Goal: Task Accomplishment & Management: Complete application form

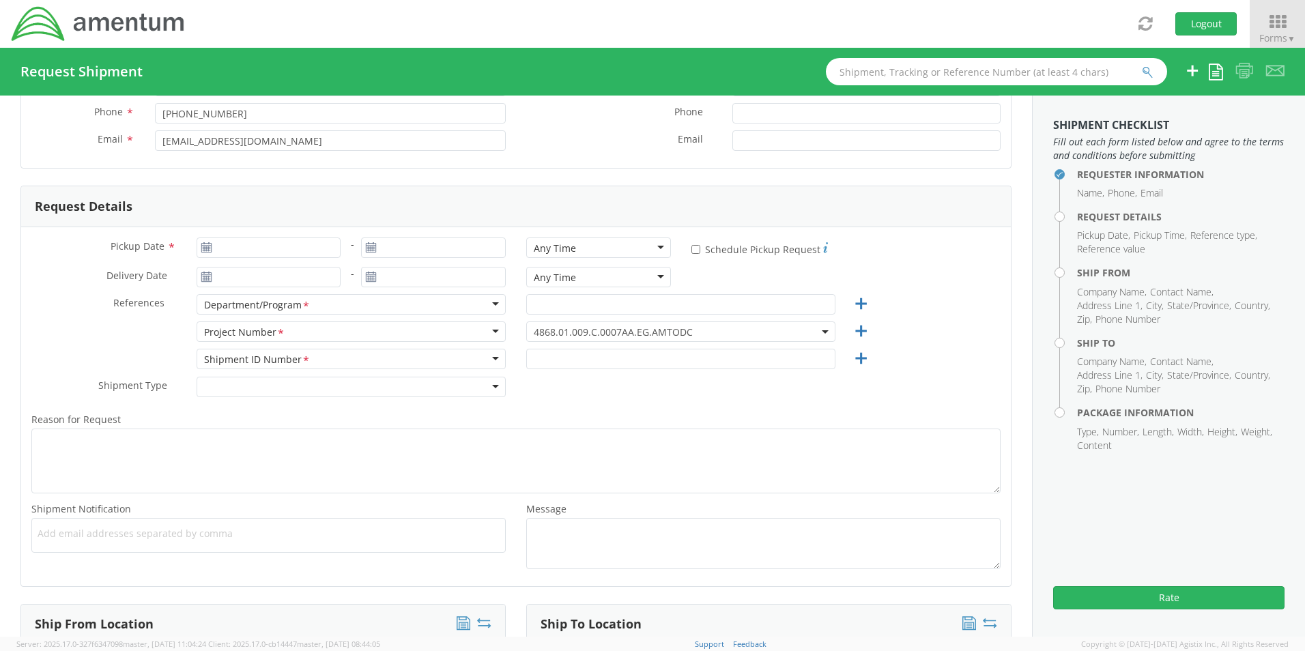
scroll to position [137, 0]
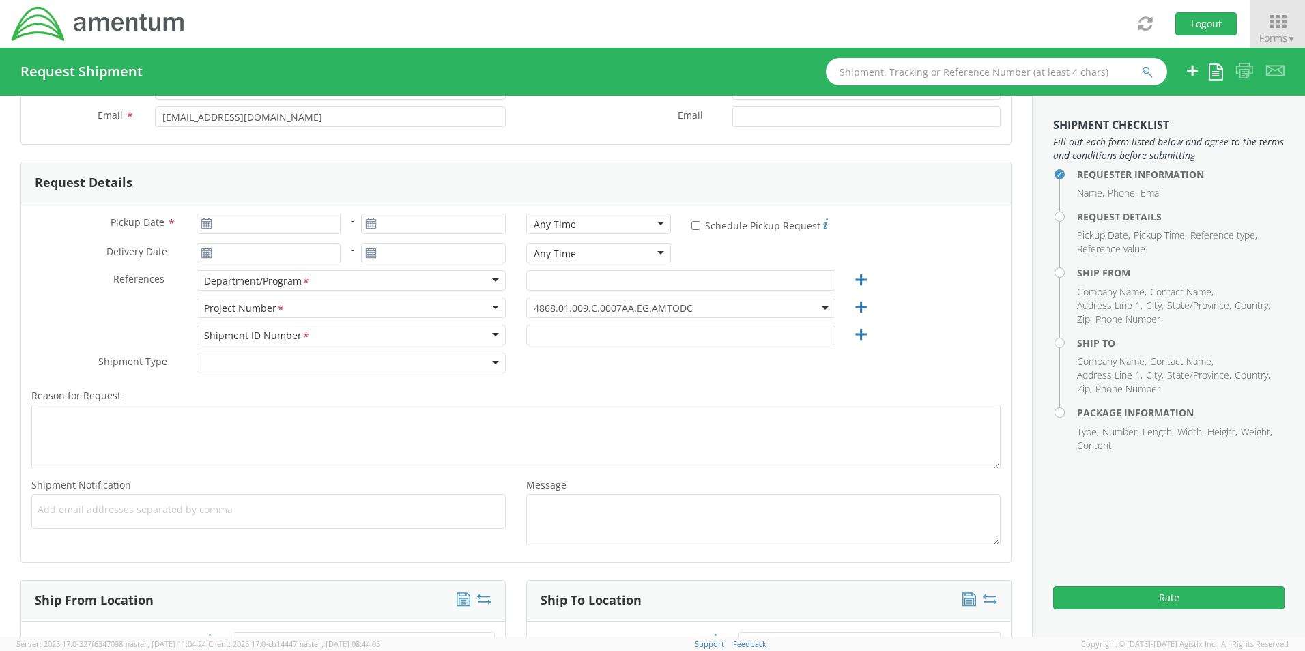
click at [201, 225] on icon at bounding box center [207, 223] width 12 height 11
click at [203, 222] on use at bounding box center [206, 223] width 10 height 10
type input "[DATE]"
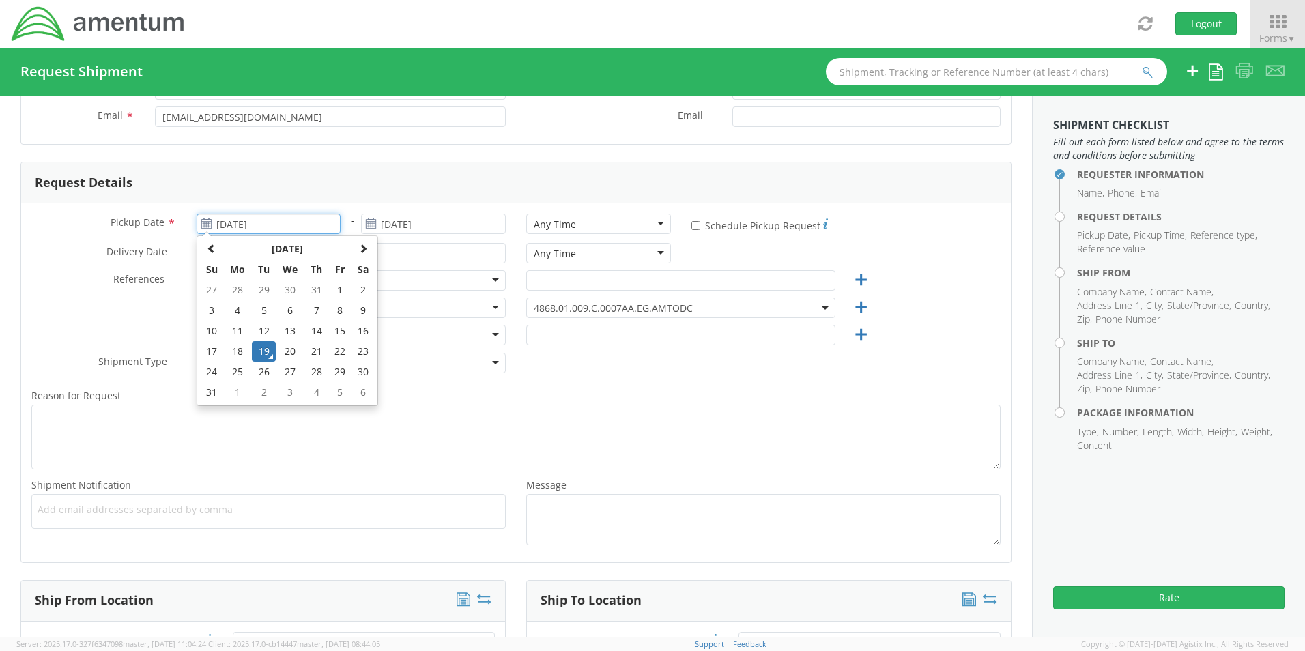
click at [267, 220] on input "[DATE]" at bounding box center [269, 224] width 145 height 20
click at [365, 252] on span at bounding box center [363, 249] width 10 height 10
click at [342, 371] on td "31" at bounding box center [339, 372] width 23 height 20
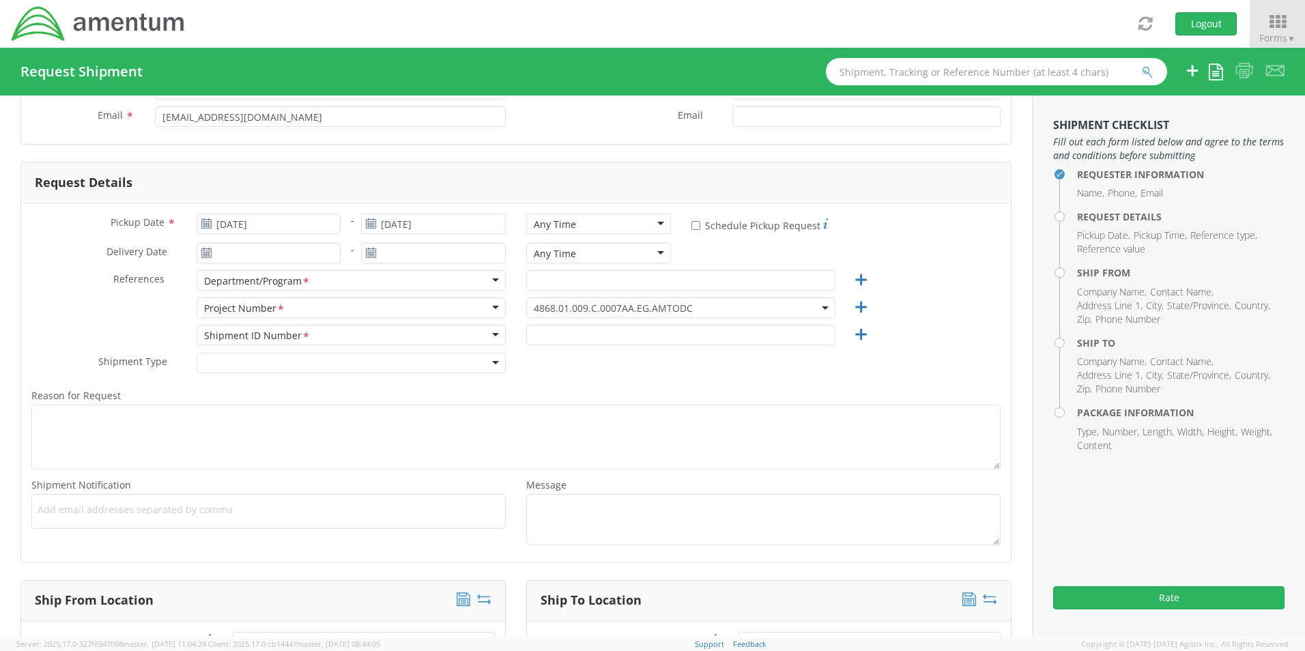
type input "[DATE]"
click at [558, 285] on input "text" at bounding box center [680, 280] width 309 height 20
paste input "NAVSEA PMS 326 FMS Supportability Program Follow-On Technical Support (FOTS)"
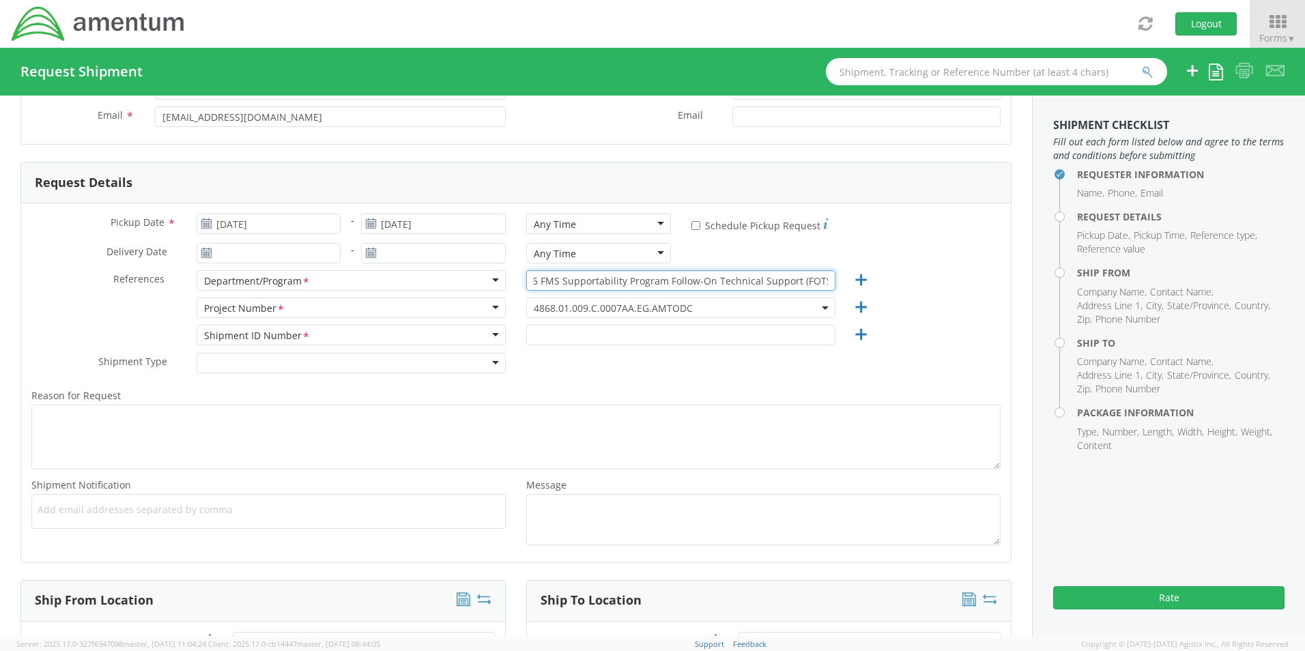
type input "NAVSEA PMS 326 FMS Supportability Program Follow-On Technical Support (FOTS)"
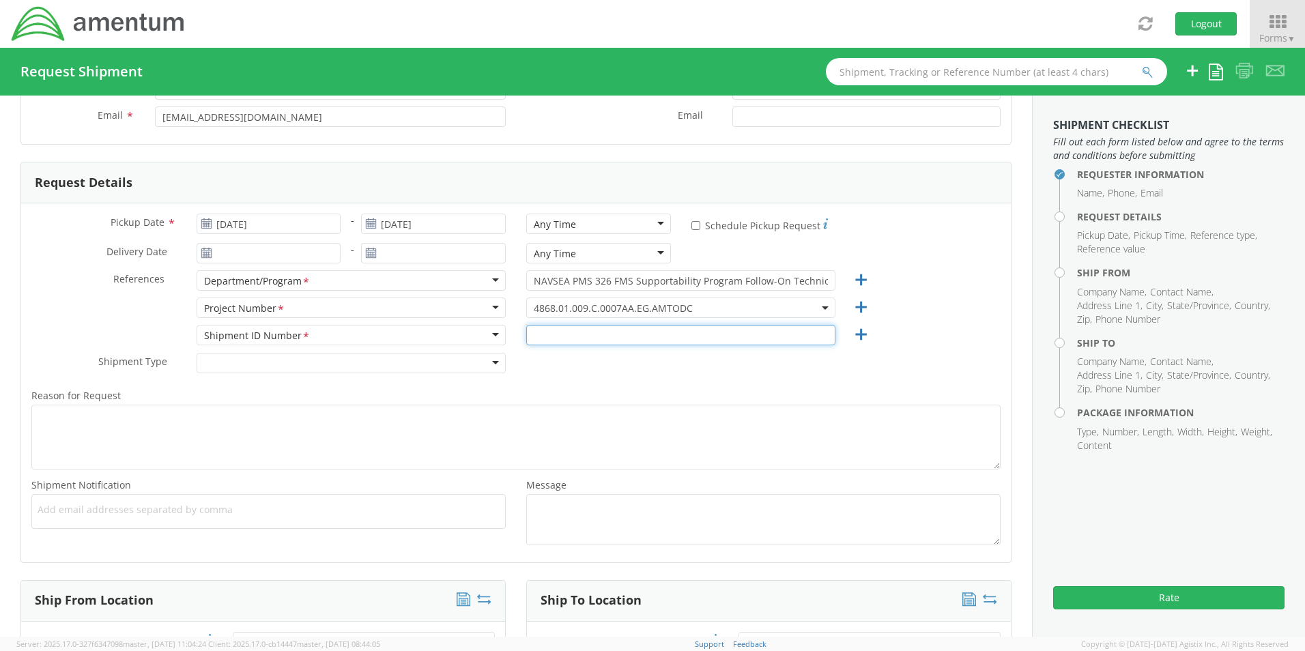
click at [548, 337] on input "text" at bounding box center [680, 335] width 309 height 20
click at [582, 362] on div "Shipment Type * Batch Regular" at bounding box center [516, 366] width 990 height 27
click at [553, 335] on input "MHC 2025" at bounding box center [680, 335] width 309 height 20
type input "MHC Explosives 2025"
click at [637, 366] on div "Shipment Type * Batch Regular" at bounding box center [516, 366] width 990 height 27
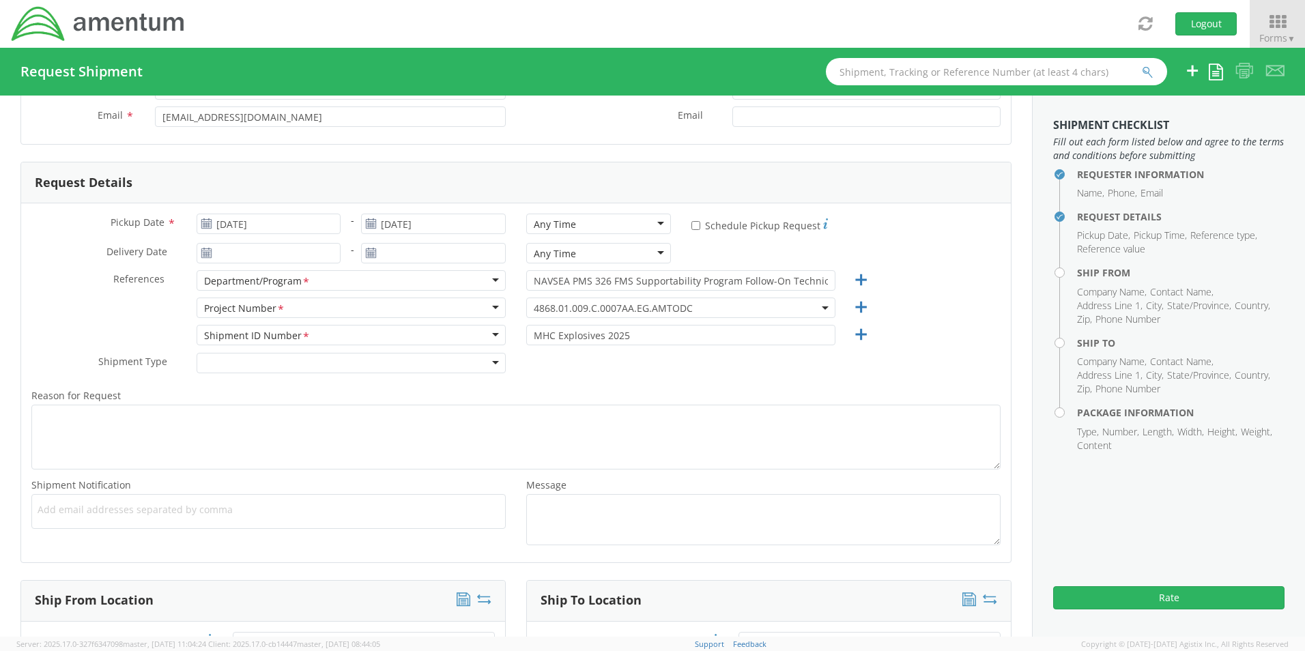
click at [607, 361] on div "Shipment Type * Batch Regular" at bounding box center [516, 366] width 990 height 27
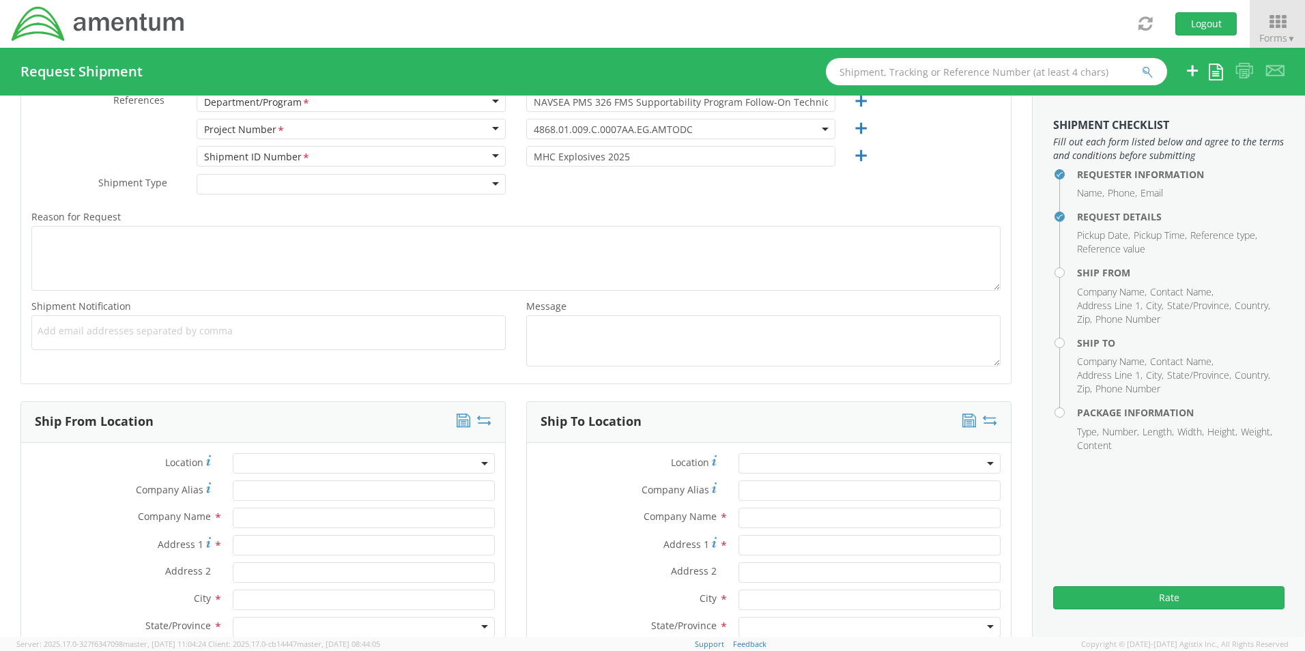
scroll to position [341, 0]
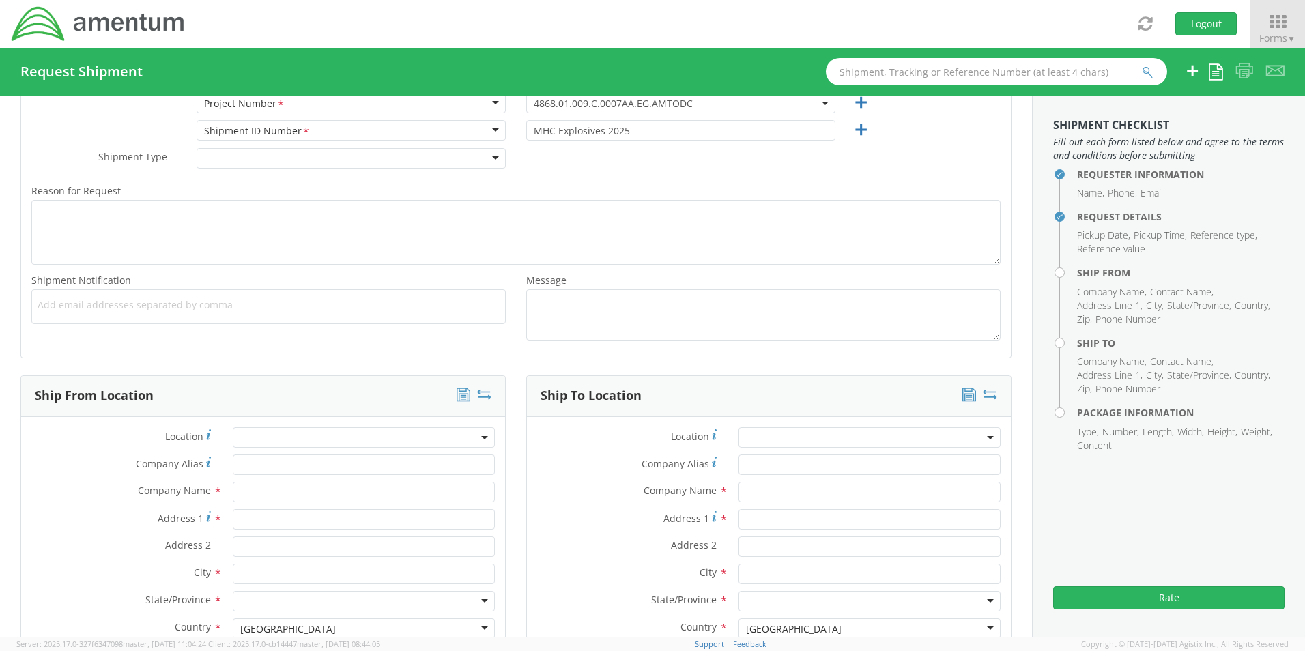
click at [494, 158] on div at bounding box center [351, 158] width 309 height 20
click at [588, 173] on div "Shipment Type * Batch Regular" at bounding box center [516, 161] width 990 height 27
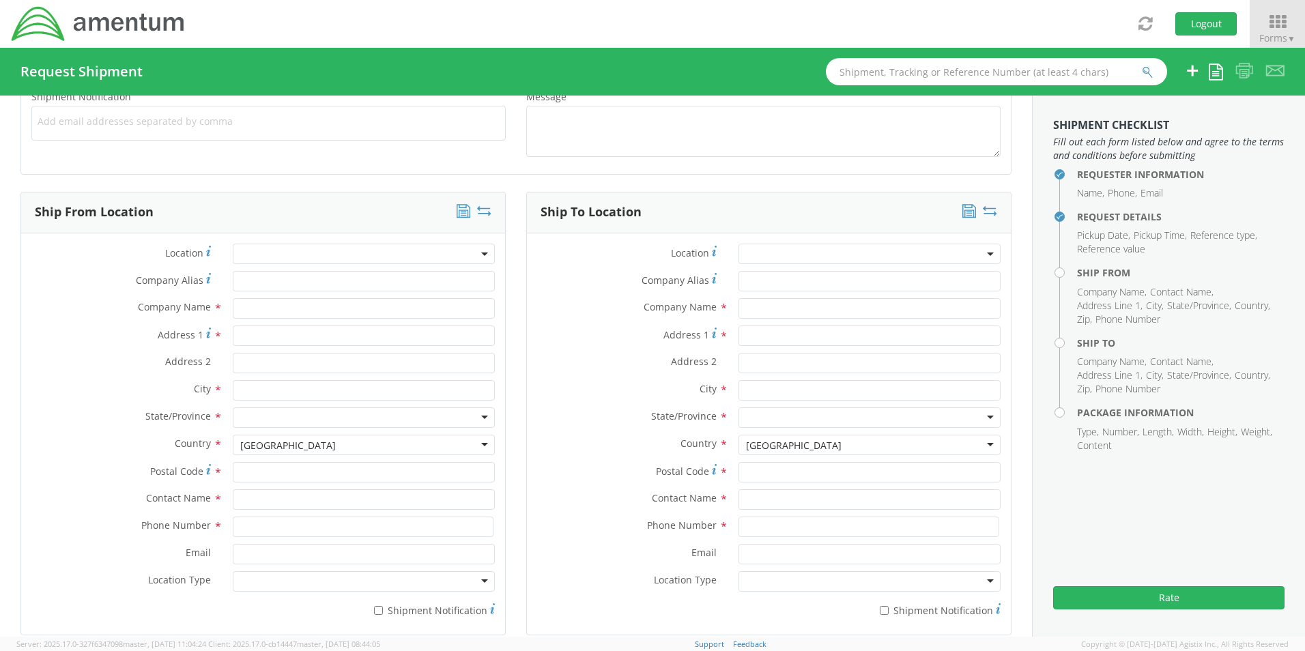
scroll to position [546, 0]
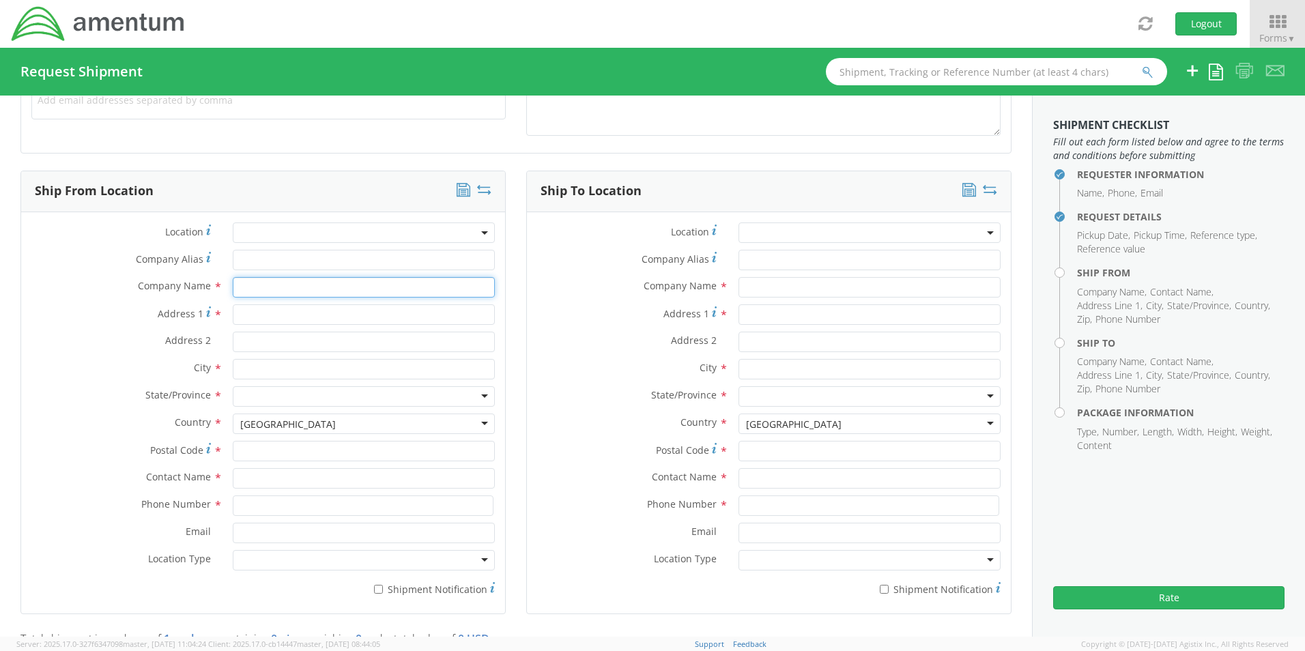
click at [253, 289] on input "text" at bounding box center [364, 287] width 262 height 20
paste input "FÁBRICA DE MUNICIONES DE [GEOGRAPHIC_DATA]"
type input "FÁBRICA DE MUNICIONES DE [GEOGRAPHIC_DATA]"
type input "Ctra. De murcia S/N, [GEOGRAPHIC_DATA]"
type input "[GEOGRAPHIC_DATA]"
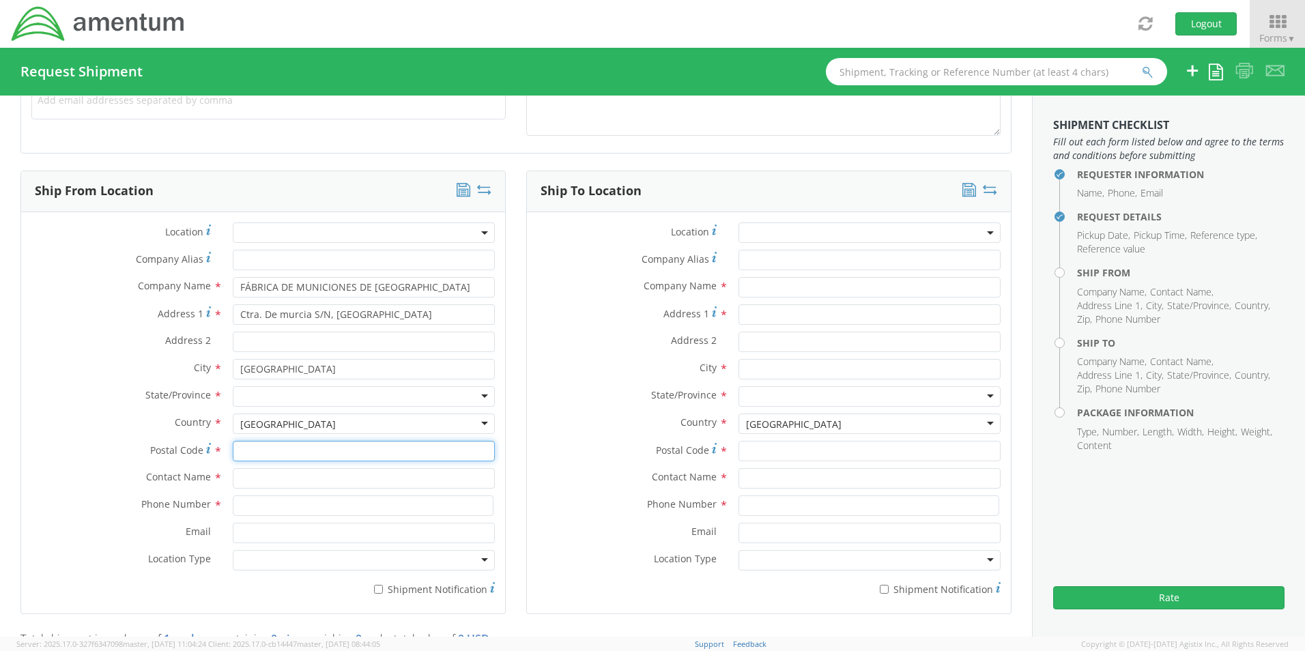
type input "18182"
type input "[PERSON_NAME]"
type input "[PHONE_NUMBER]"
type input "[PERSON_NAME][EMAIL_ADDRESS][PERSON_NAME][DOMAIN_NAME]"
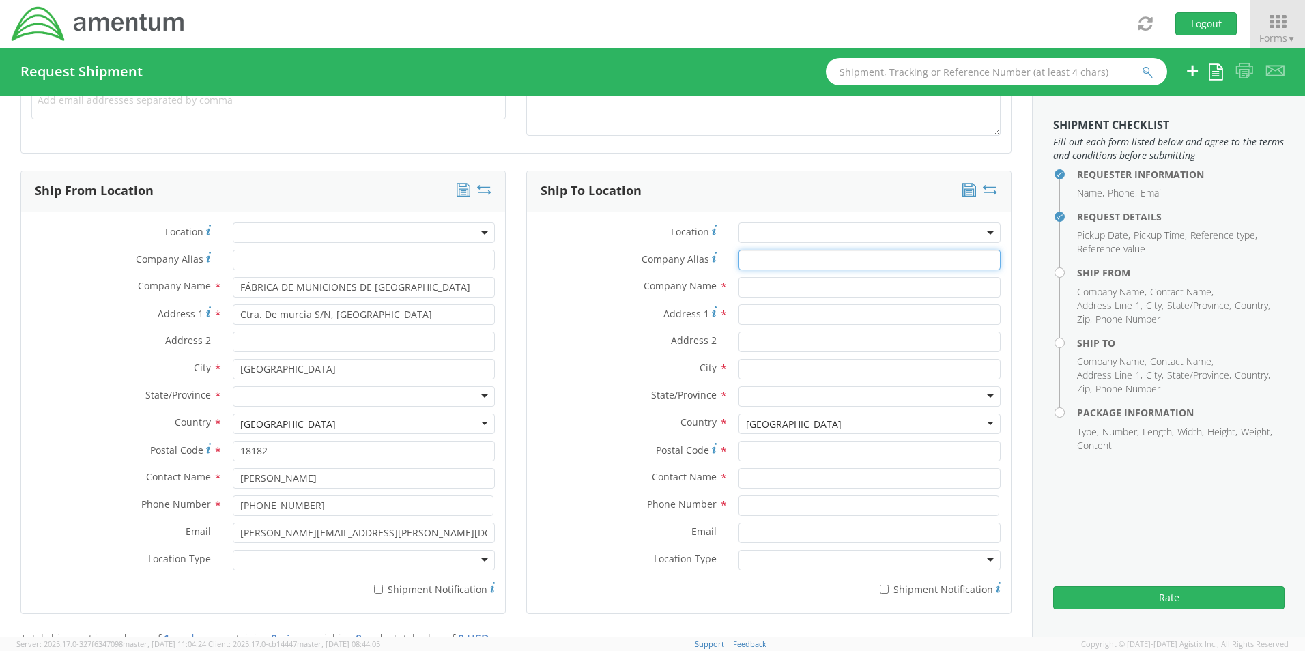
type input "Government of the Arab Republic of Egypt"
type input "Ministry of Defence, Armamente Authority"
type input "Ras [GEOGRAPHIC_DATA]"
type input "[GEOGRAPHIC_DATA]"
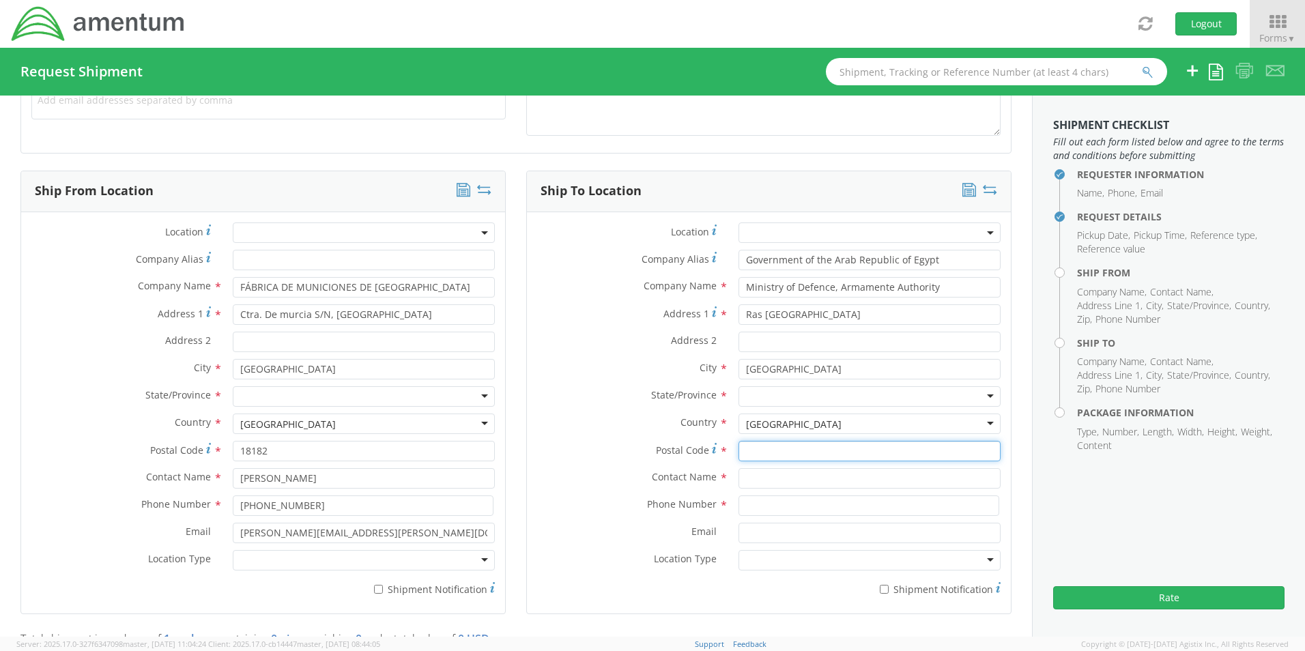
type input "21513"
type input "CDR [PERSON_NAME]"
type input "[PHONE_NUMBER]"
type input "[DOMAIN_NAME][EMAIL_ADDRESS][DOMAIN_NAME]"
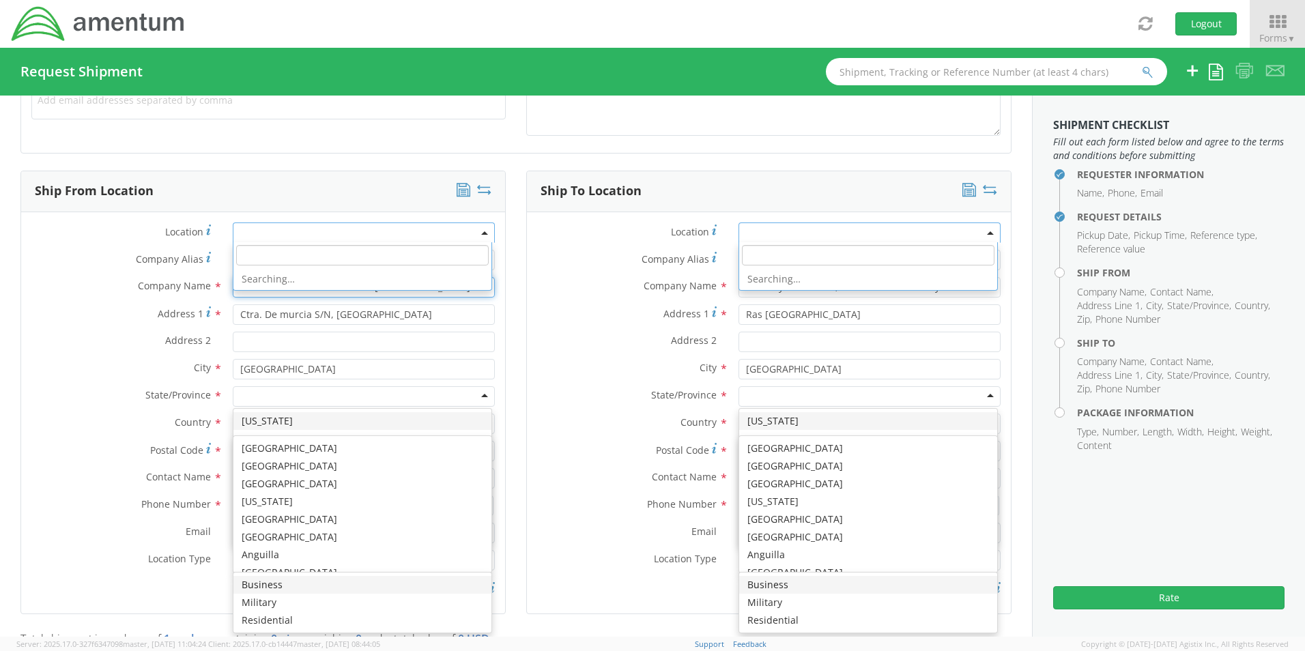
scroll to position [0, 0]
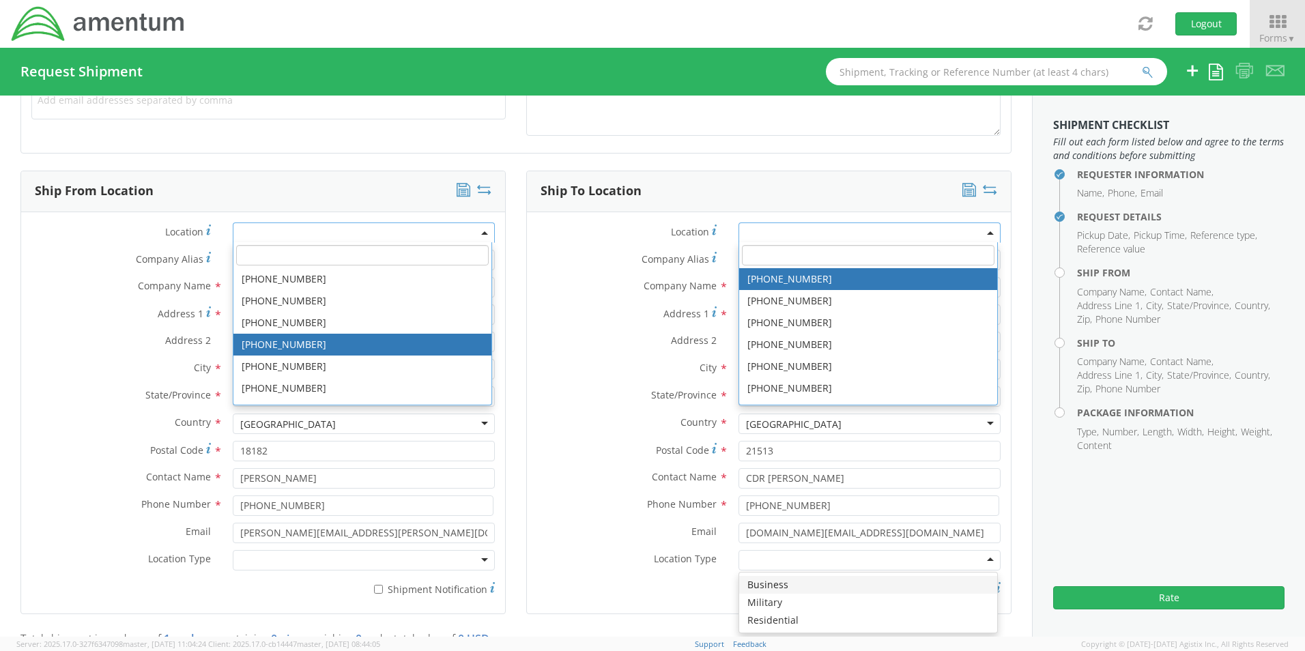
click at [584, 325] on div "Address 1 * [GEOGRAPHIC_DATA]" at bounding box center [769, 317] width 484 height 27
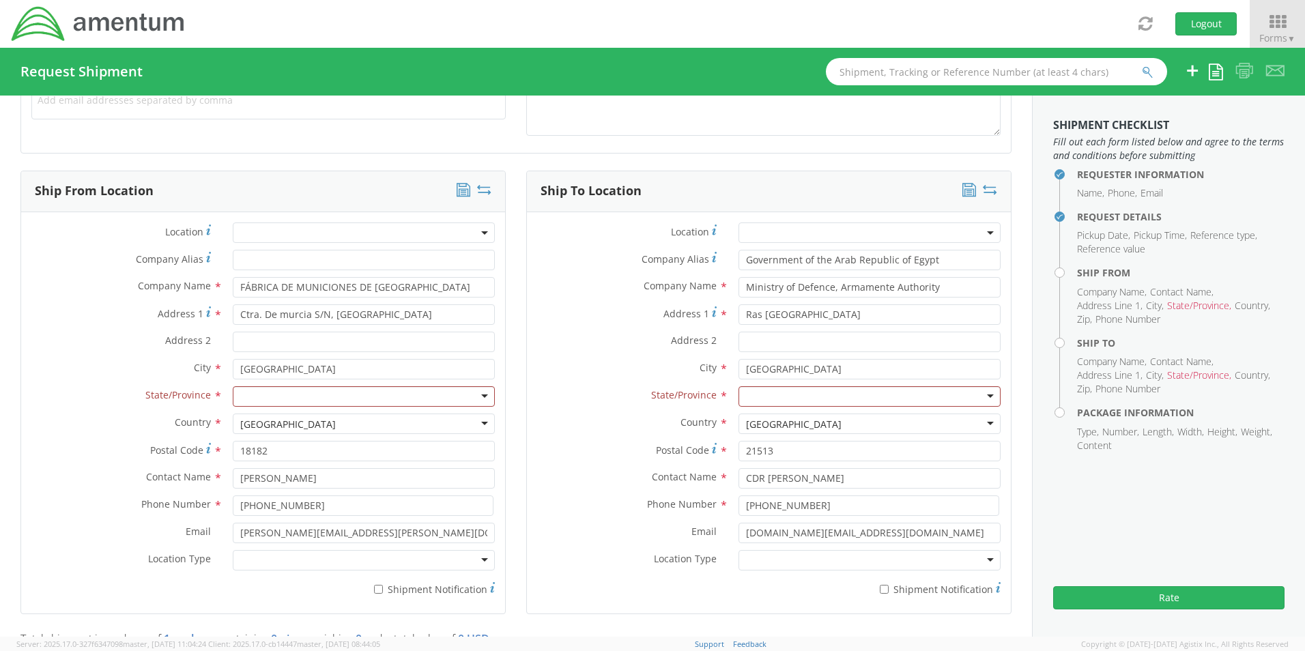
click at [343, 429] on div "[GEOGRAPHIC_DATA]" at bounding box center [364, 424] width 262 height 20
click at [296, 397] on div at bounding box center [364, 396] width 262 height 20
type input "s"
click at [567, 403] on label "State/Province *" at bounding box center [627, 395] width 201 height 18
click at [399, 429] on div "[GEOGRAPHIC_DATA]" at bounding box center [364, 424] width 262 height 20
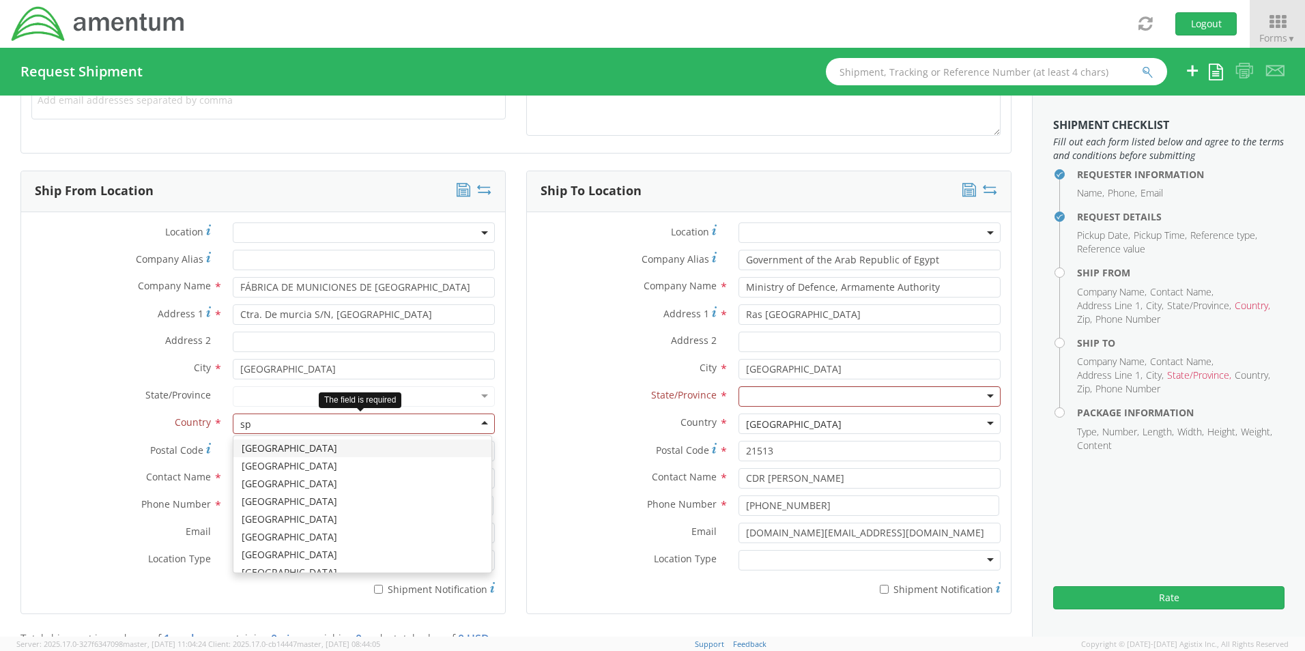
type input "spa"
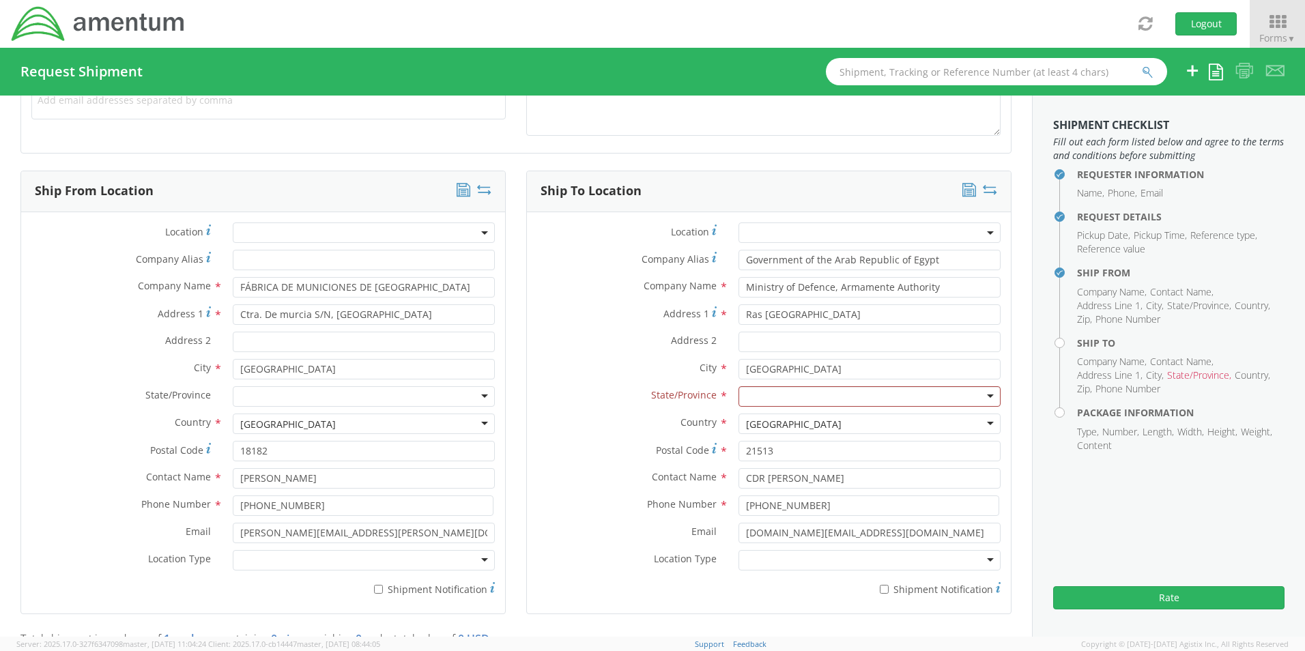
click at [610, 430] on label "Country *" at bounding box center [627, 423] width 201 height 18
click at [885, 428] on div "[GEOGRAPHIC_DATA]" at bounding box center [870, 424] width 262 height 20
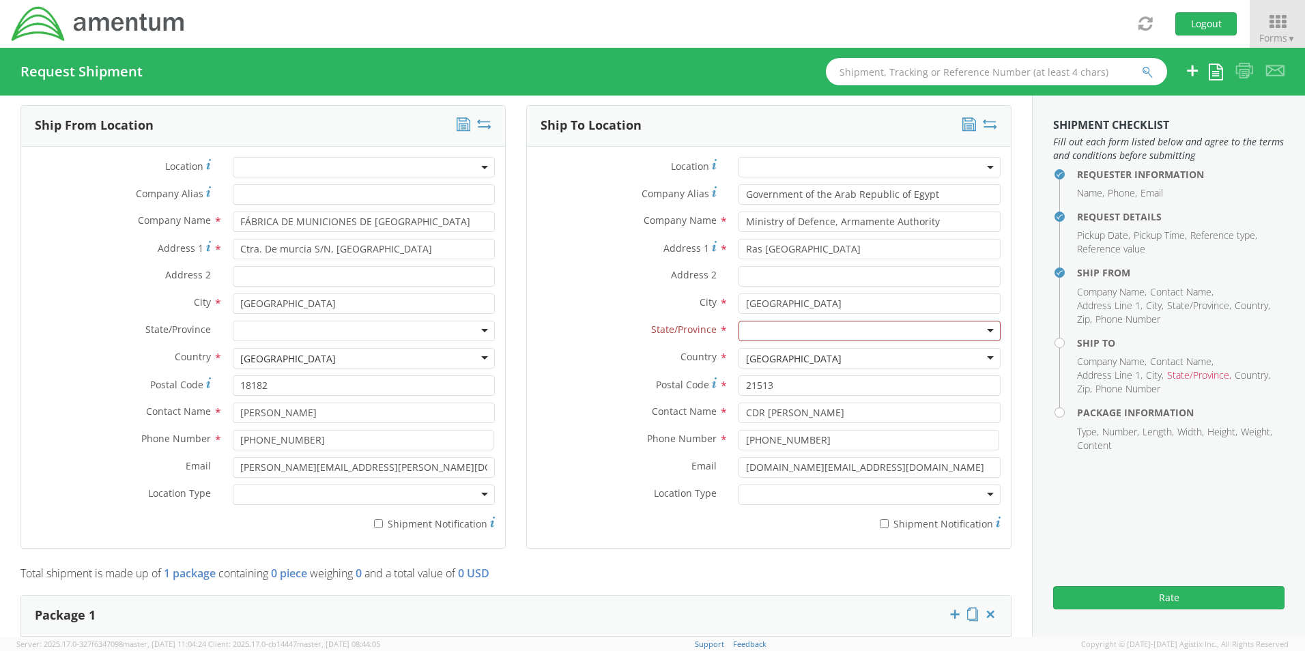
scroll to position [633, 0]
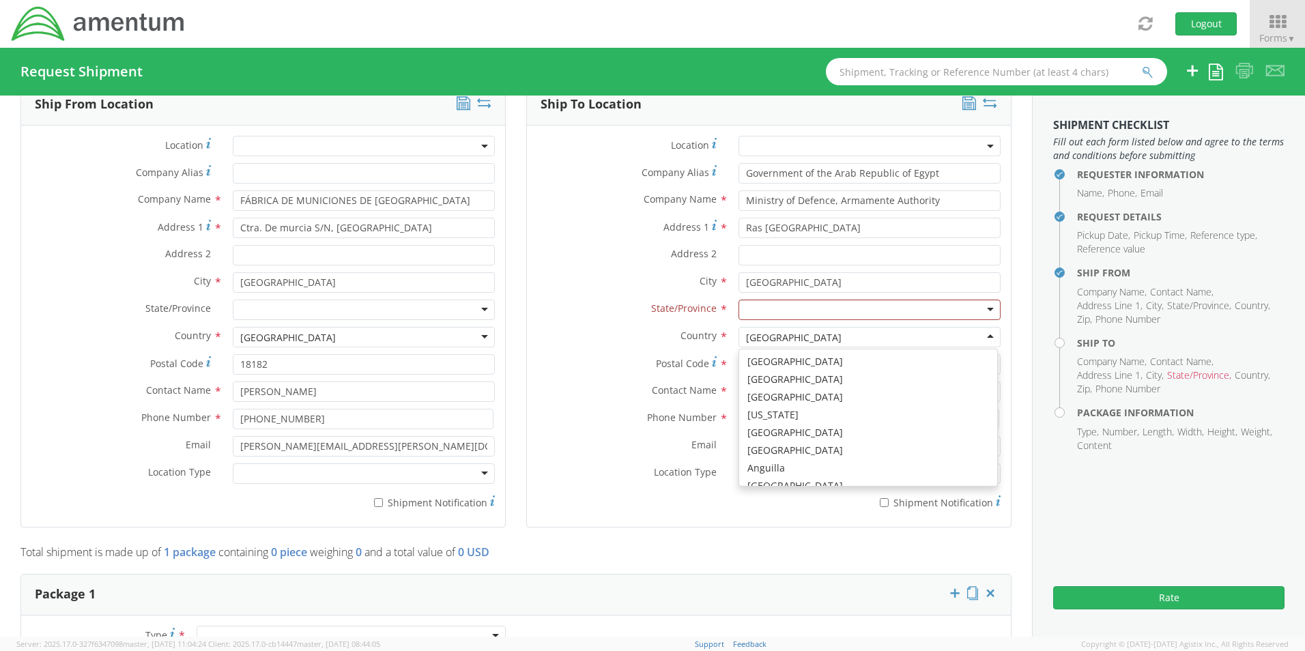
click at [791, 341] on div "[GEOGRAPHIC_DATA]" at bounding box center [794, 338] width 96 height 14
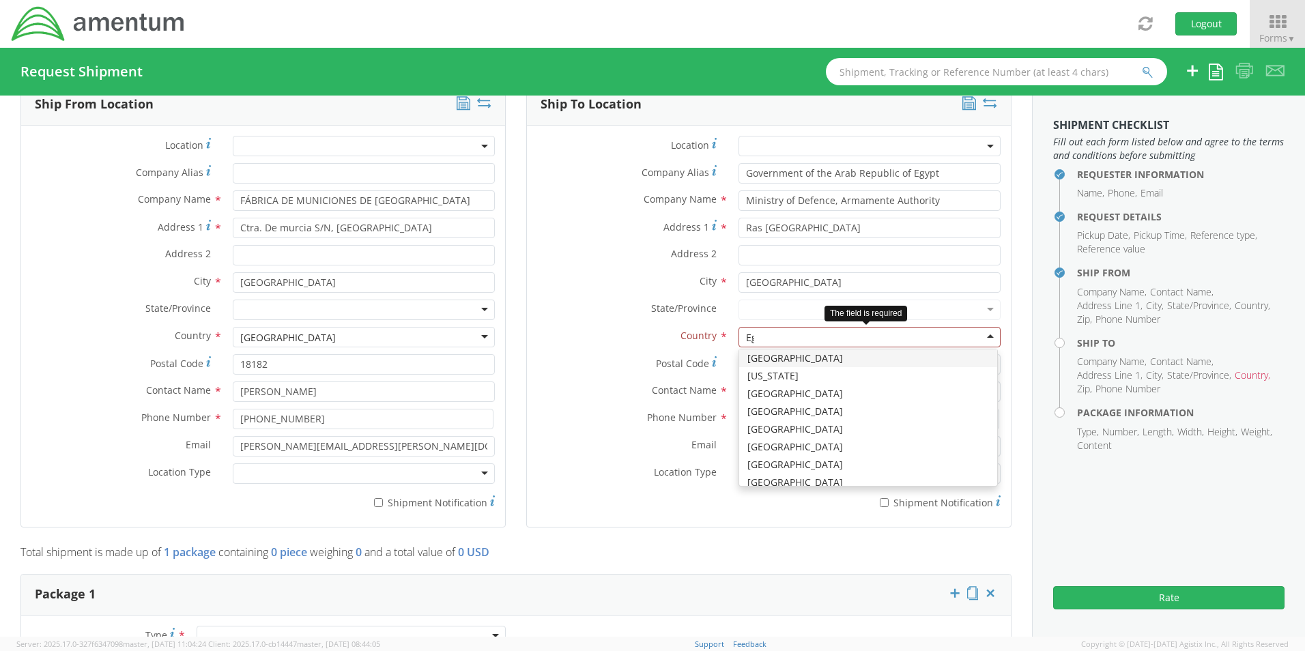
scroll to position [0, 0]
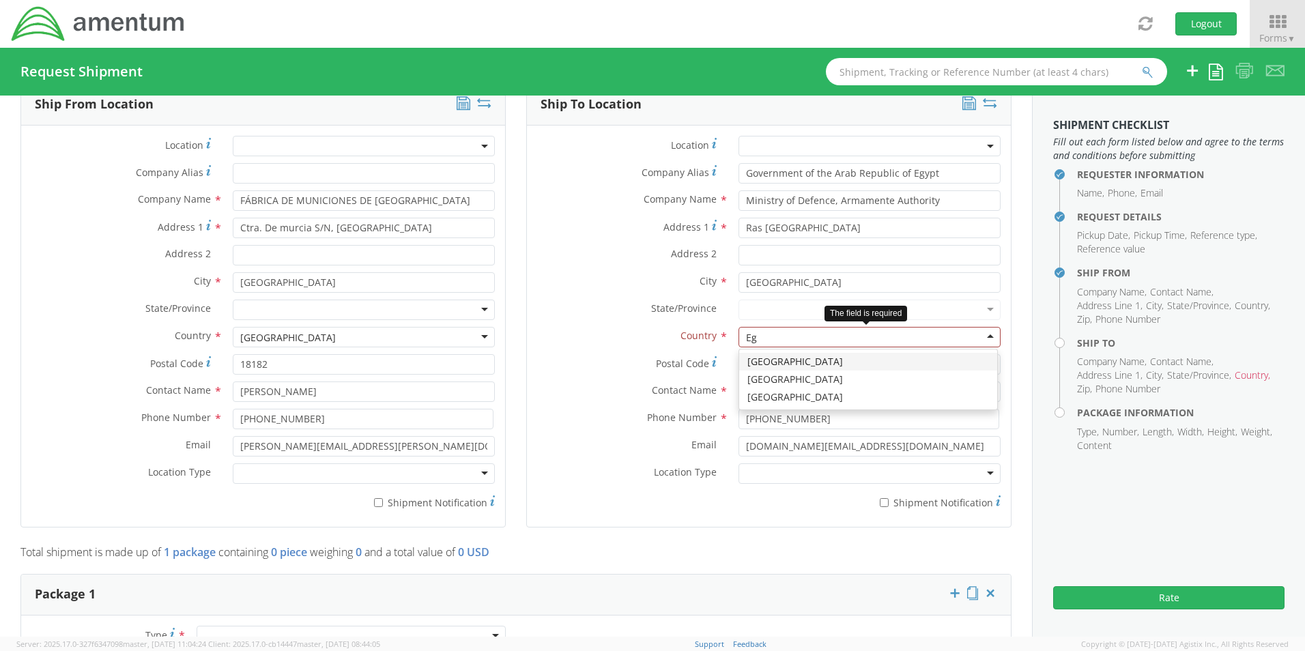
type input "Egy"
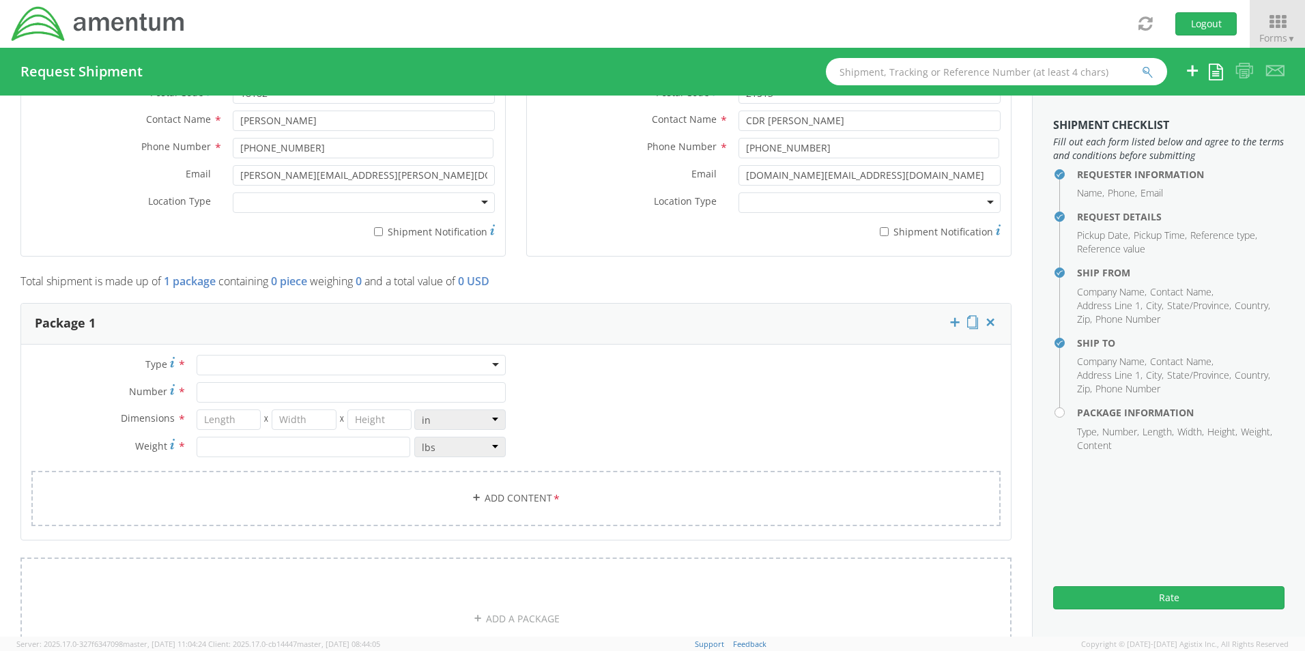
scroll to position [906, 0]
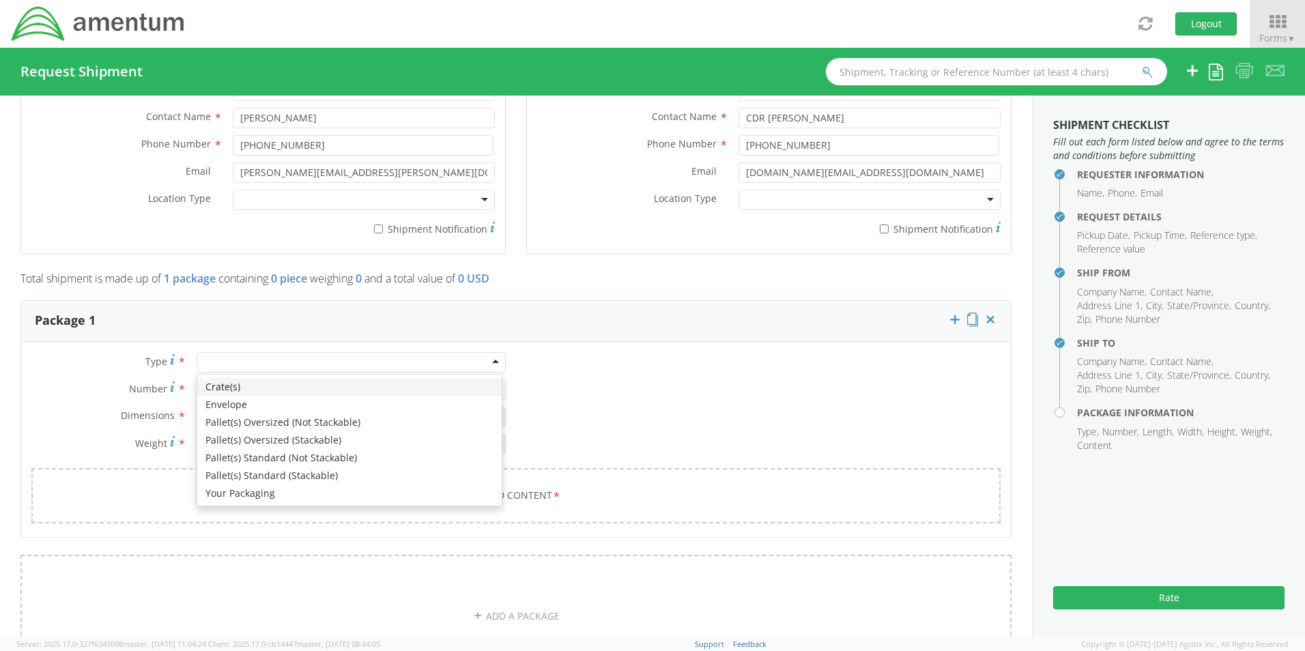
click at [278, 364] on div at bounding box center [351, 362] width 309 height 20
type input "1"
type input "9.5"
type input "12.5"
type input "0.25"
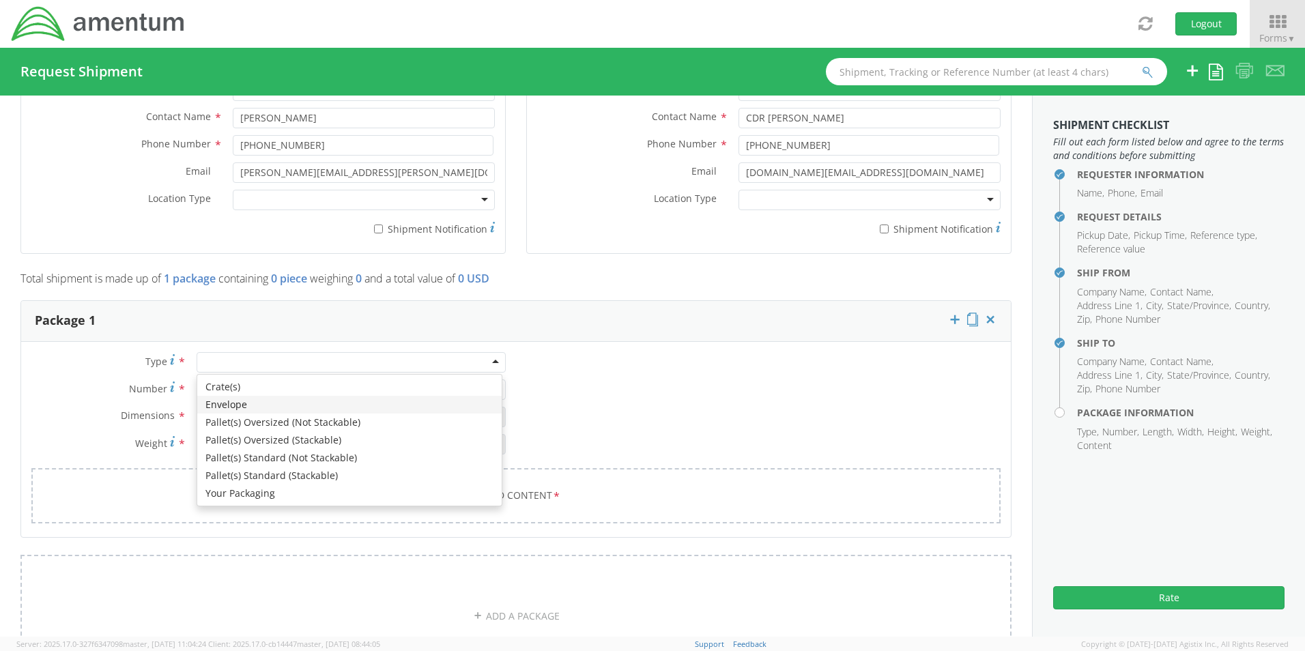
type input "1"
click at [492, 362] on div "Envelope" at bounding box center [351, 362] width 309 height 20
click at [315, 363] on div "Your Packaging" at bounding box center [351, 362] width 309 height 20
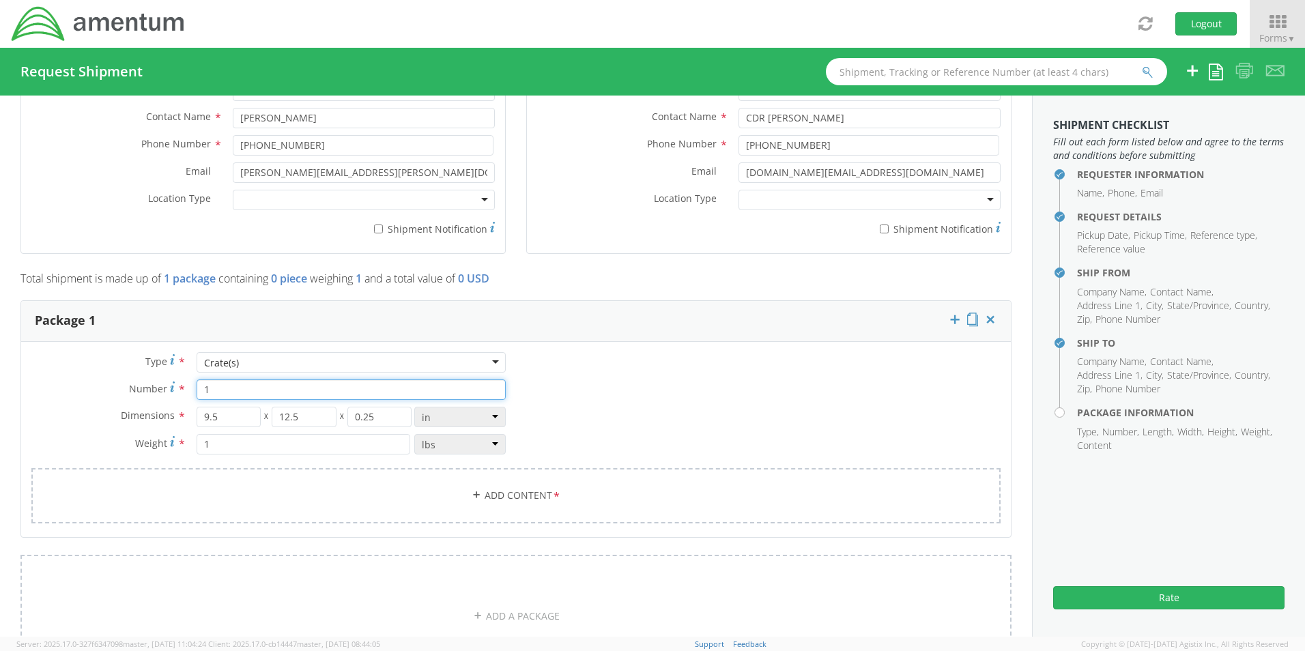
click at [287, 390] on input "1" at bounding box center [351, 390] width 309 height 20
type input "20"
click at [222, 416] on input "9.5" at bounding box center [229, 417] width 65 height 20
click at [250, 415] on input "9.5" at bounding box center [229, 417] width 65 height 20
type input "9"
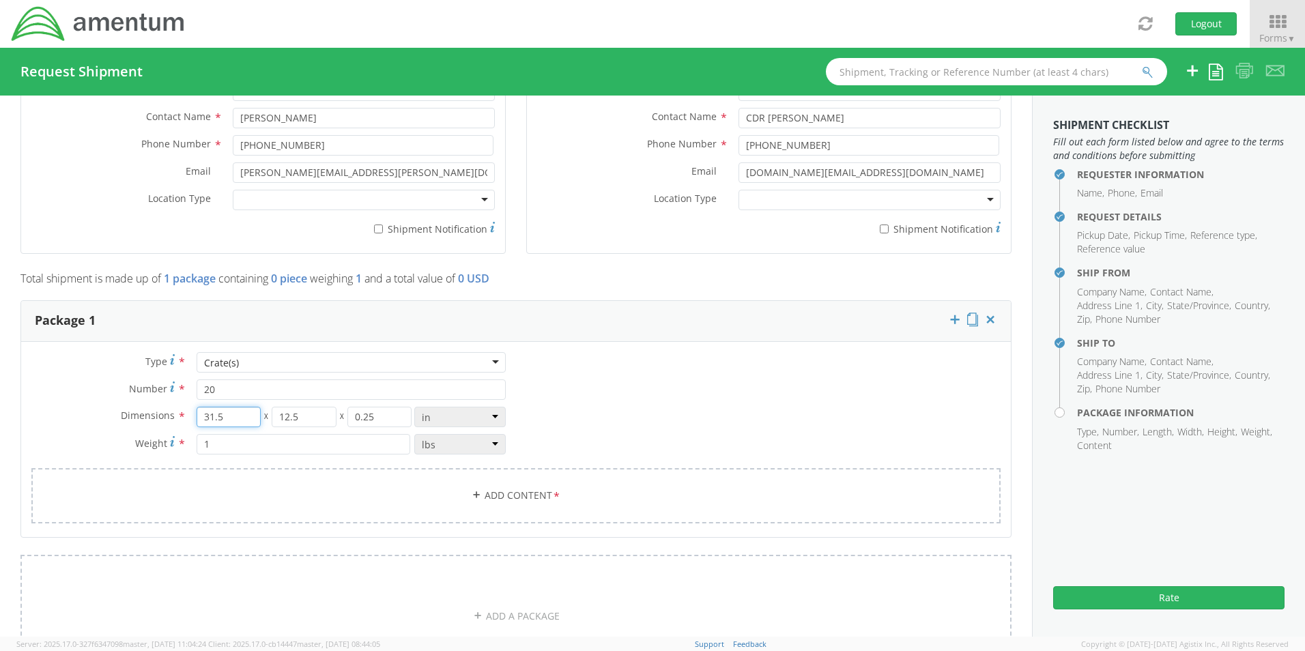
type input "31.5"
drag, startPoint x: 300, startPoint y: 418, endPoint x: 313, endPoint y: 418, distance: 13.7
click at [302, 417] on input "12.5" at bounding box center [304, 417] width 65 height 20
type input "1223.6"
drag, startPoint x: 377, startPoint y: 421, endPoint x: 310, endPoint y: 416, distance: 67.8
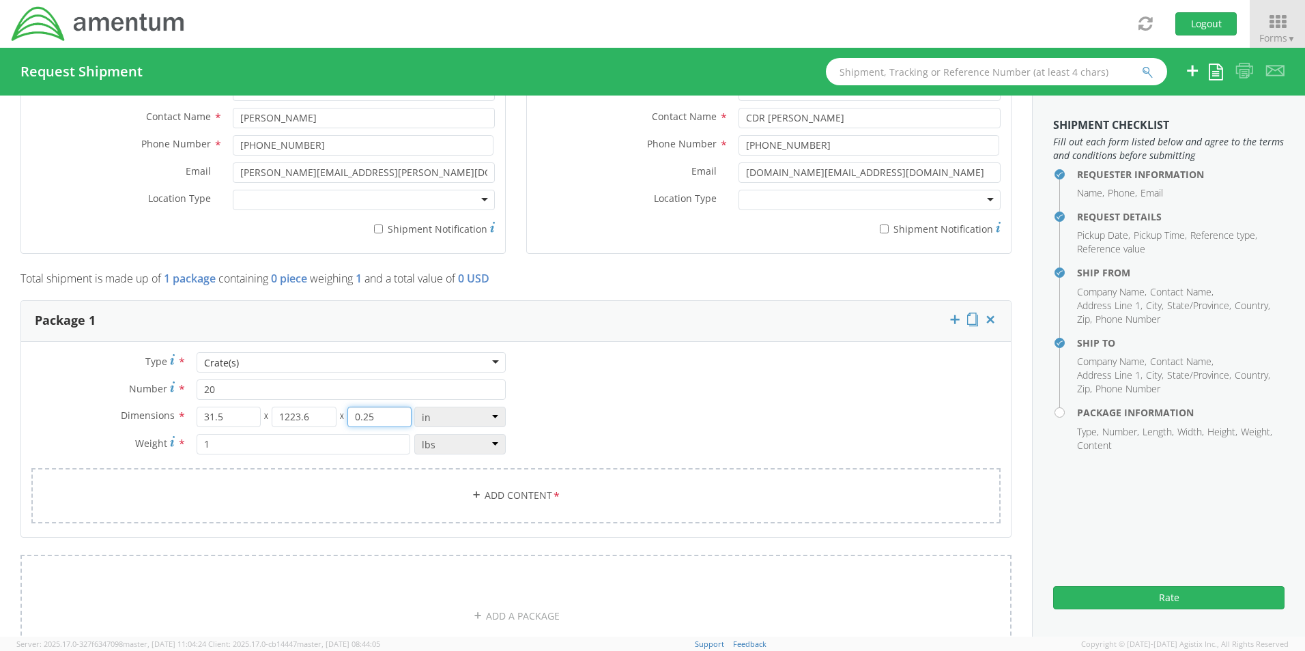
click at [310, 416] on div "31.5 X 1223.6 X 0.25" at bounding box center [304, 417] width 215 height 20
type input "19.7"
click at [248, 445] on input "1" at bounding box center [304, 444] width 214 height 20
drag, startPoint x: 214, startPoint y: 446, endPoint x: 165, endPoint y: 443, distance: 49.3
click at [165, 443] on div "Weight * 1 lbs kgs" at bounding box center [268, 444] width 495 height 20
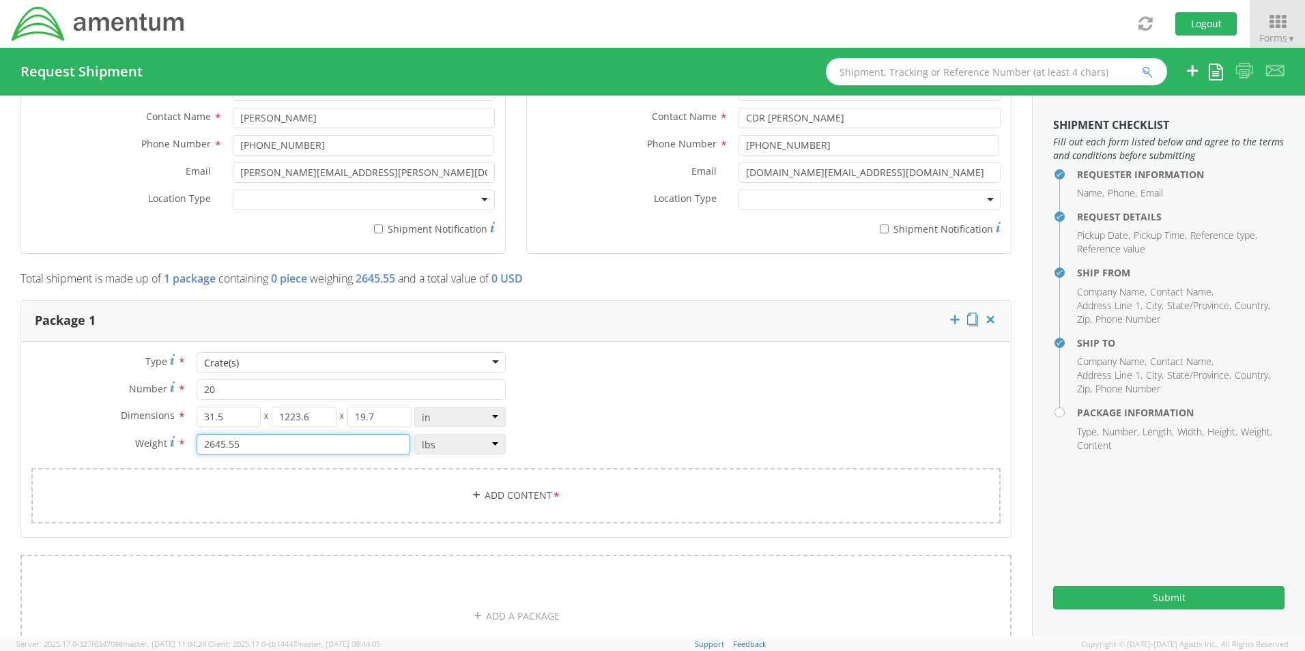
type input "2645.55"
click at [683, 393] on div "Type * Crate(s) Crate(s) Crate(s) Envelope Pallet(s) Oversized (Not Stackable) …" at bounding box center [516, 446] width 990 height 188
click at [485, 497] on link "Add Content *" at bounding box center [515, 495] width 969 height 55
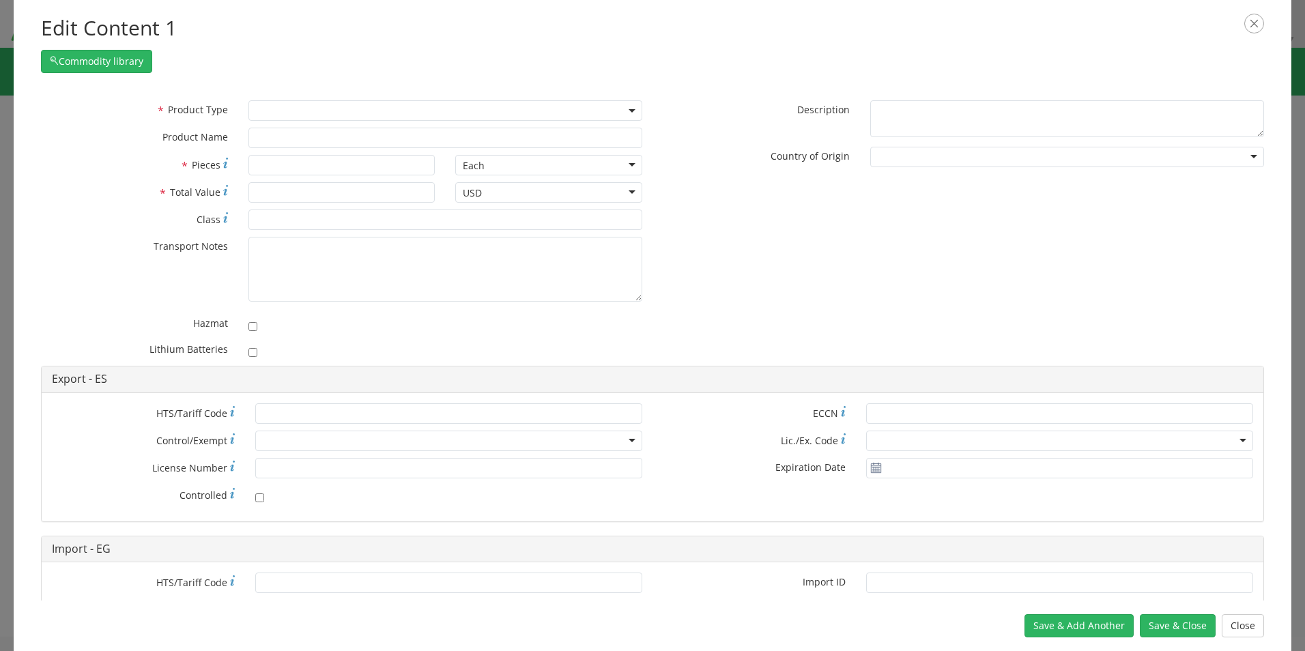
click at [271, 107] on span at bounding box center [445, 110] width 394 height 20
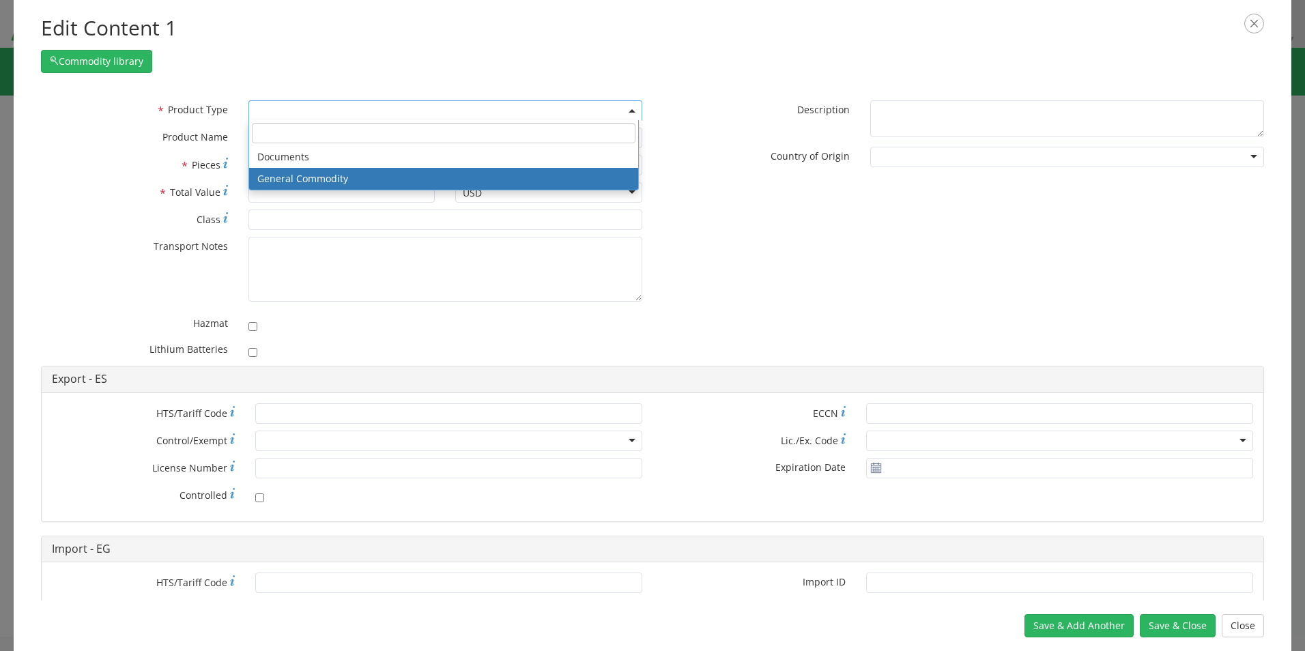
select select "COMMODITY"
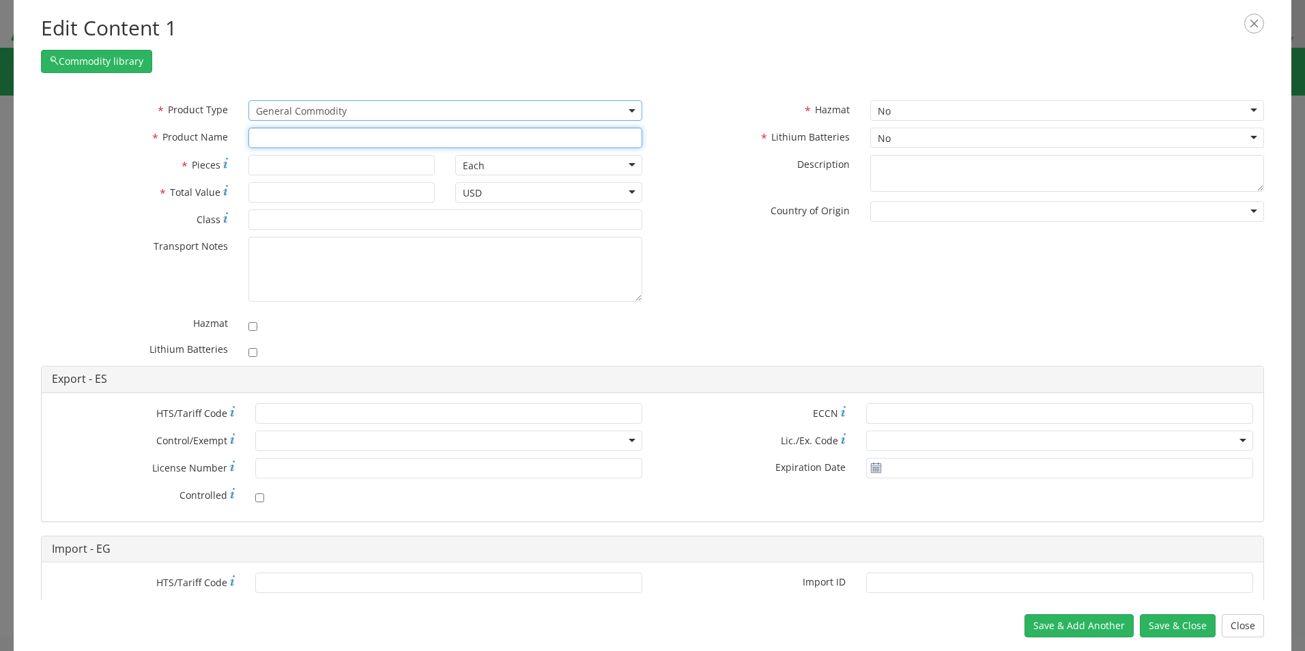
click at [268, 139] on input "text" at bounding box center [445, 138] width 394 height 20
paste input "ECL01 Light Explosive Charge"
type input "ECL01 Light Explosive Charge"
click at [294, 192] on input "* Total Value" at bounding box center [341, 192] width 187 height 20
click at [292, 157] on input "* Pieces" at bounding box center [341, 165] width 187 height 20
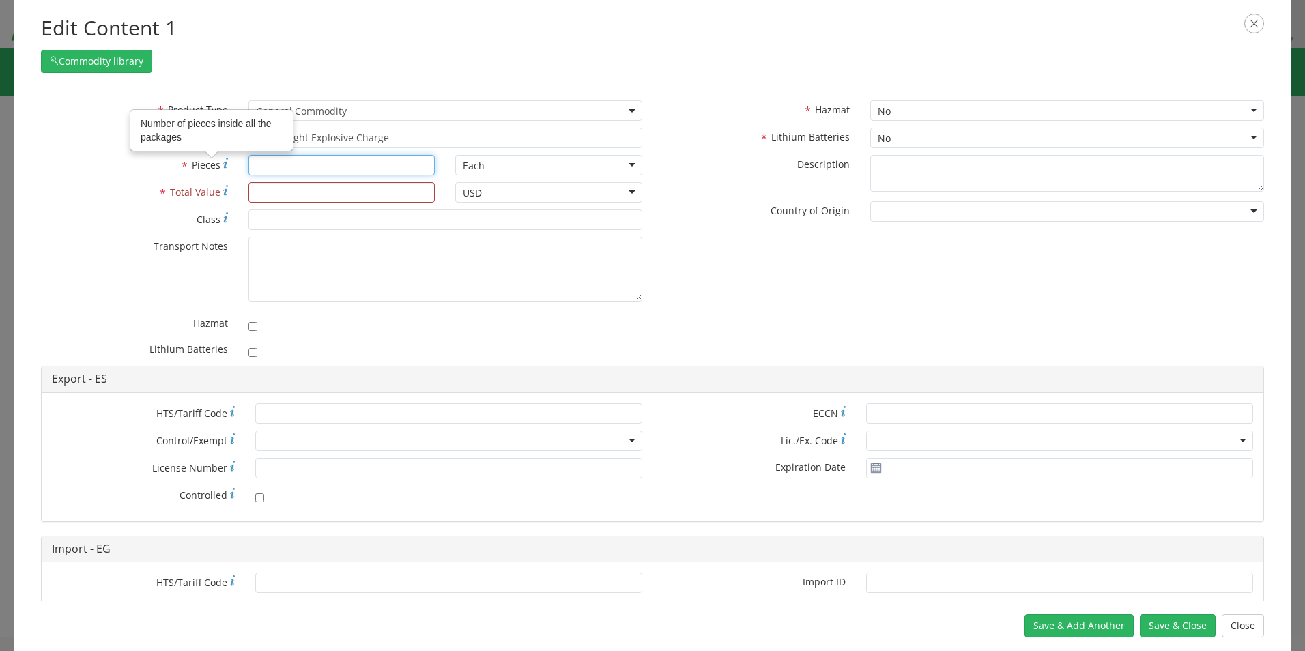
click at [289, 169] on input "* Pieces Number of pieces inside all the packages" at bounding box center [341, 165] width 187 height 20
type input "1"
click at [285, 192] on input "* Total Value" at bounding box center [341, 192] width 187 height 20
click at [293, 196] on input "* Total Value" at bounding box center [341, 192] width 187 height 20
type input "2"
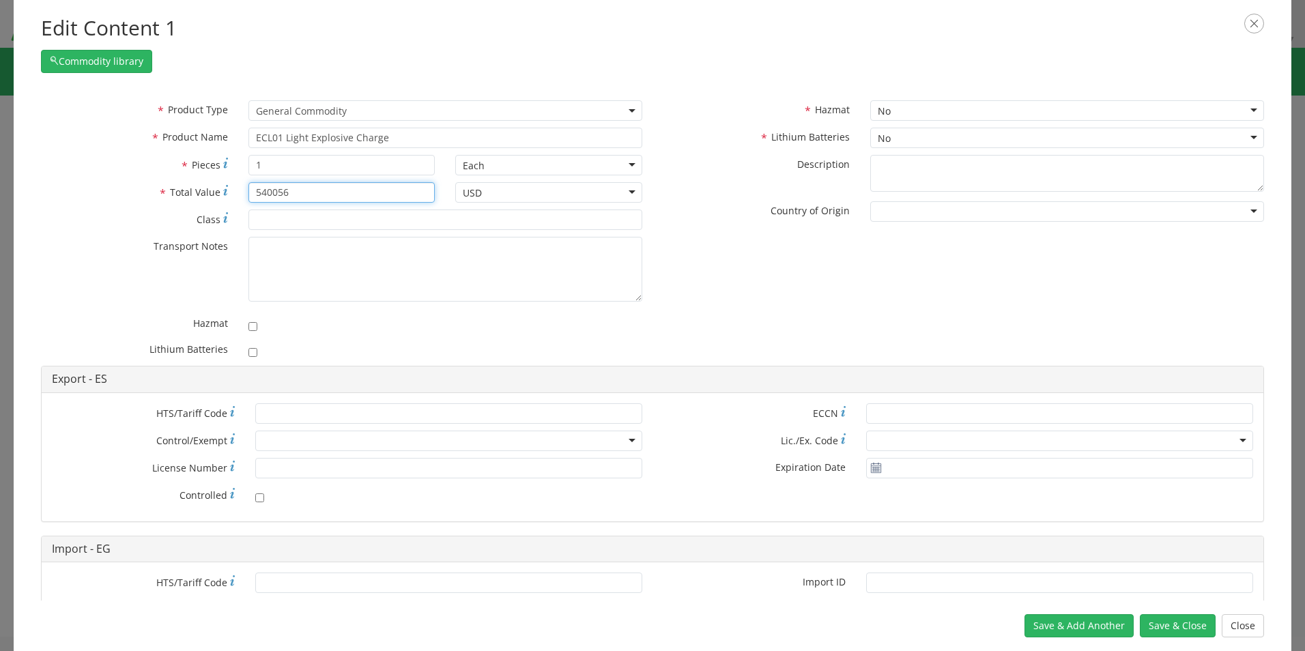
type input "540056"
click at [736, 274] on div "* Product Type Documents General Commodity General Commodity * Product Name ECL…" at bounding box center [653, 233] width 1244 height 266
click at [918, 110] on div "No" at bounding box center [1067, 110] width 394 height 20
checkbox input "true"
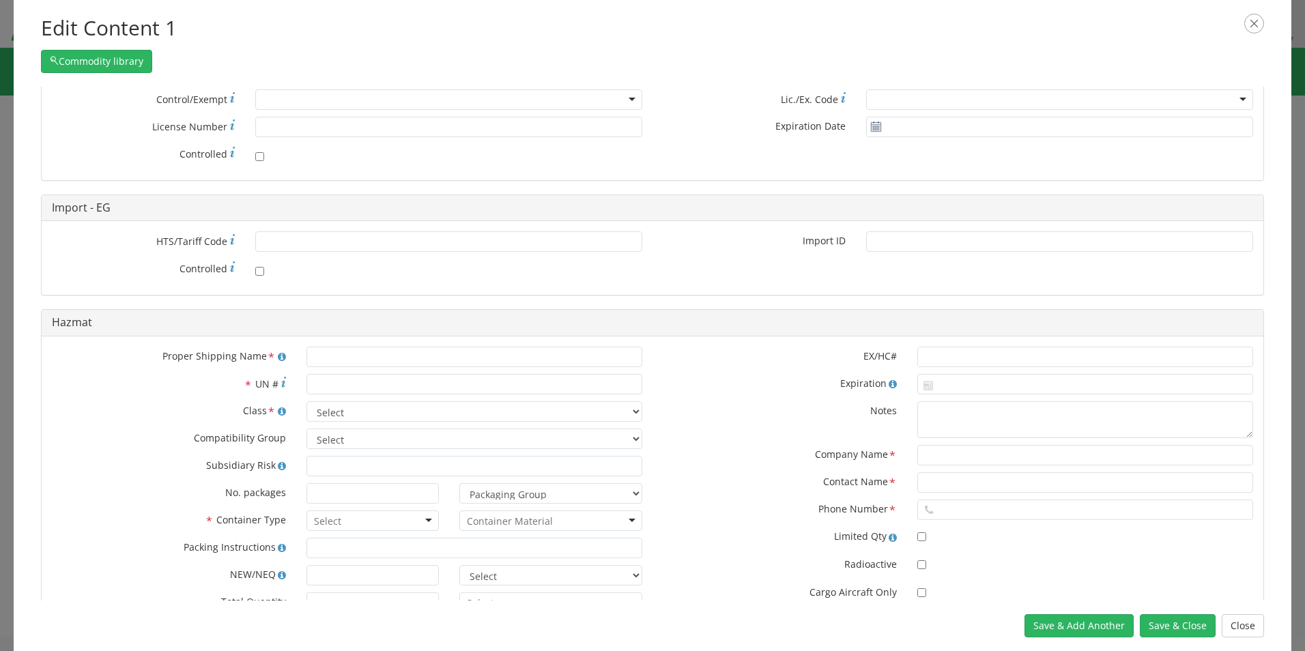
scroll to position [410, 0]
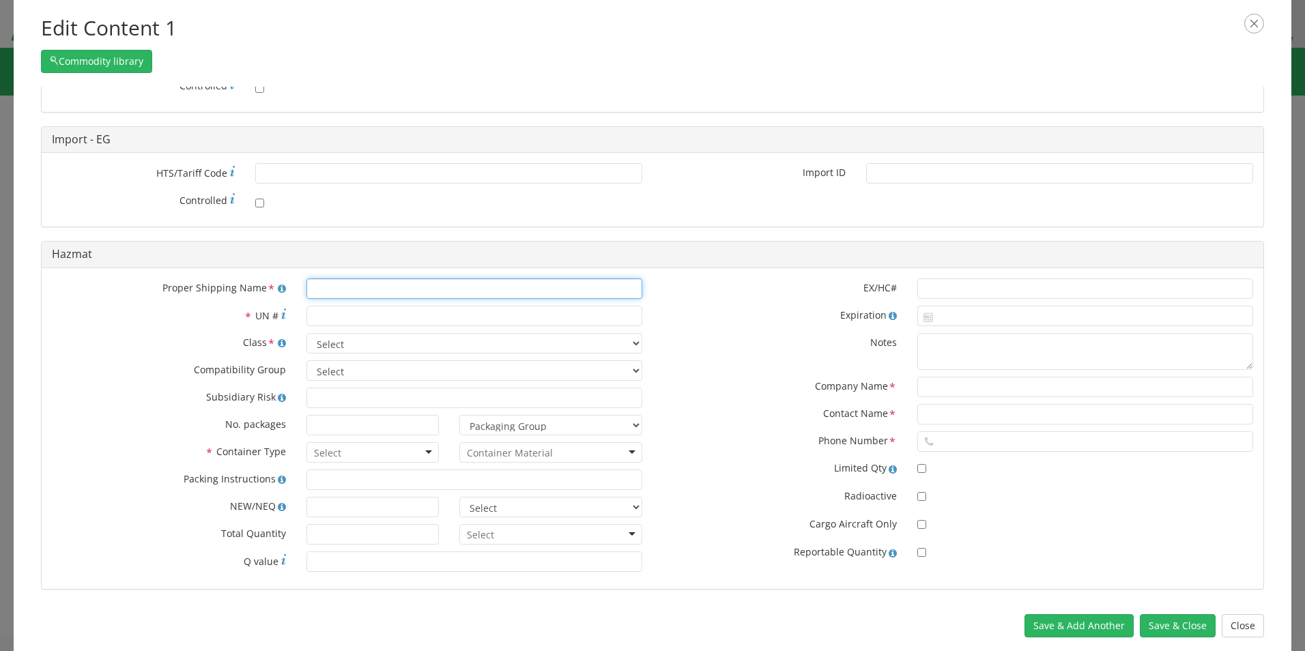
click at [330, 289] on input "text" at bounding box center [474, 288] width 336 height 20
paste input "ECL01 Light Explosive Charge"
type input "ECL01 Light Explosive Charge"
click at [319, 317] on input "* UN #" at bounding box center [474, 316] width 336 height 20
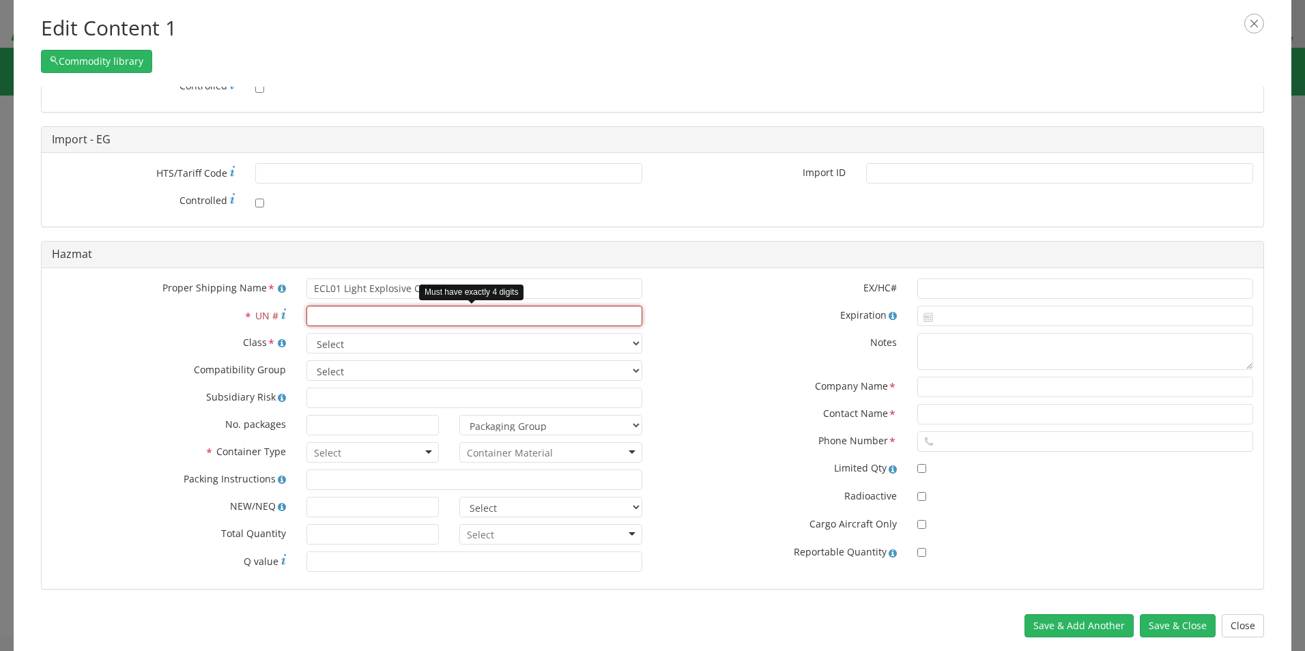
click at [376, 318] on input "* UN #" at bounding box center [474, 316] width 336 height 20
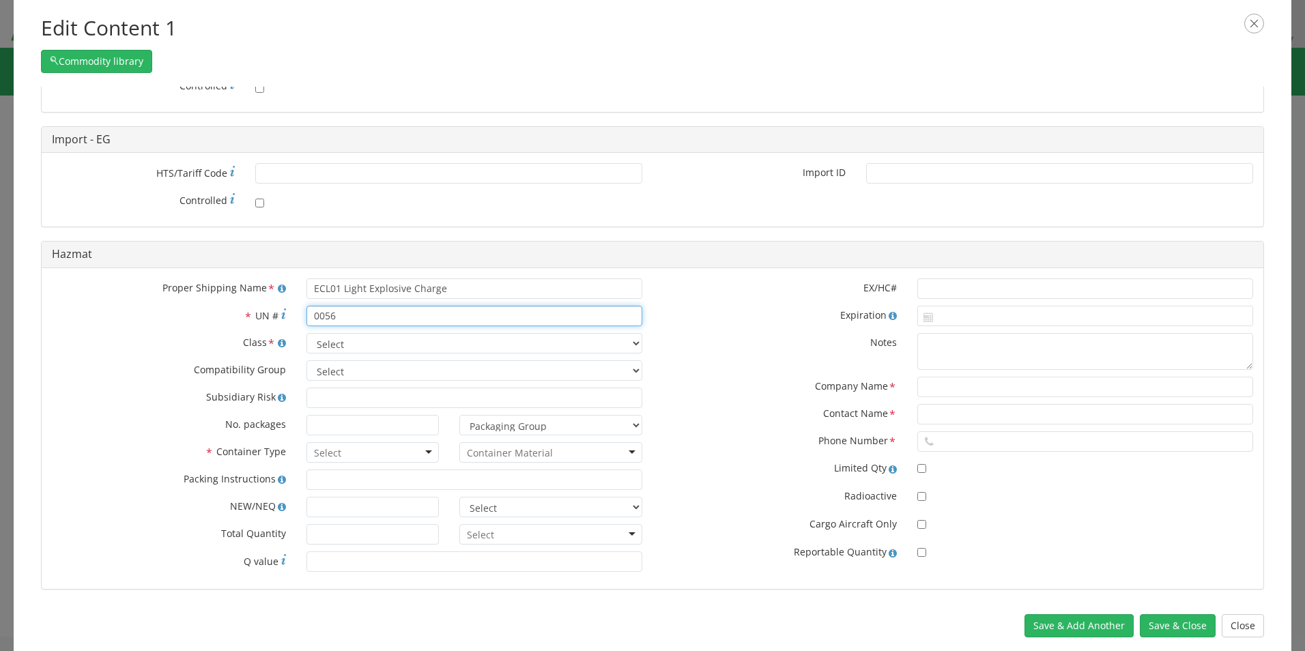
type input "0056"
click at [337, 347] on select "Select 1 Explosive 1.1 Explosive 1.2 Explosive 1.3 Explosive 1.4 Explosive 1.5 …" at bounding box center [474, 343] width 336 height 20
select select "1 Explosive"
click at [306, 333] on select "Select 1 Explosive 1.1 Explosive 1.2 Explosive 1.3 Explosive 1.4 Explosive 1.5 …" at bounding box center [474, 343] width 336 height 20
click at [374, 452] on div at bounding box center [372, 452] width 132 height 20
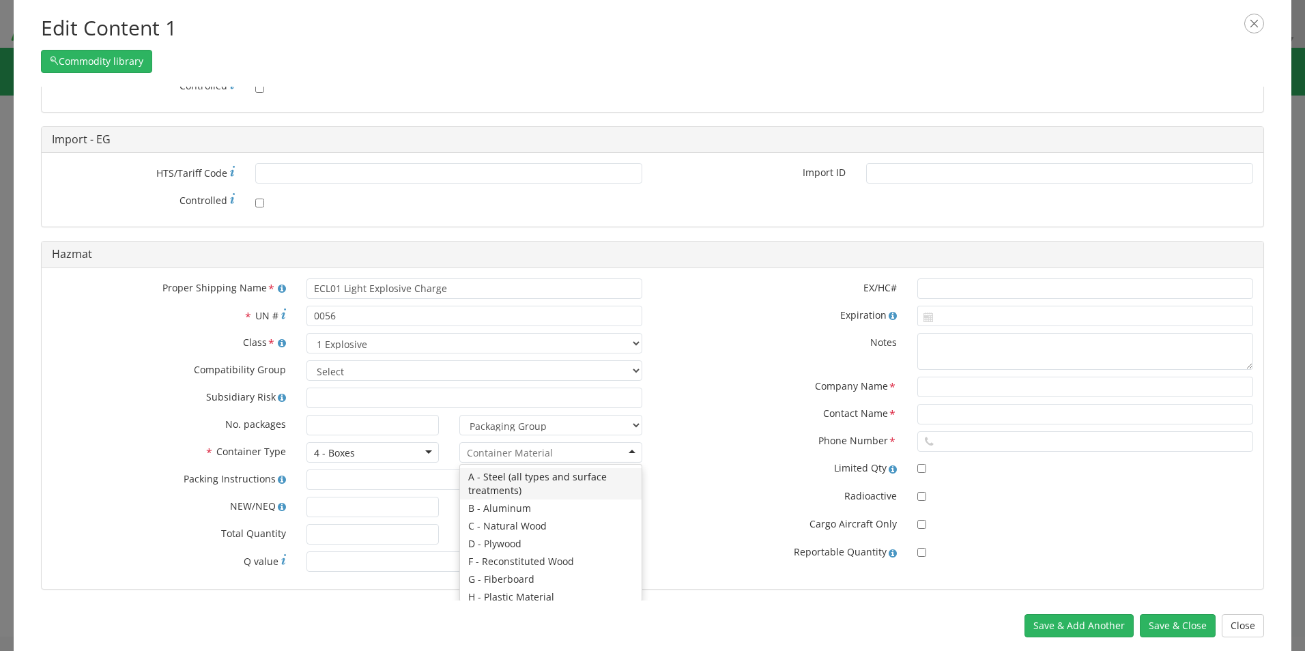
click at [511, 455] on input "select-one" at bounding box center [510, 453] width 86 height 14
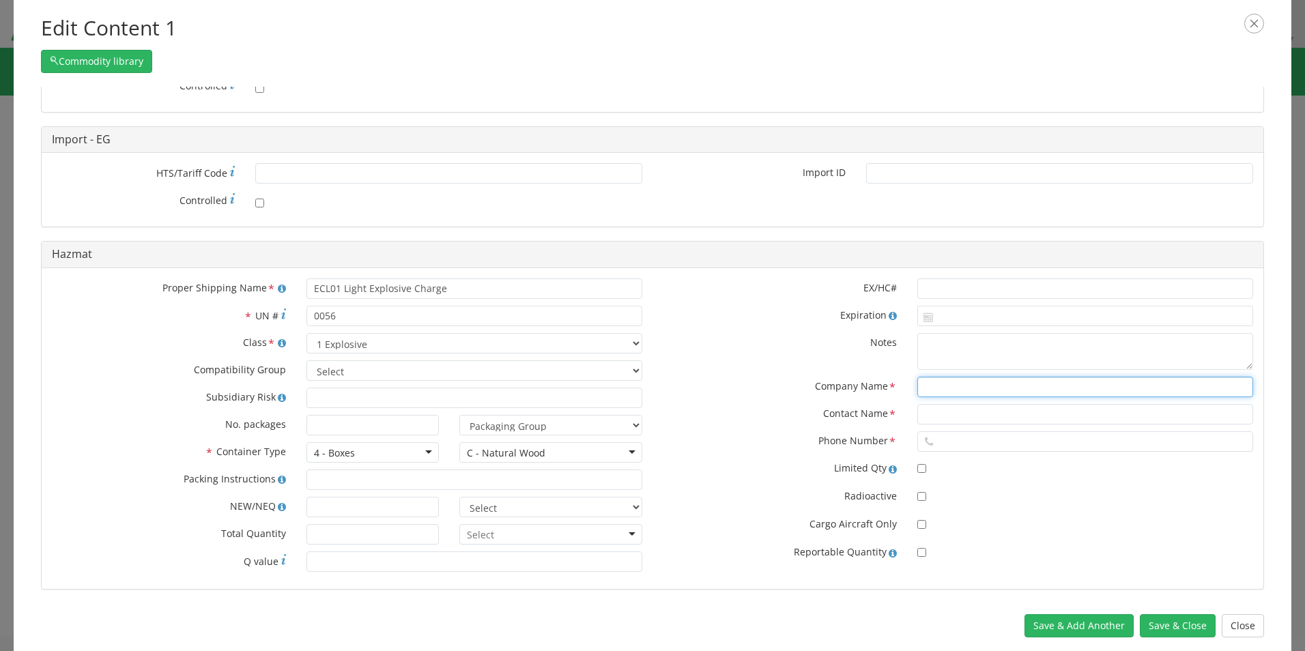
click at [926, 391] on input "text" at bounding box center [1085, 387] width 336 height 20
paste input "FÁBRICA DE MUNICIONES DE [GEOGRAPHIC_DATA]"
type input "FÁBRICA DE MUNICIONES DE [GEOGRAPHIC_DATA]"
type input "[DATE]"
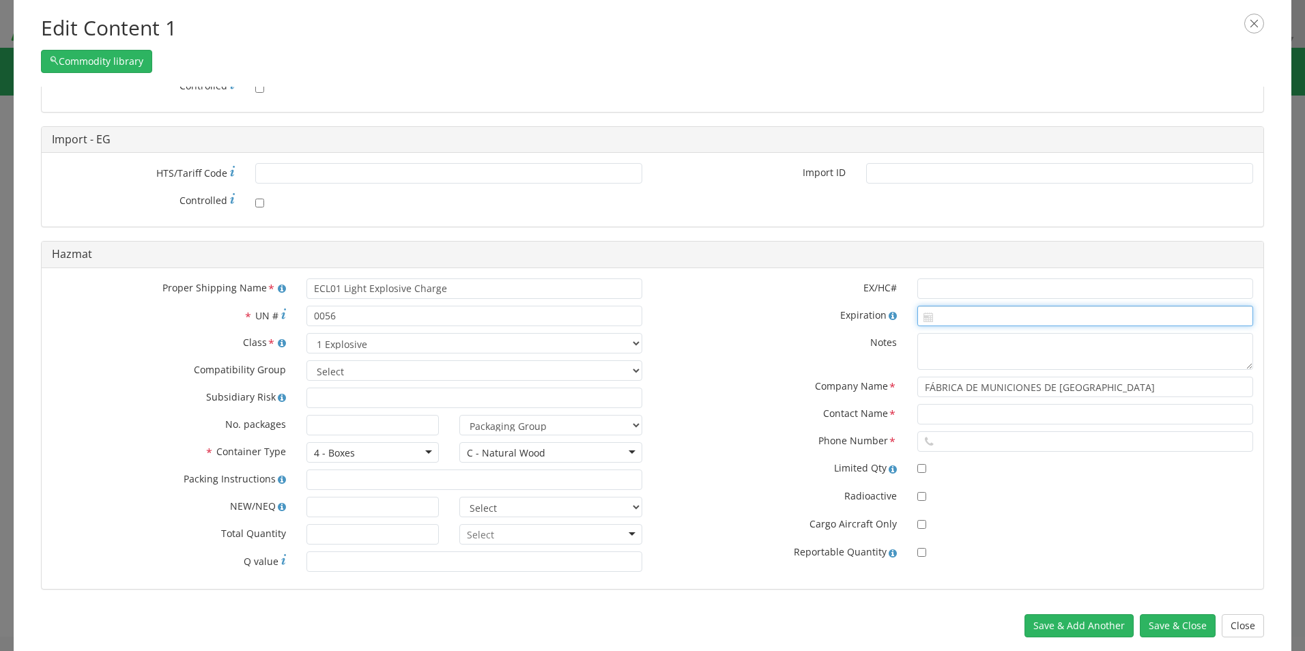
type input "[DATE]"
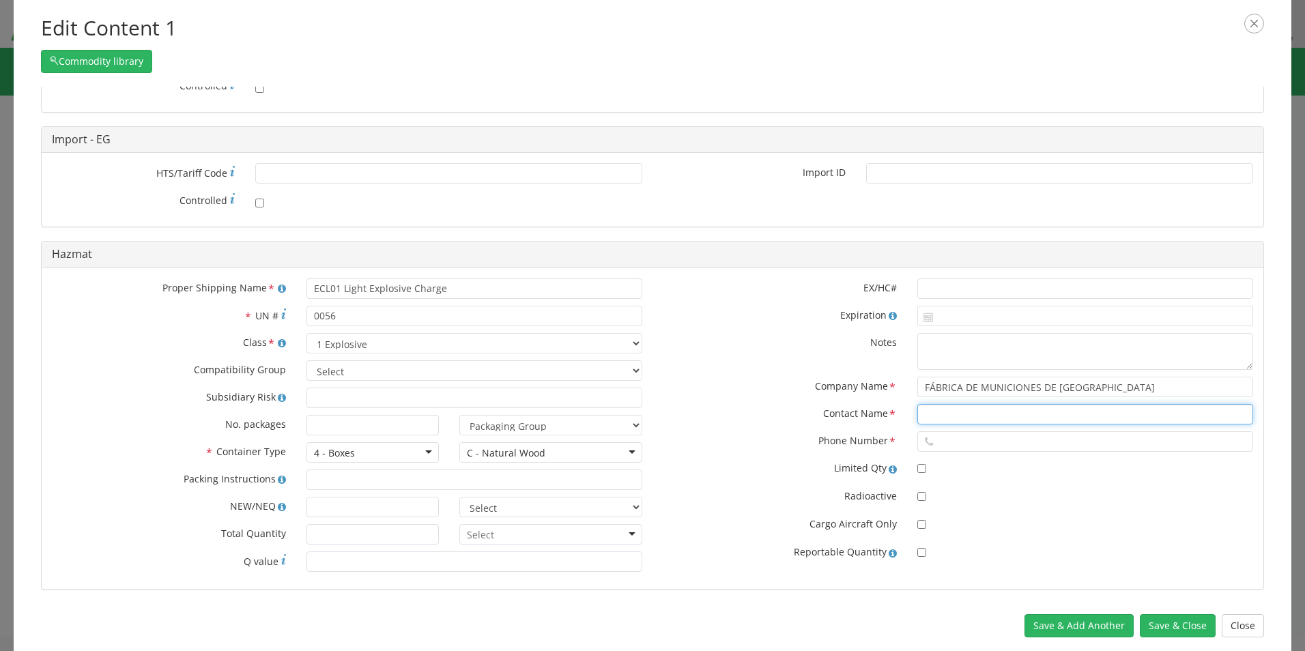
type input "[PERSON_NAME]"
type input "[PHONE_NUMBER]"
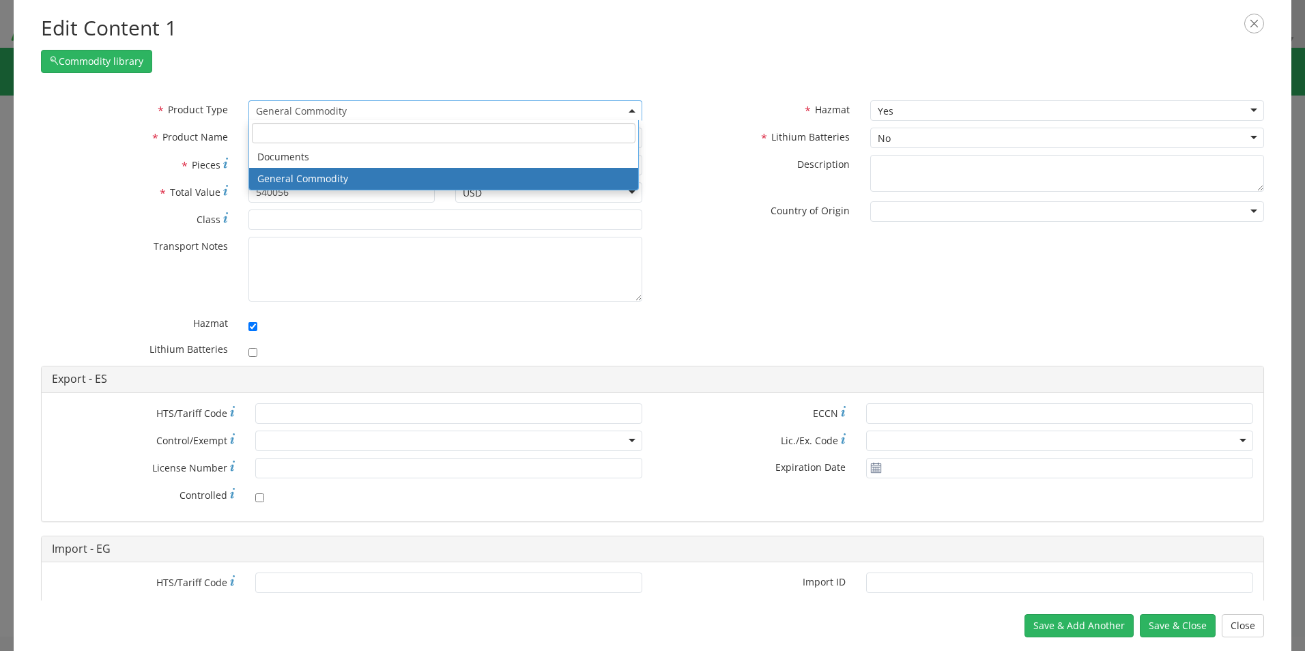
scroll to position [0, 0]
type input "[DATE]"
click at [780, 286] on div "* Product Type Documents General Commodity General Commodity Documents General …" at bounding box center [653, 233] width 1244 height 266
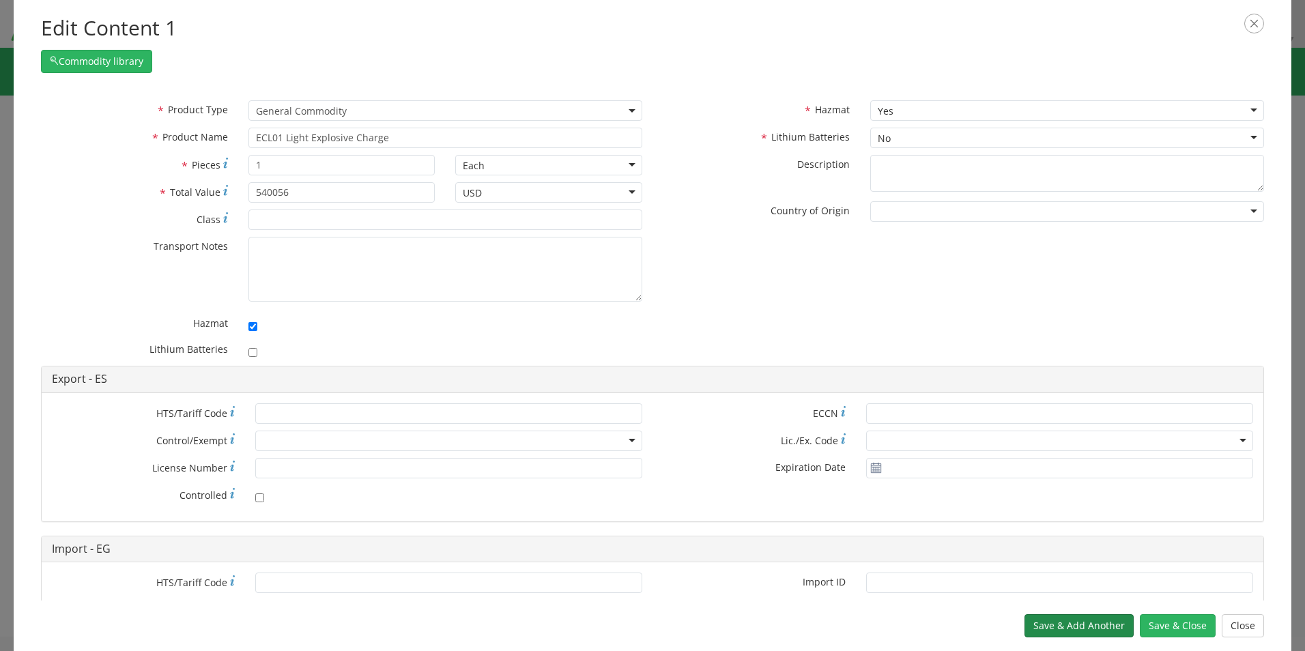
click at [1086, 625] on button "Save & Add Another" at bounding box center [1079, 625] width 109 height 23
select select
checkbox input "false"
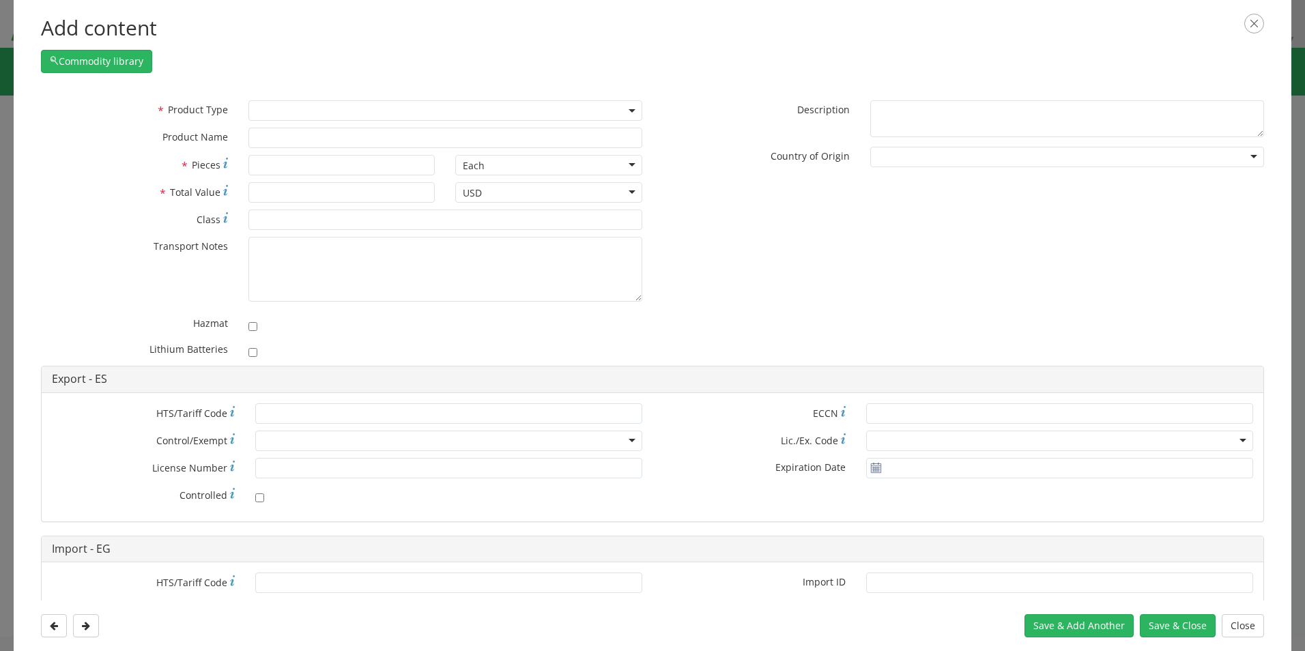
click at [313, 109] on span at bounding box center [445, 110] width 394 height 20
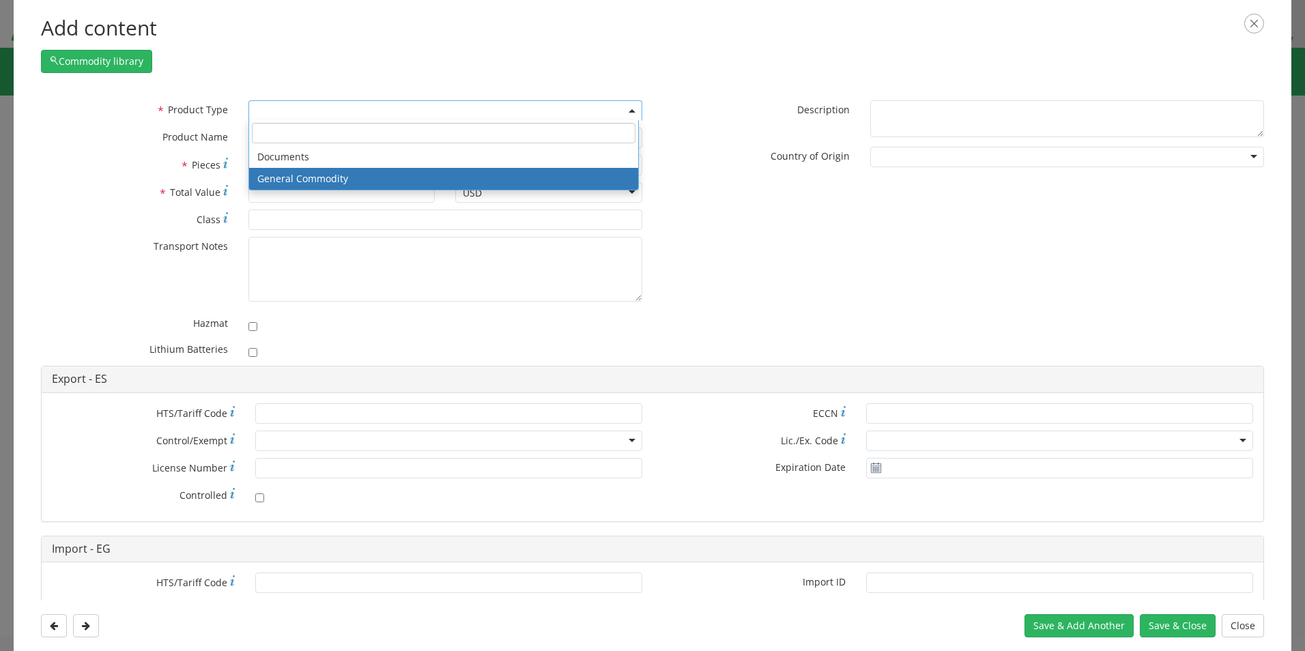
select select "COMMODITY"
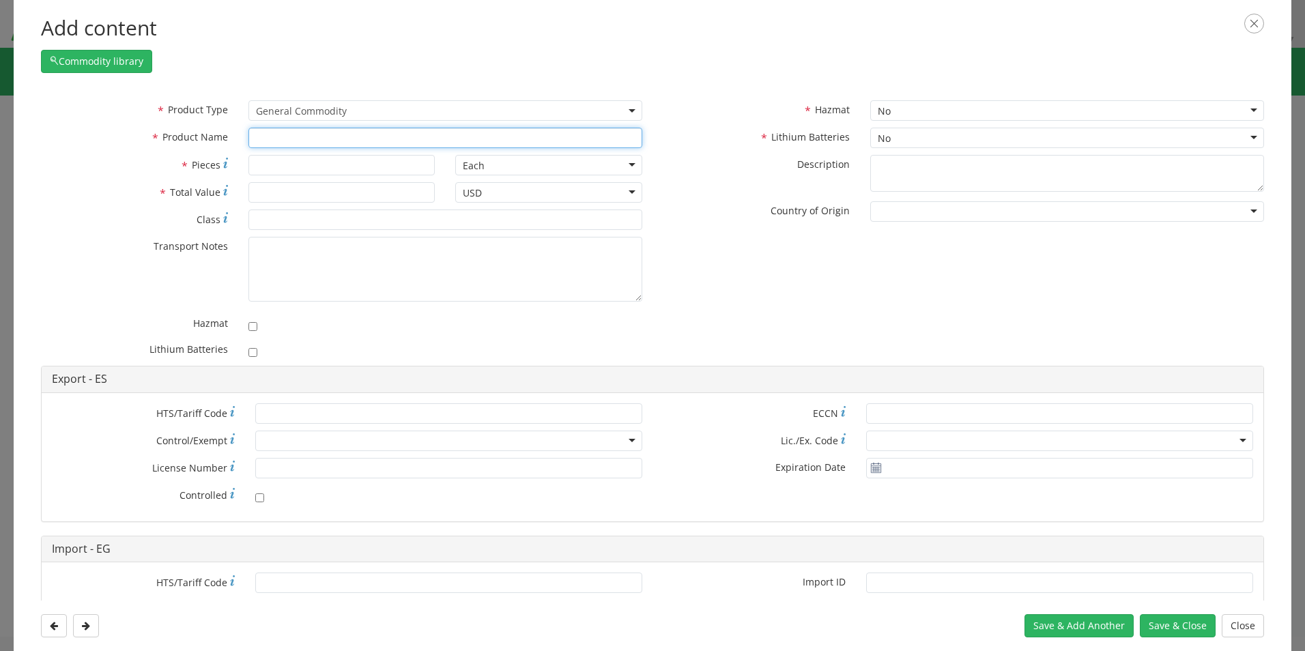
click at [273, 137] on input "text" at bounding box center [445, 138] width 394 height 20
paste input "ECH01 Heavy Explosive Charge"
click at [285, 160] on div "unable to find any results that match the current query" at bounding box center [445, 164] width 392 height 20
type input "ECH01 Heavy Explosive Charge"
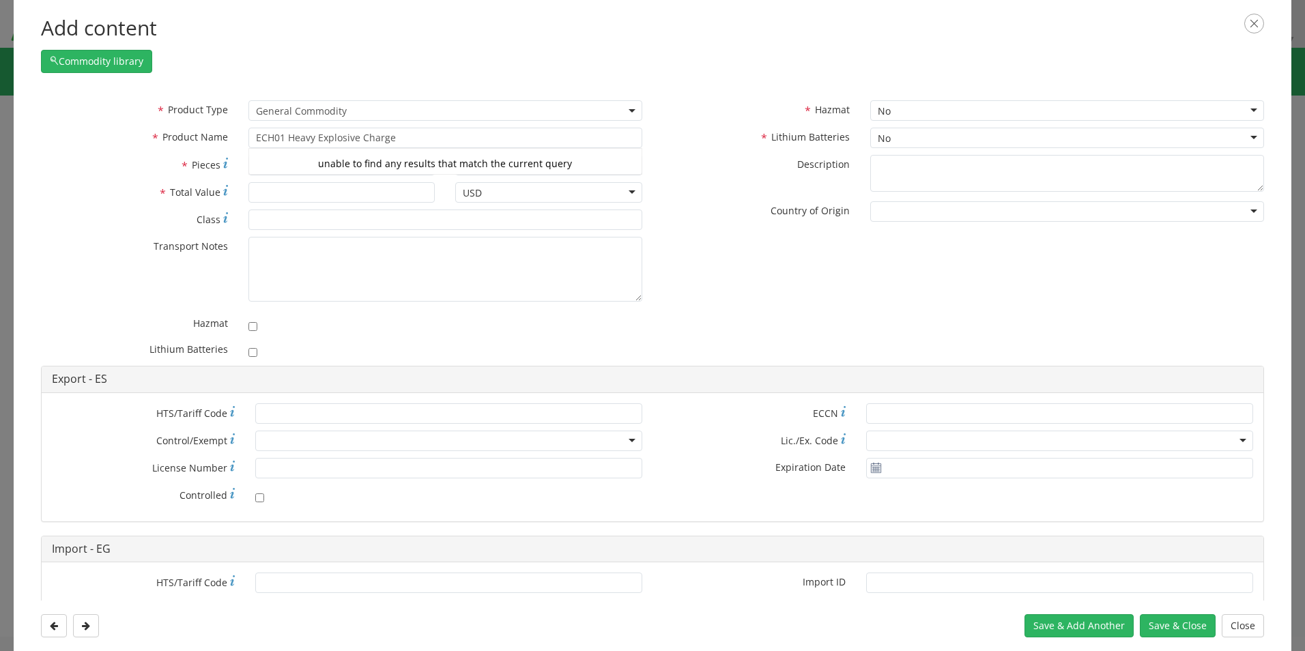
click at [720, 251] on div "* Product Type Documents General Commodity General Commodity * Product Name ECH…" at bounding box center [653, 233] width 1244 height 266
click at [330, 165] on input "* Pieces" at bounding box center [341, 165] width 187 height 20
click at [628, 163] on div "Each" at bounding box center [548, 165] width 187 height 20
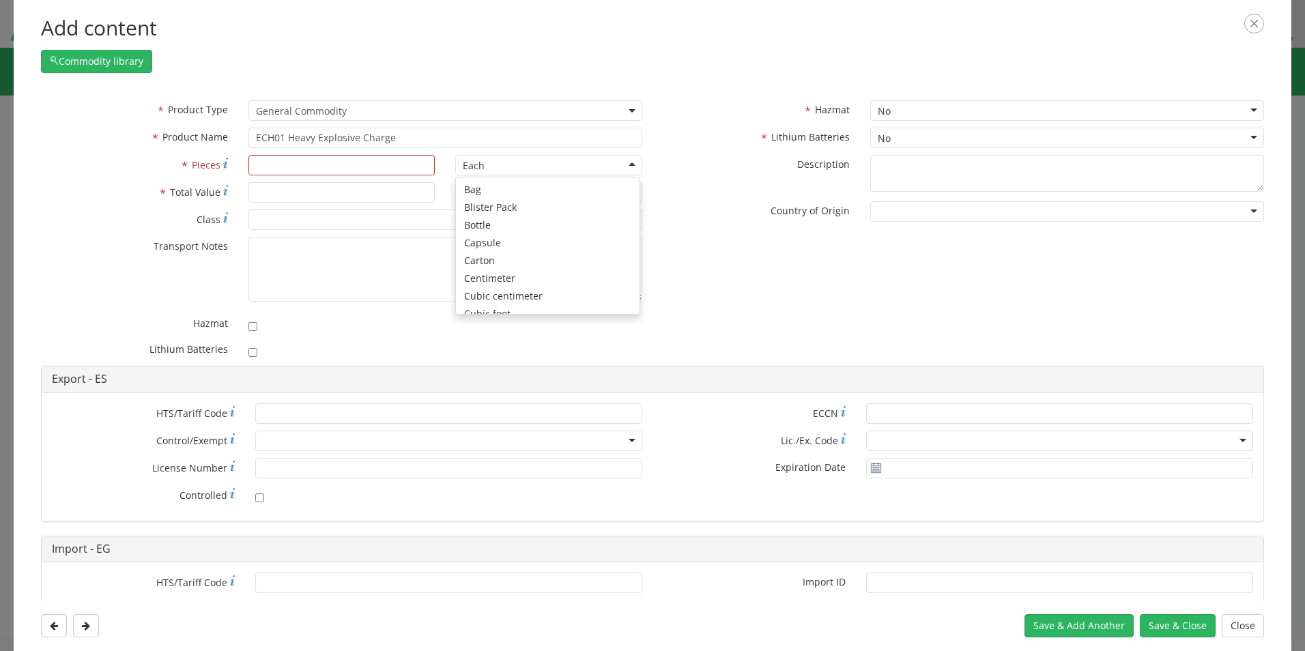
click at [628, 163] on div "Each" at bounding box center [548, 165] width 187 height 20
click at [691, 249] on div "* Product Type Documents General Commodity General Commodity * Product Name ECH…" at bounding box center [653, 233] width 1244 height 266
click at [257, 167] on input "* Pieces" at bounding box center [341, 165] width 187 height 20
click at [681, 251] on div "* Product Type Documents General Commodity General Commodity * Product Name ECH…" at bounding box center [653, 233] width 1244 height 266
drag, startPoint x: 272, startPoint y: 165, endPoint x: 182, endPoint y: 165, distance: 90.1
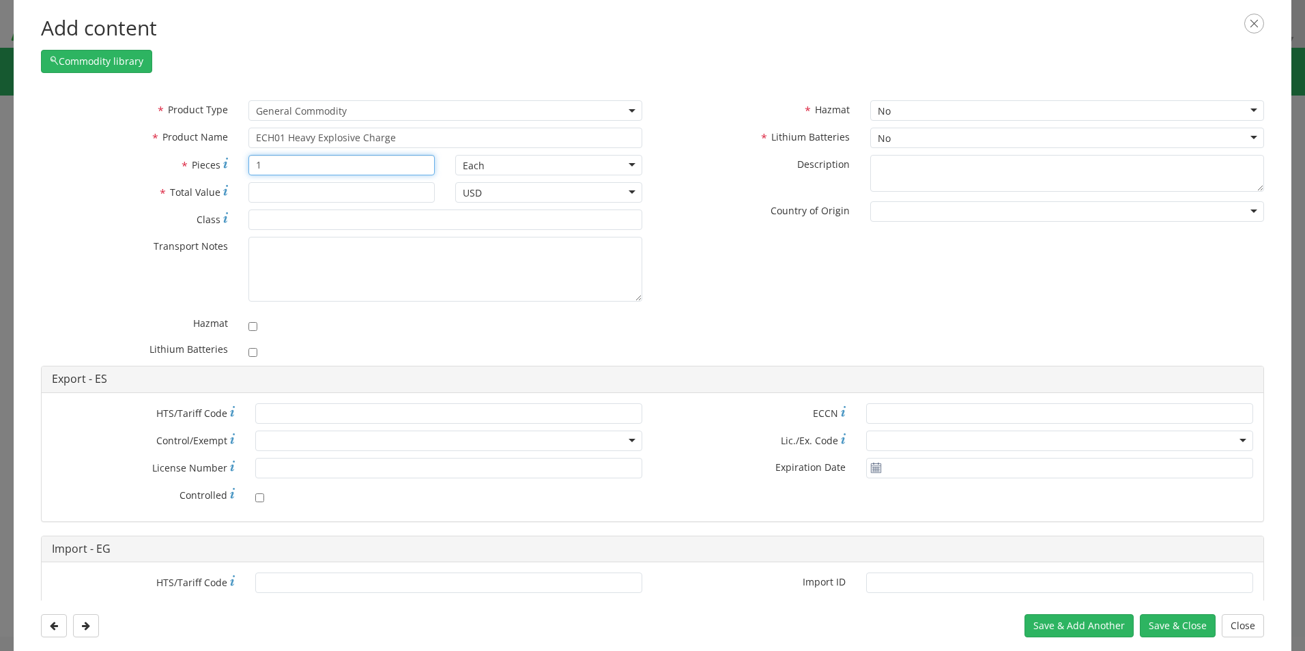
click at [182, 165] on div "* Pieces Number of pieces inside all the packages 1" at bounding box center [238, 165] width 414 height 20
type input "20"
click at [275, 192] on input "* Total Value" at bounding box center [341, 192] width 187 height 20
click at [266, 192] on input "* Total Value" at bounding box center [341, 192] width 187 height 20
type input "707182"
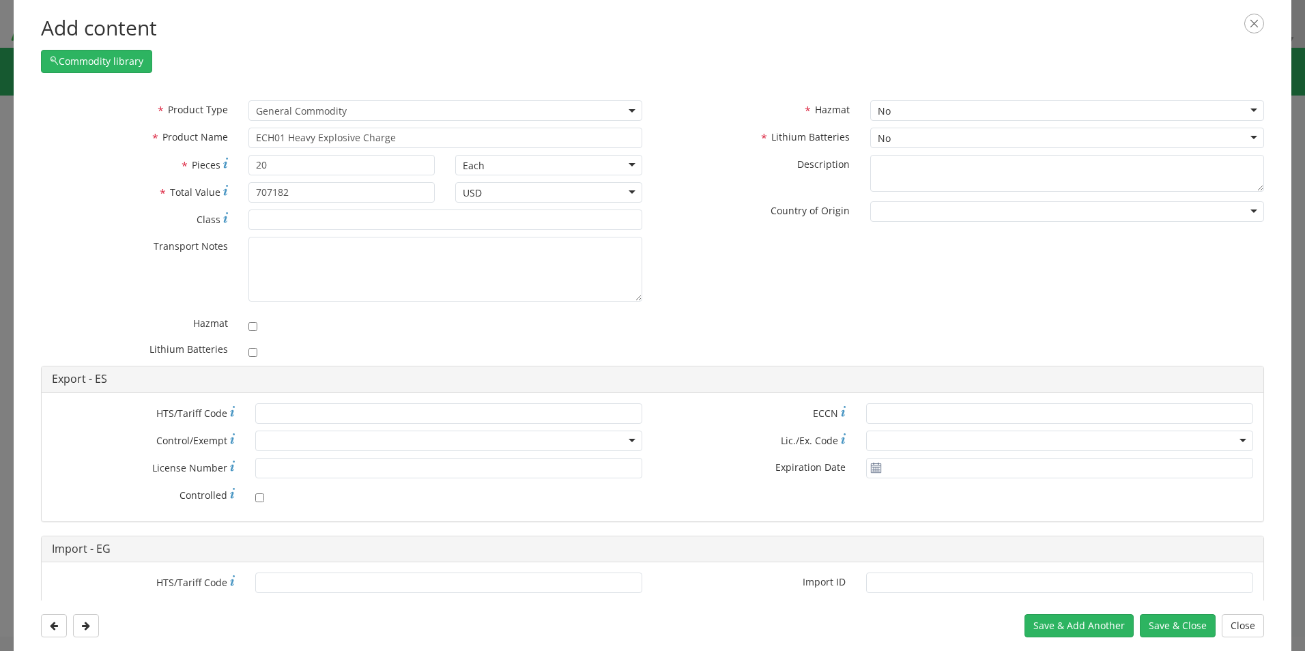
click at [706, 279] on div "* Product Type Documents General Commodity General Commodity * Product Name ECH…" at bounding box center [653, 233] width 1244 height 266
click at [897, 111] on div "No" at bounding box center [1067, 110] width 394 height 20
checkbox input "true"
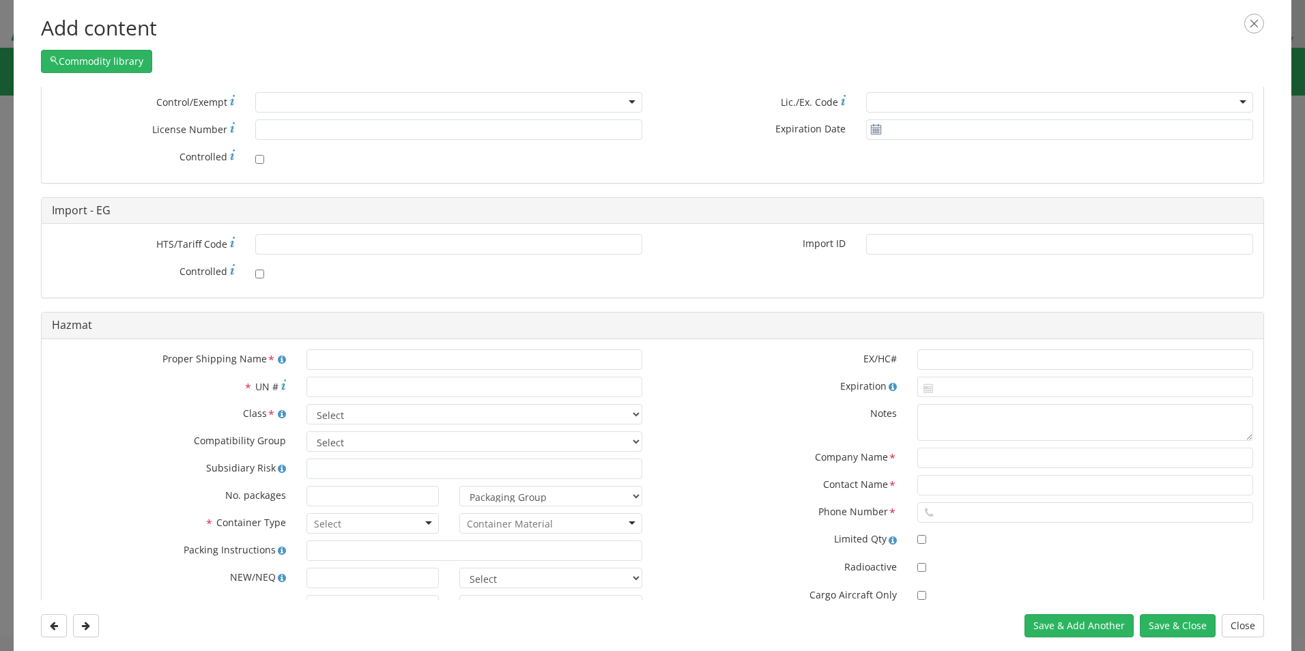
scroll to position [341, 0]
click at [332, 362] on input "text" at bounding box center [474, 357] width 336 height 20
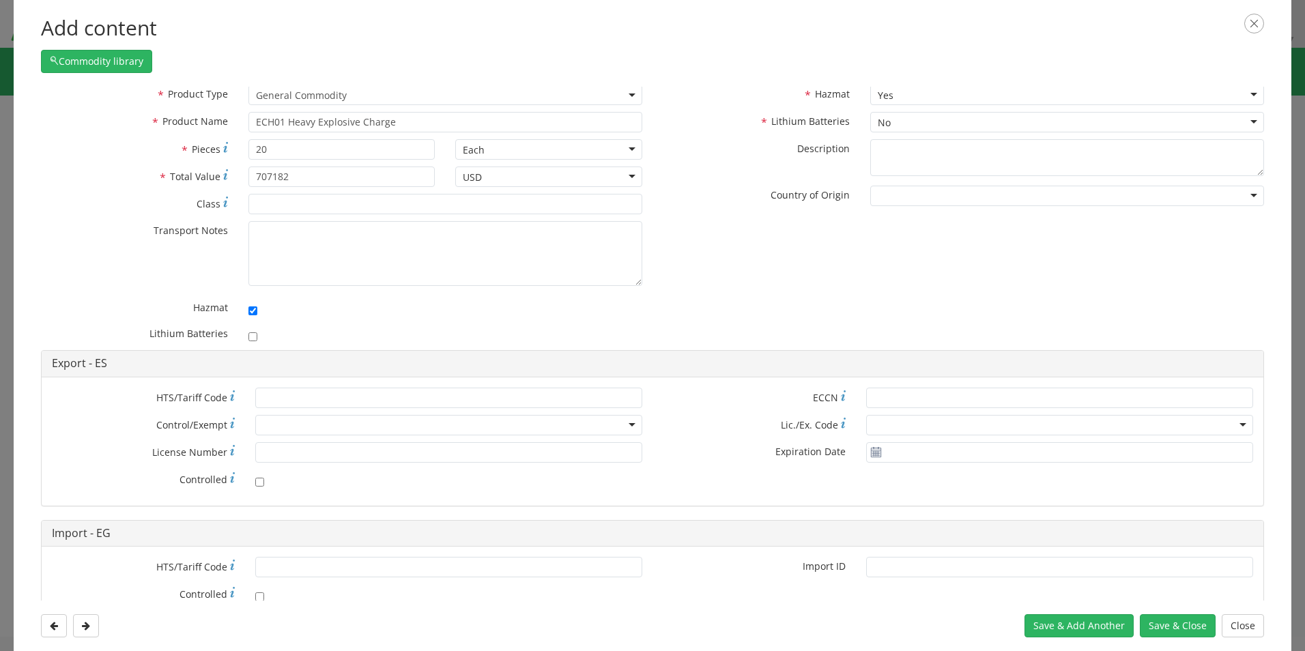
scroll to position [0, 0]
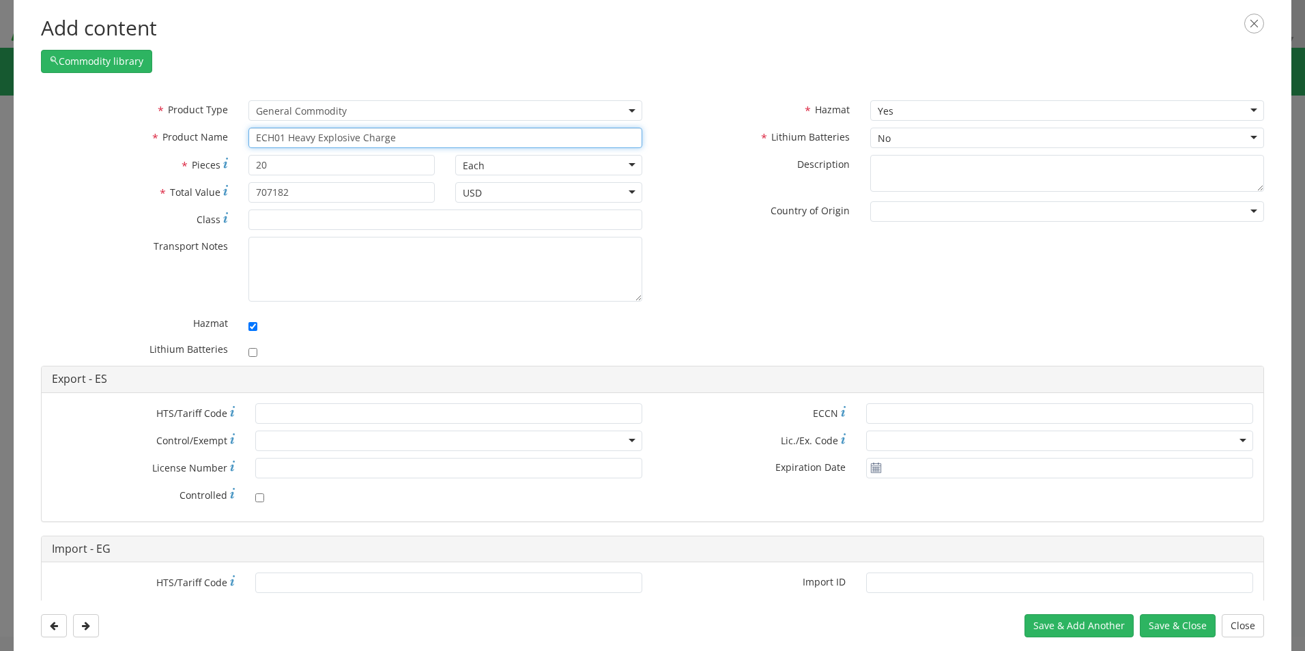
drag, startPoint x: 407, startPoint y: 138, endPoint x: 165, endPoint y: 124, distance: 242.0
click at [165, 124] on div "* Product Type Documents General Commodity General Commodity * Product Name ECH…" at bounding box center [342, 127] width 622 height 55
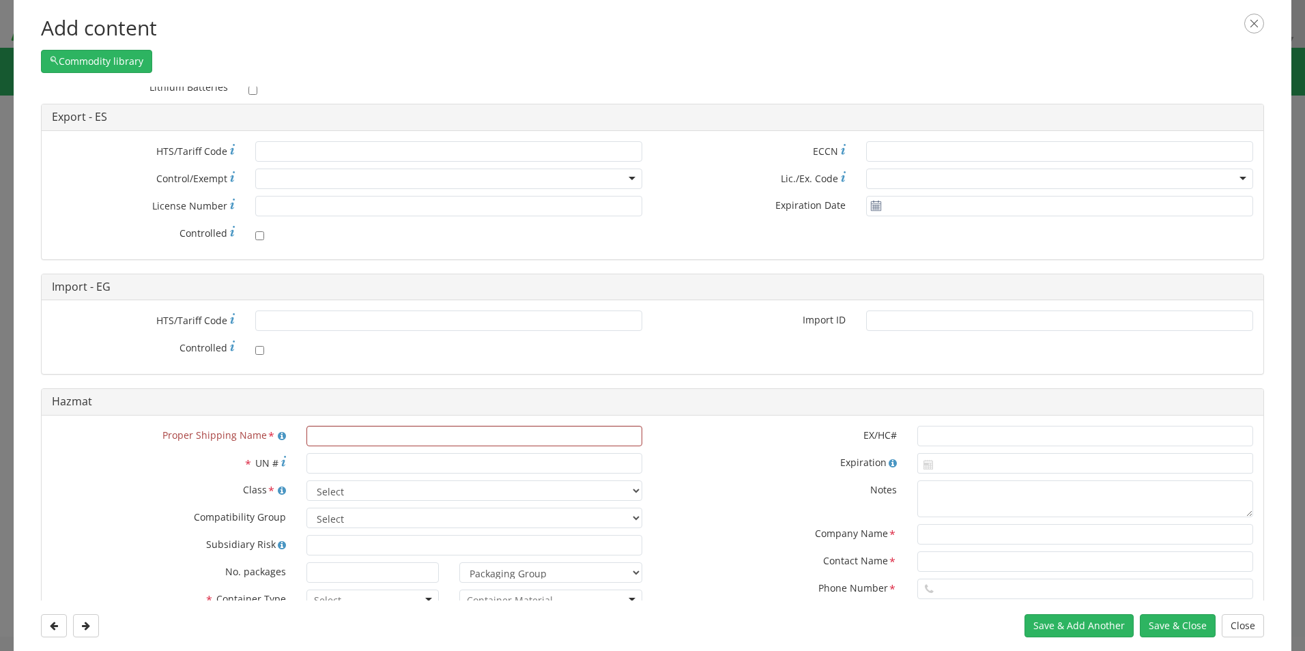
scroll to position [339, 0]
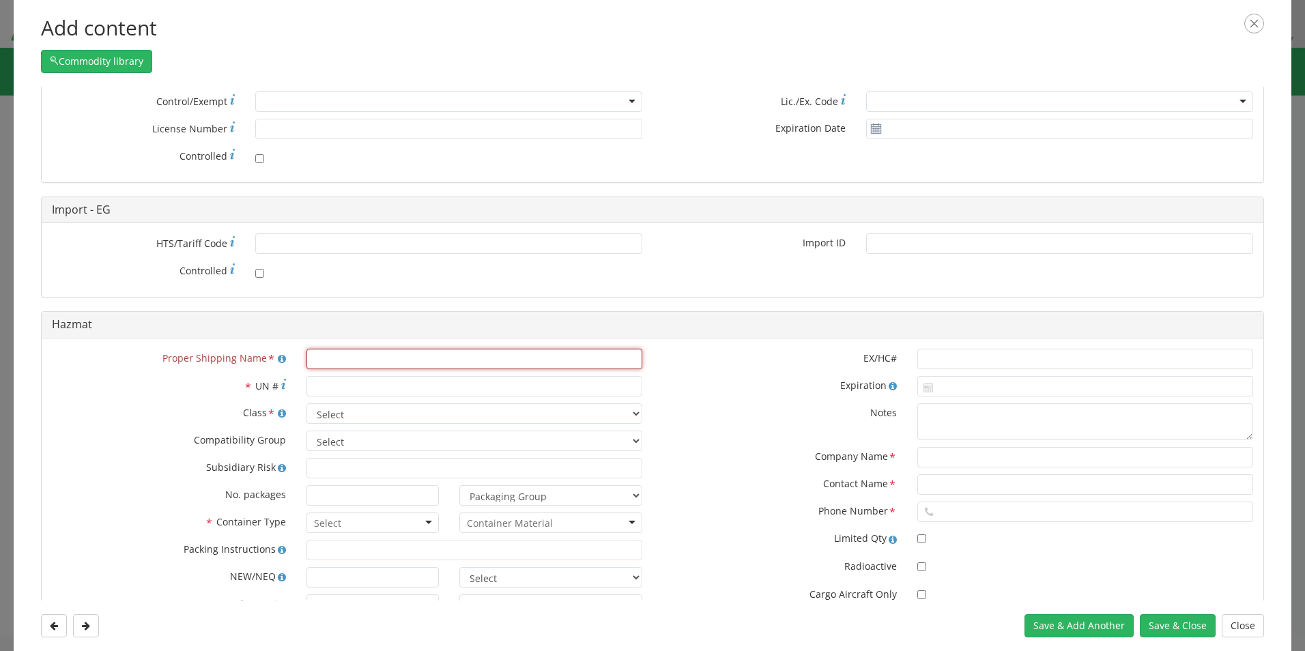
click at [356, 361] on input "text" at bounding box center [474, 359] width 336 height 20
paste input "ECH01 Heavy Explosive Charge"
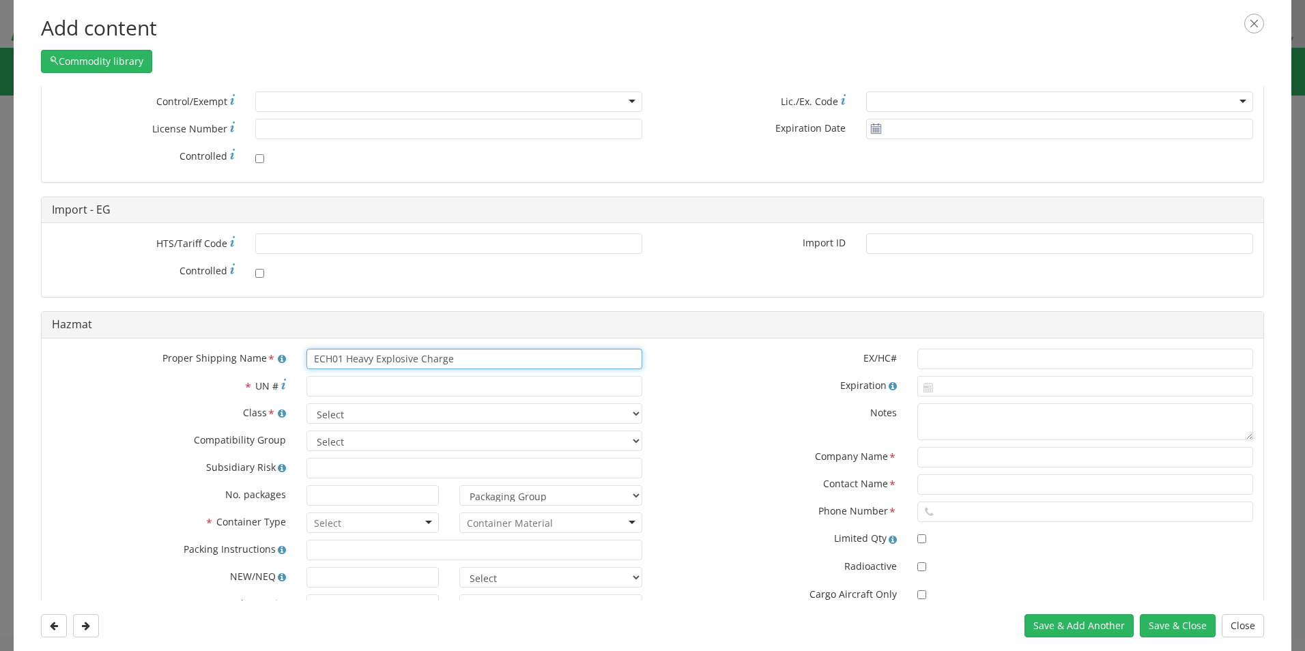
type input "ECH01 Heavy Explosive Charge"
click at [327, 390] on input "* UN #" at bounding box center [474, 386] width 336 height 20
type input "0056"
click at [1025, 565] on div at bounding box center [1085, 567] width 356 height 21
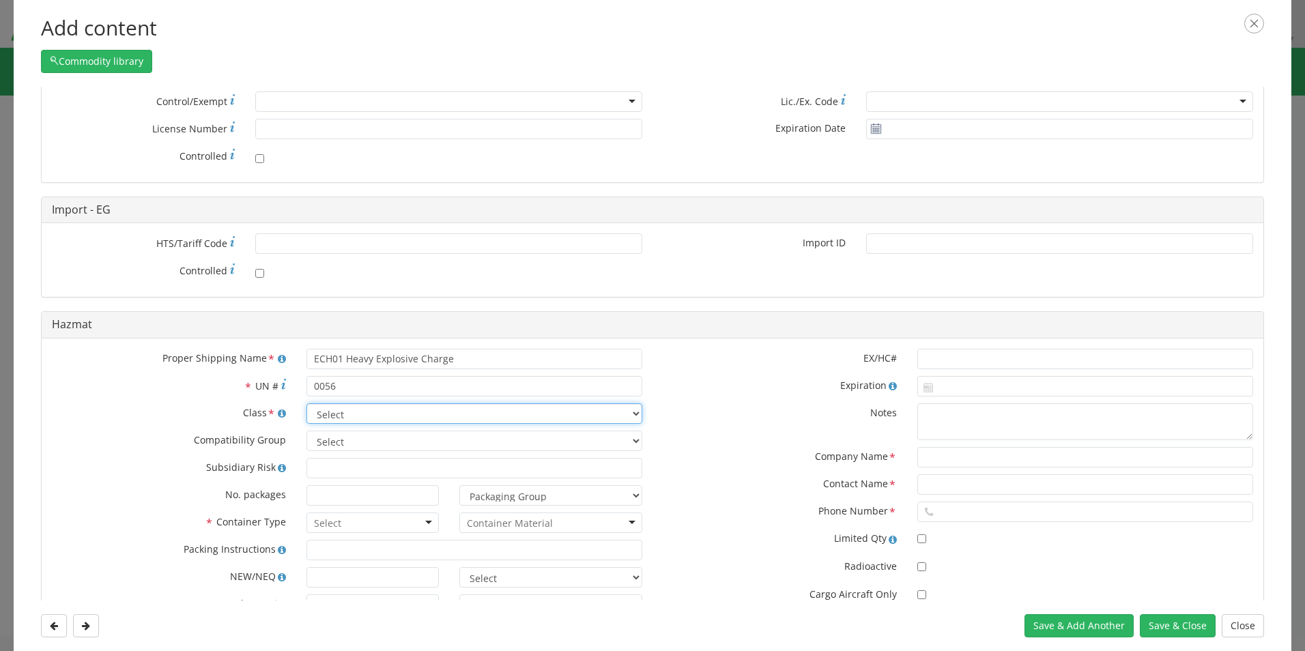
click at [374, 416] on select "Select 1 Explosive 1.1 Explosive 1.2 Explosive 1.3 Explosive 1.4 Explosive 1.5 …" at bounding box center [474, 413] width 336 height 20
select select "1 Explosive"
click at [306, 403] on select "Select 1 Explosive 1.1 Explosive 1.2 Explosive 1.3 Explosive 1.4 Explosive 1.5 …" at bounding box center [474, 413] width 336 height 20
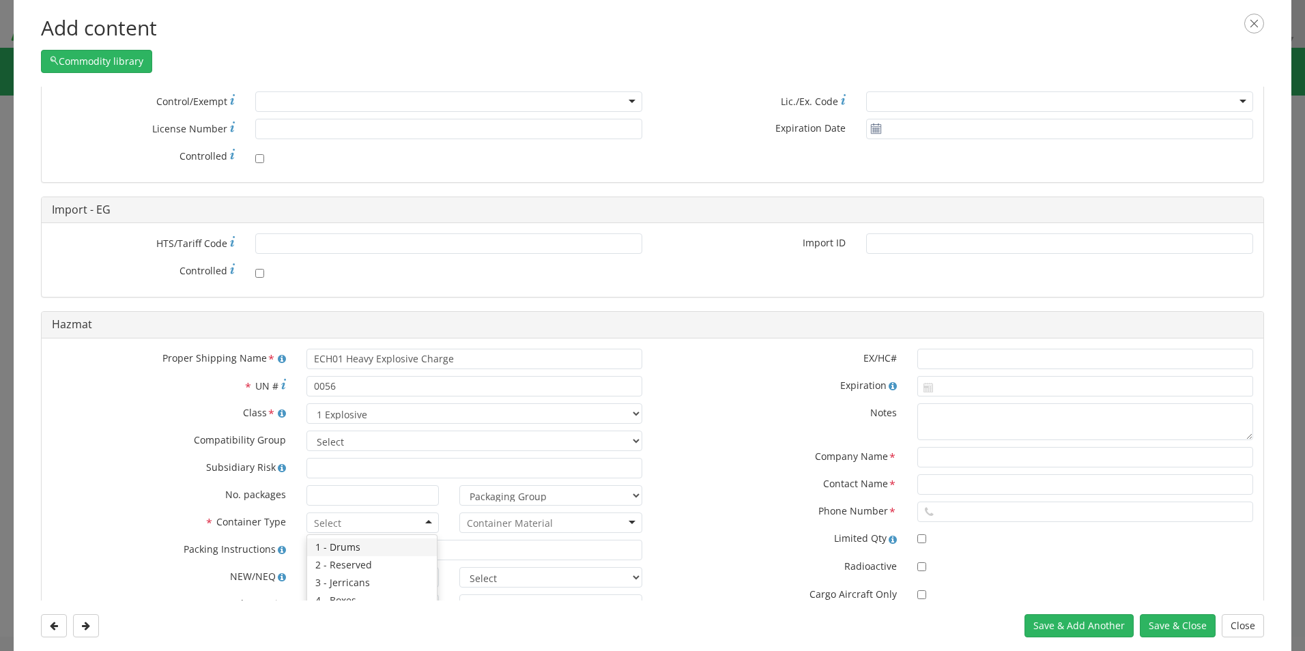
click at [326, 526] on input "select-one" at bounding box center [328, 524] width 29 height 14
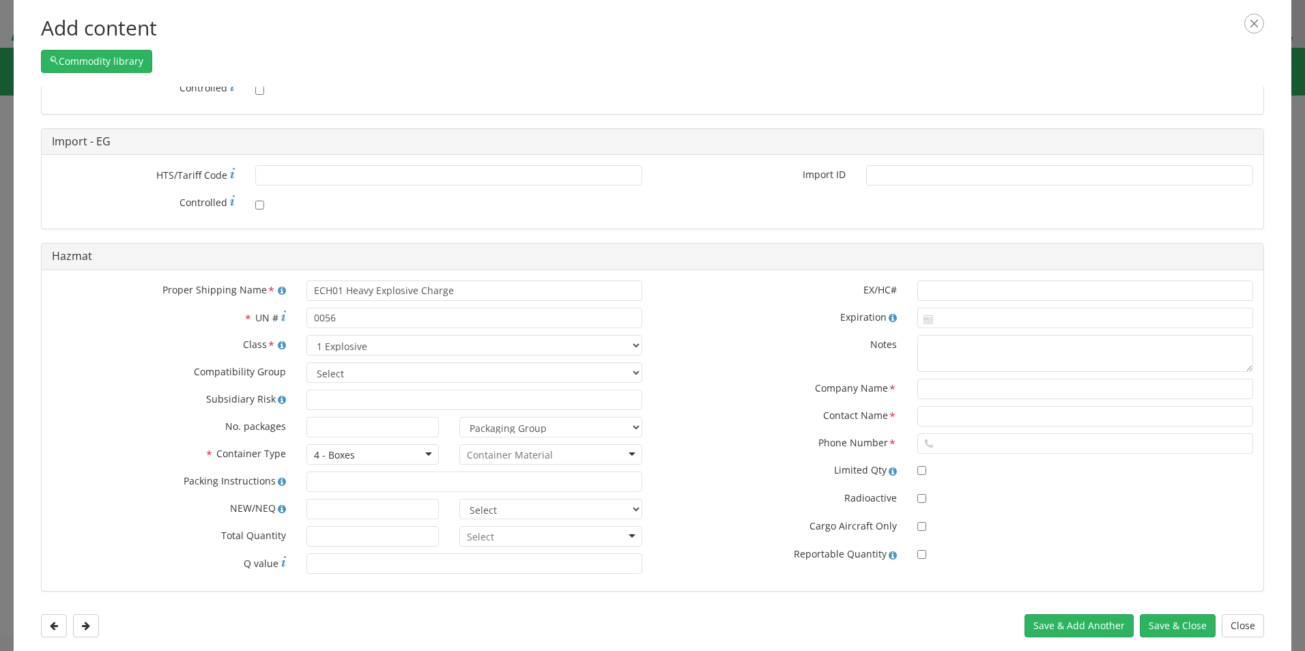
click at [532, 457] on input "select-one" at bounding box center [510, 455] width 86 height 14
click at [919, 394] on input "text" at bounding box center [1085, 389] width 336 height 20
type input "FÁBRICA DE MUNICIONES DE [GEOGRAPHIC_DATA]"
type input "[DATE]"
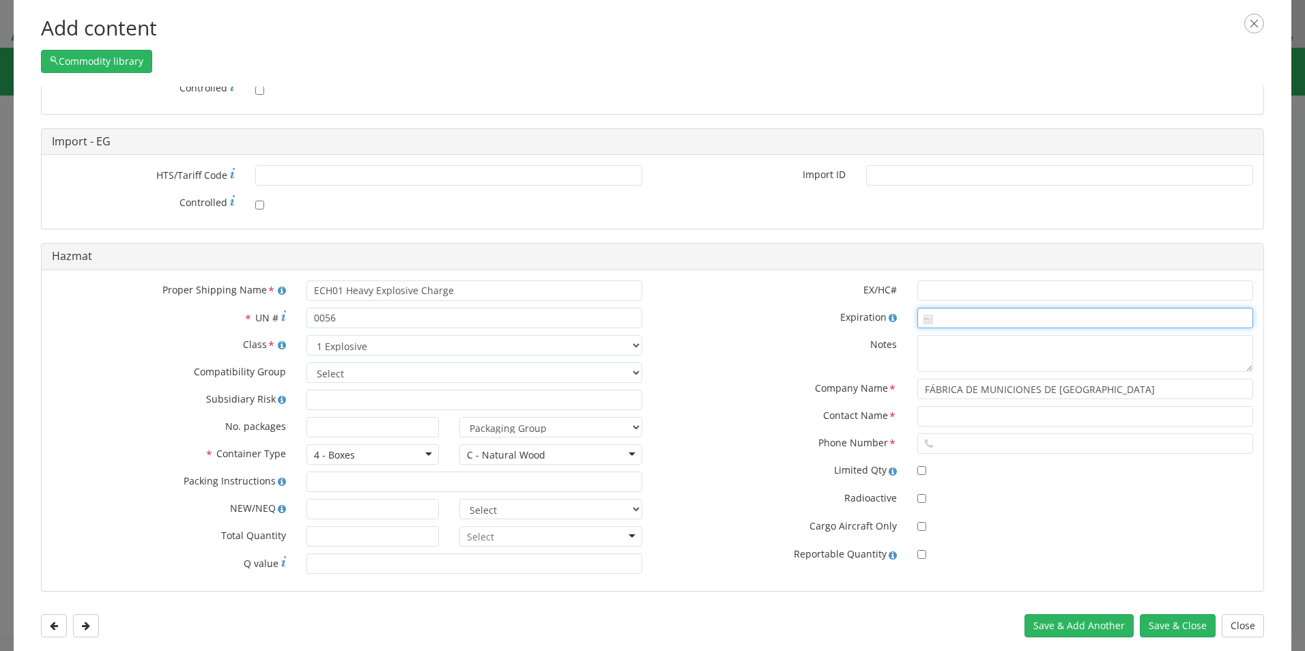
type input "[DATE]"
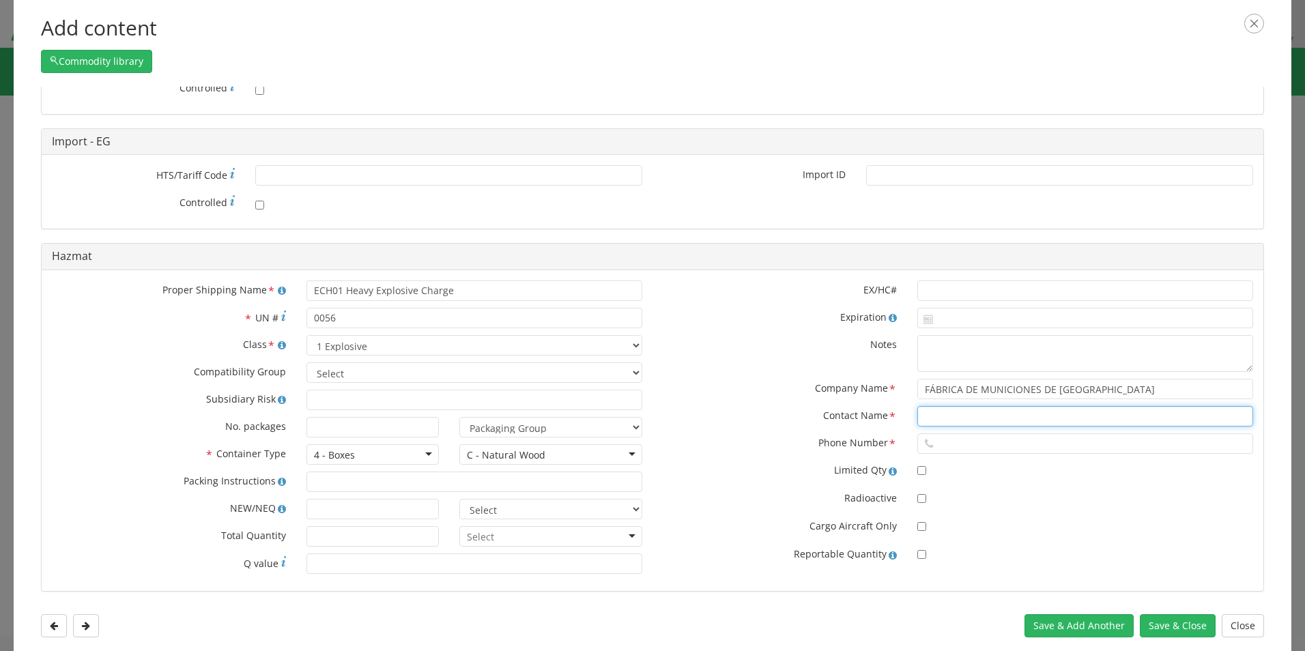
type input "[PERSON_NAME]"
type input "[PHONE_NUMBER]"
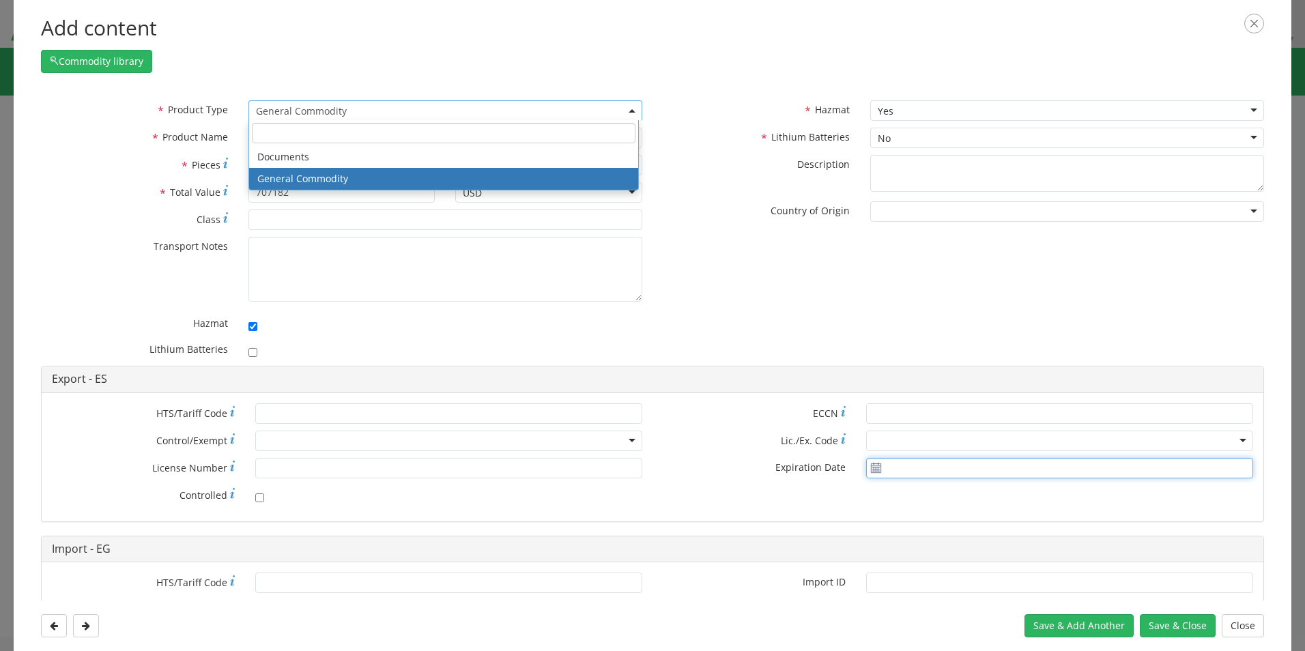
type input "[DATE]"
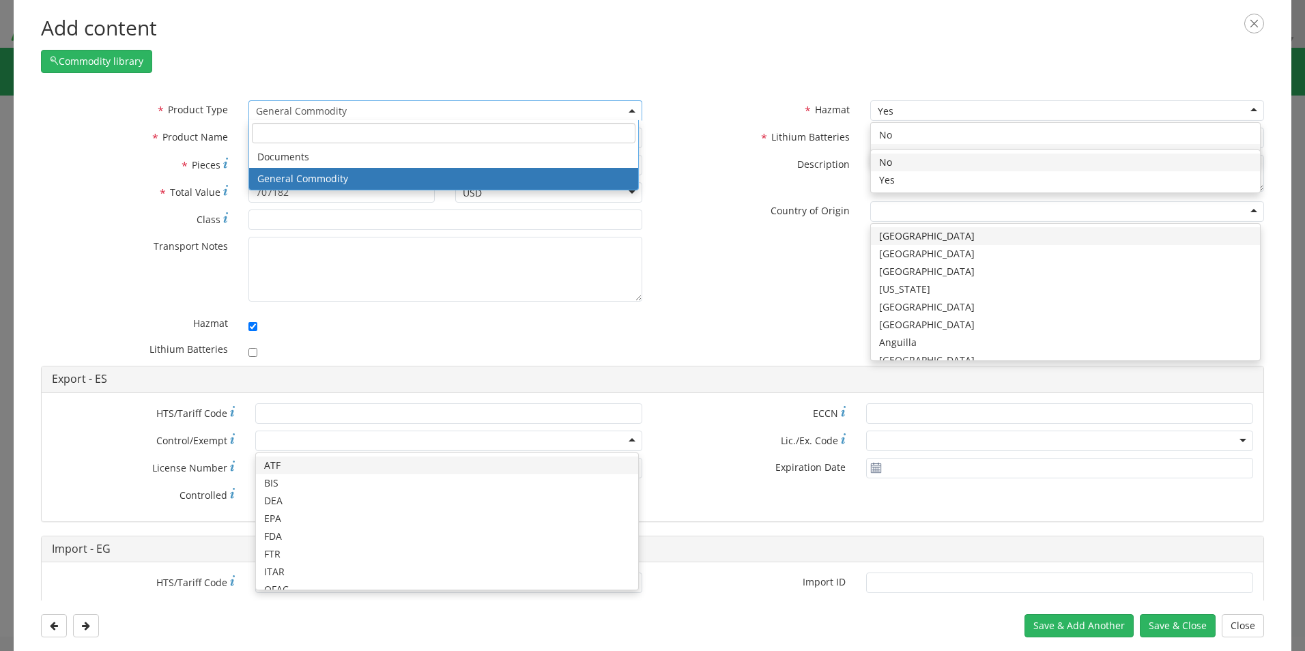
scroll to position [0, 0]
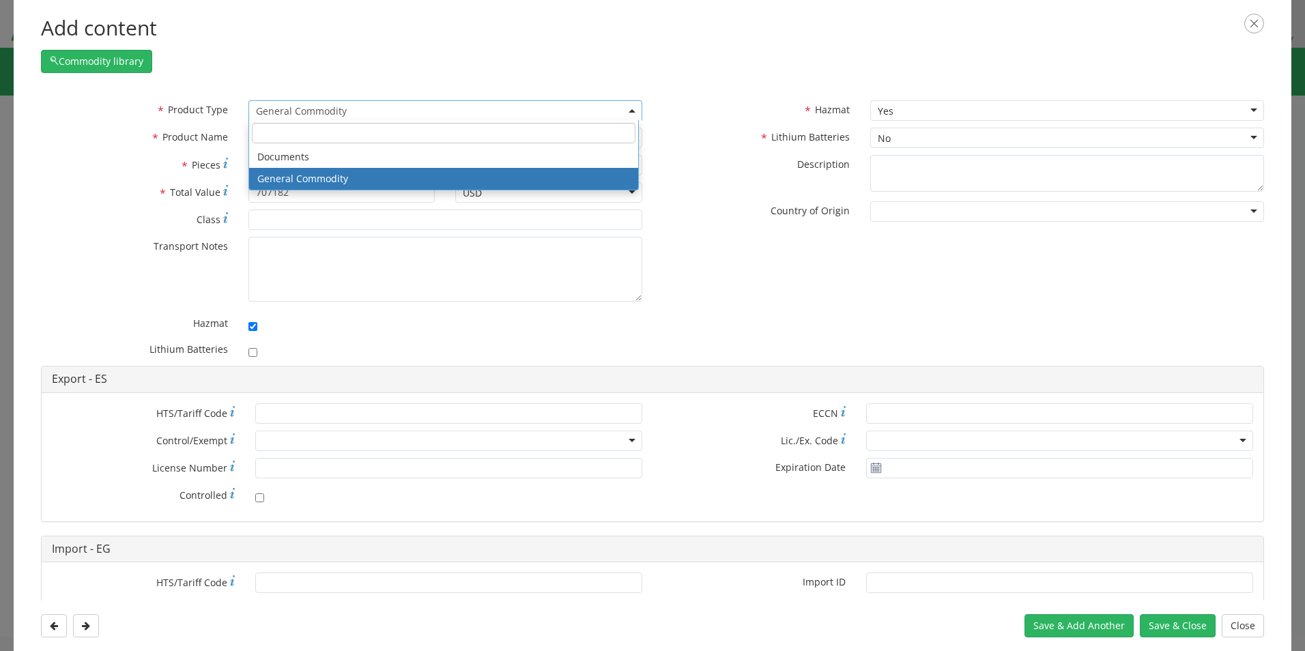
click at [805, 311] on div "* Product Type Documents General Commodity General Commodity Documents General …" at bounding box center [653, 233] width 1244 height 266
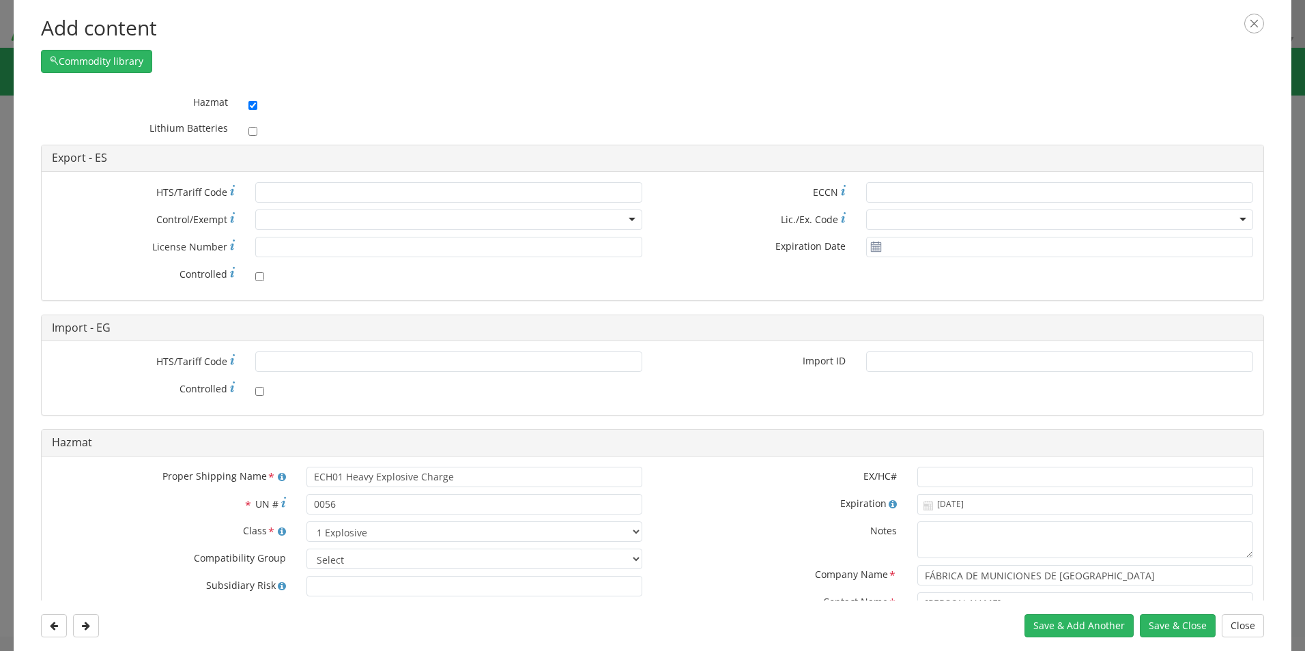
scroll to position [426, 0]
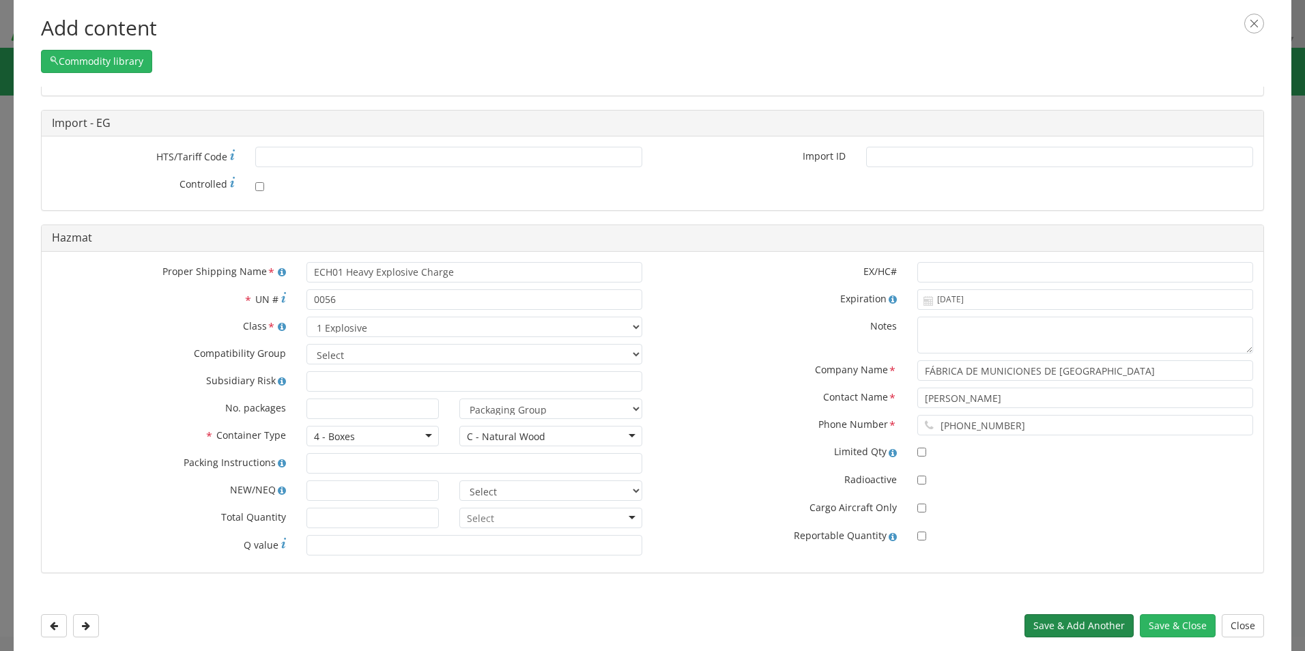
click at [1082, 627] on button "Save & Add Another" at bounding box center [1079, 625] width 109 height 23
select select
checkbox input "false"
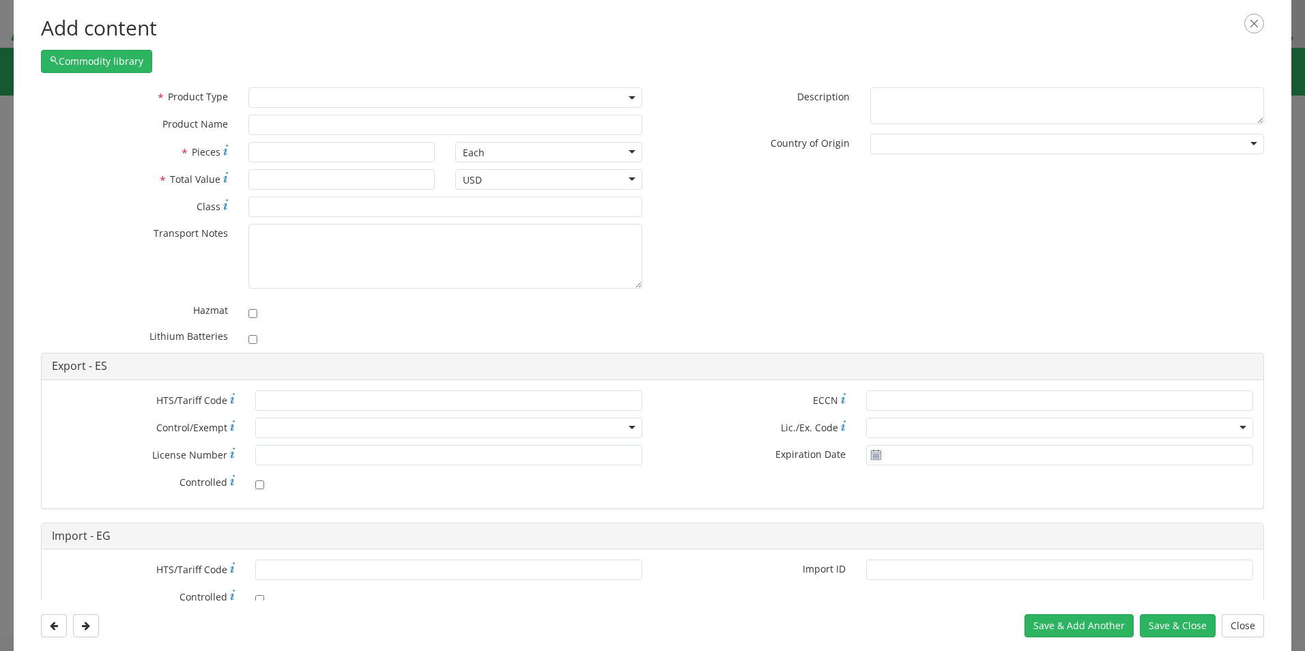
scroll to position [0, 0]
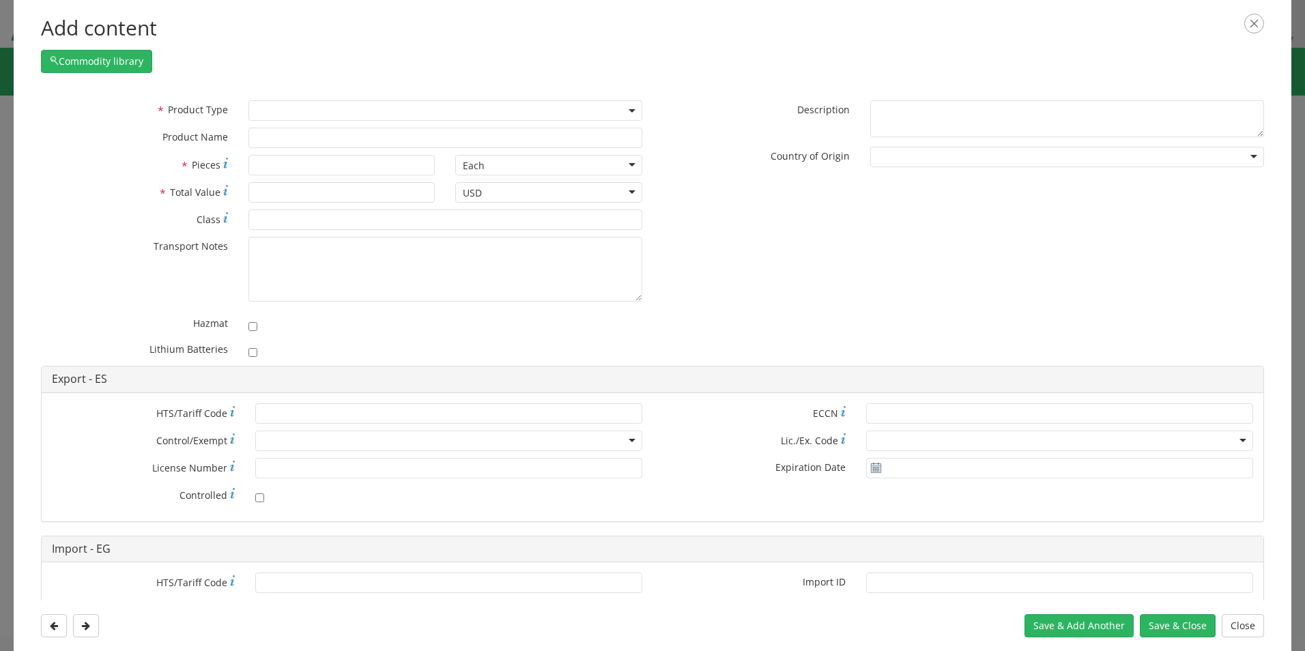
click at [306, 112] on span at bounding box center [445, 110] width 394 height 20
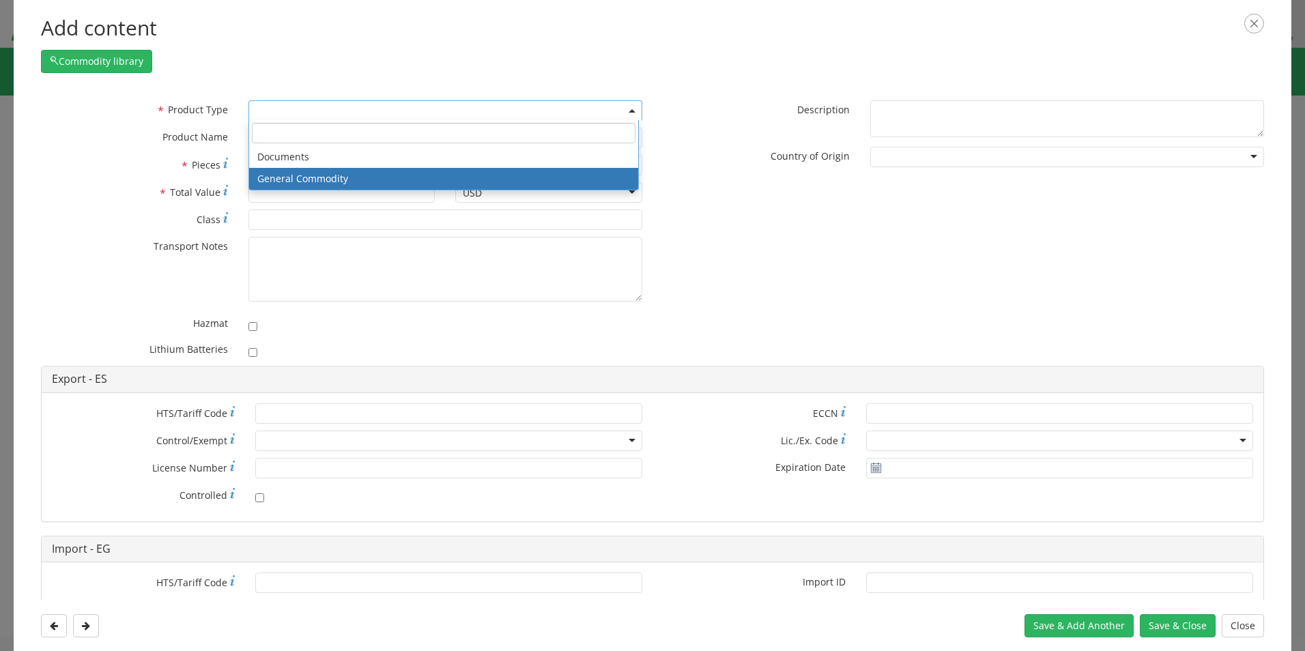
select select "COMMODITY"
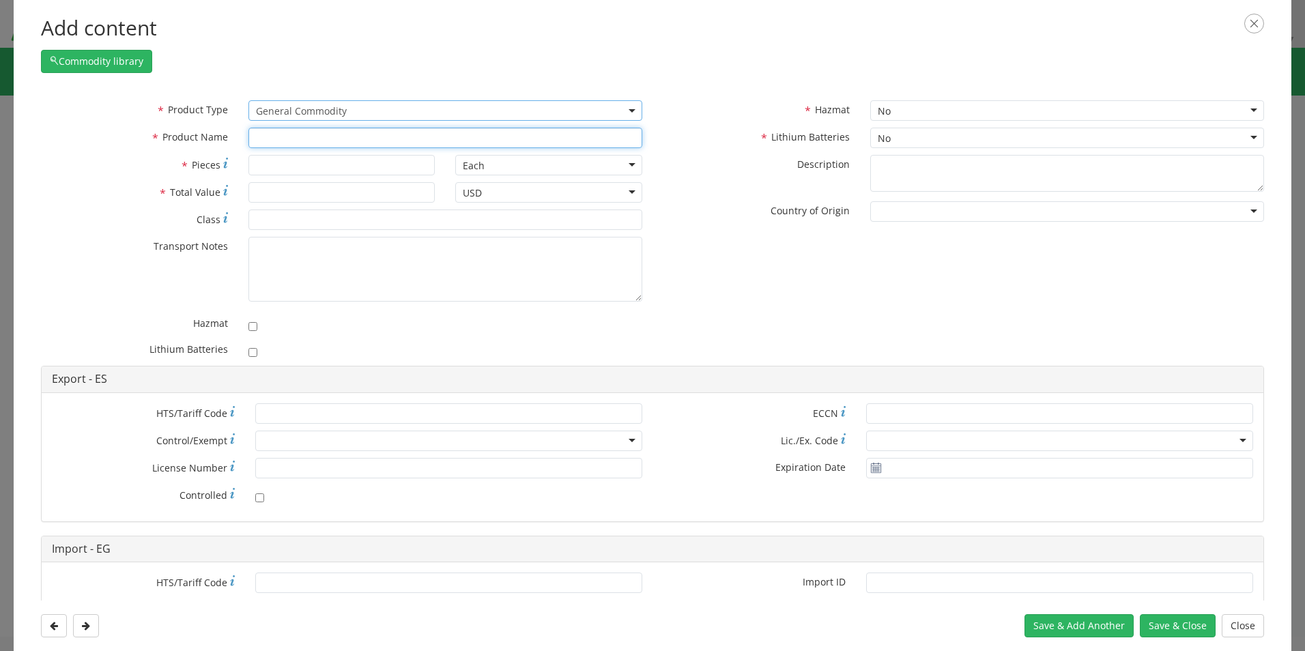
click at [282, 135] on input "text" at bounding box center [445, 138] width 394 height 20
paste input "Cartridge for ECC01"
click at [397, 140] on input "Cartridge for ECC01 and" at bounding box center [445, 138] width 394 height 20
paste input "M702 detnotors"
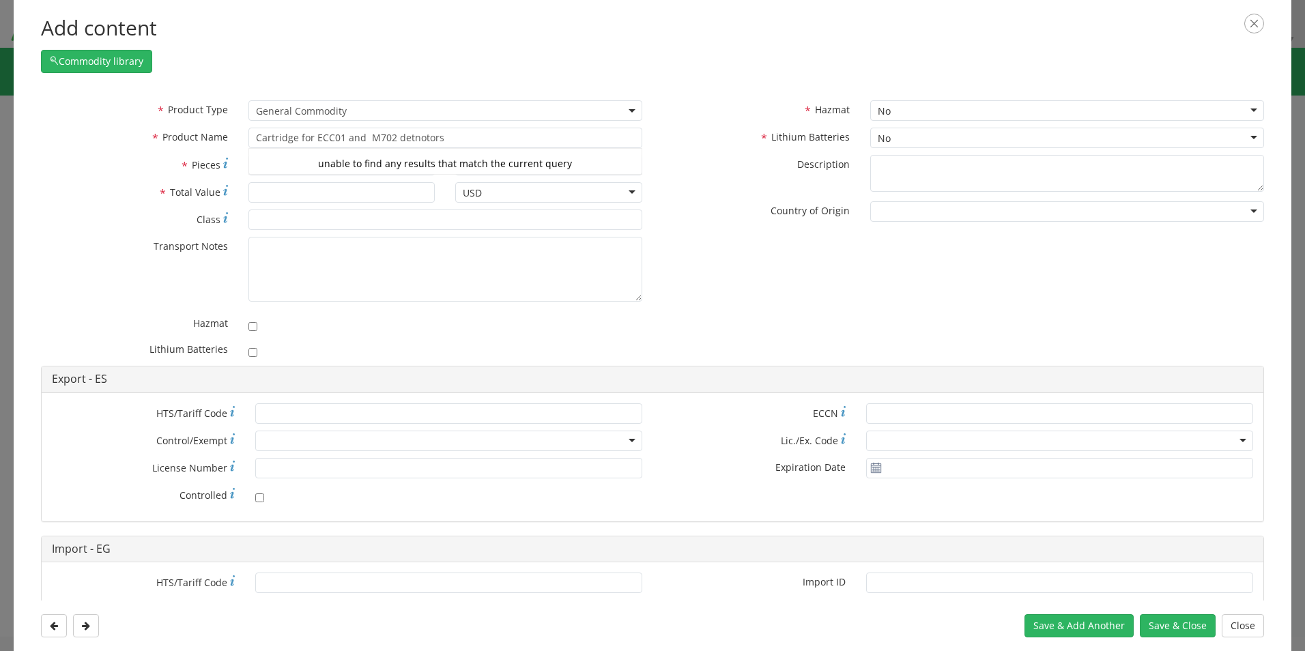
click at [683, 269] on div "* Product Type Documents General Commodity General Commodity * Product Name Car…" at bounding box center [653, 233] width 1244 height 266
click at [294, 165] on input "* Pieces" at bounding box center [341, 165] width 187 height 20
drag, startPoint x: 446, startPoint y: 139, endPoint x: 348, endPoint y: 134, distance: 98.4
click at [348, 134] on input "Cartridge for ECC01 and M702 detnotors" at bounding box center [445, 138] width 394 height 20
type input "Cartridge for ECC01"
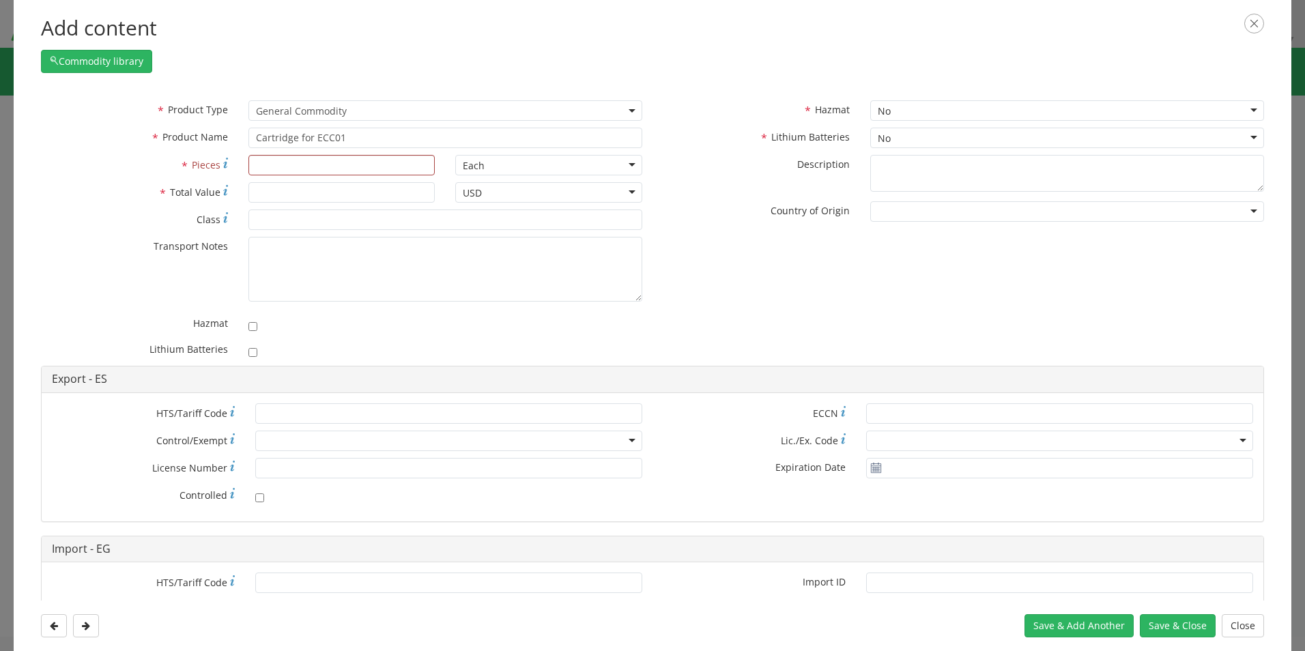
drag, startPoint x: 776, startPoint y: 290, endPoint x: 725, endPoint y: 277, distance: 52.8
click at [774, 289] on div "* Product Type Documents General Commodity General Commodity * Product Name Car…" at bounding box center [653, 233] width 1244 height 266
click at [336, 161] on input "* Pieces" at bounding box center [341, 165] width 187 height 20
click at [627, 163] on div "Each" at bounding box center [548, 165] width 187 height 20
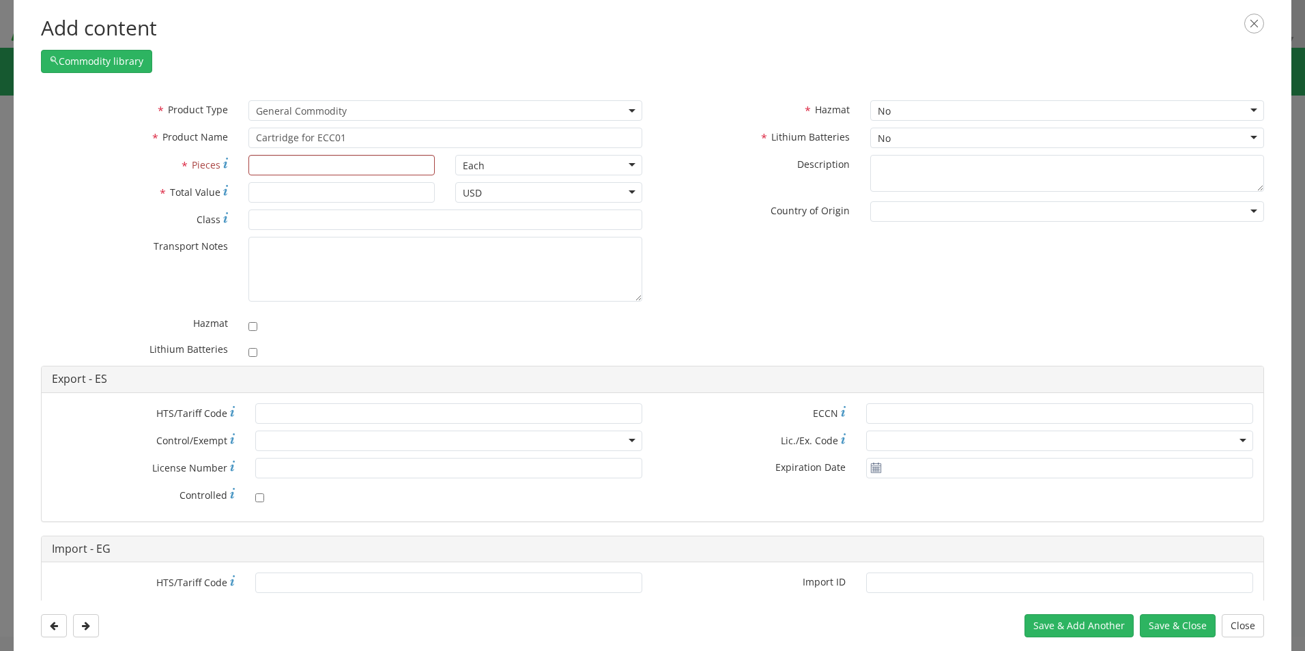
click at [476, 229] on div "* Product Type Documents General Commodity General Commodity * Product Name Car…" at bounding box center [342, 233] width 622 height 266
click at [339, 165] on input "* Pieces" at bounding box center [341, 165] width 187 height 20
type input "20"
click at [685, 266] on div "* Product Type Documents General Commodity General Commodity * Product Name Car…" at bounding box center [653, 233] width 1244 height 266
click at [268, 192] on input "* Total Value" at bounding box center [341, 192] width 187 height 20
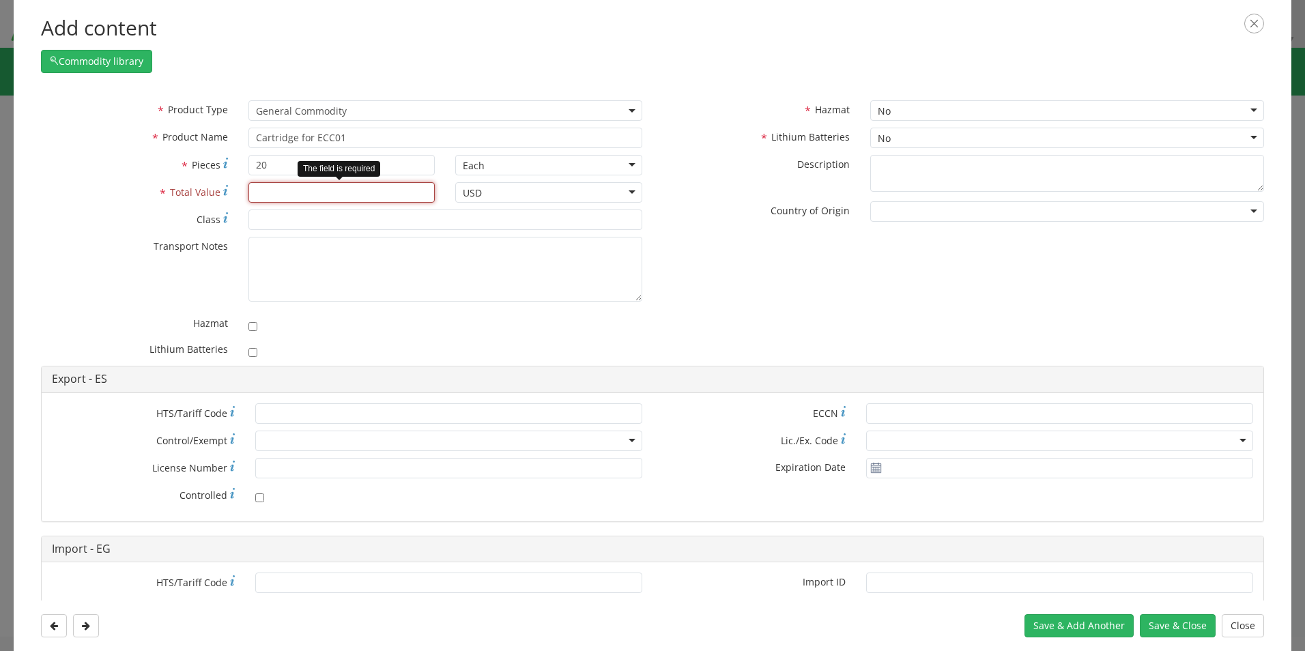
click at [288, 193] on input "* Total Value" at bounding box center [341, 192] width 187 height 20
type input "8812.70"
click at [706, 277] on div "* Product Type Documents General Commodity General Commodity * Product Name Car…" at bounding box center [653, 233] width 1244 height 266
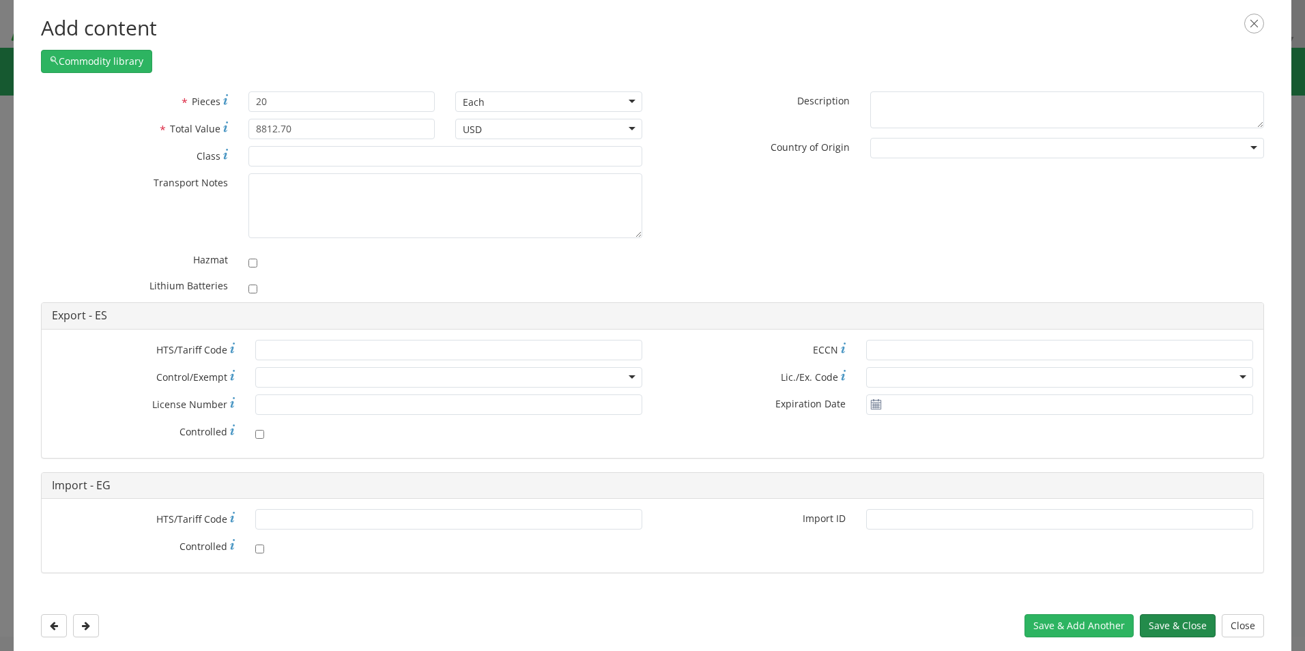
click at [1171, 627] on button "Save & Close" at bounding box center [1178, 625] width 76 height 23
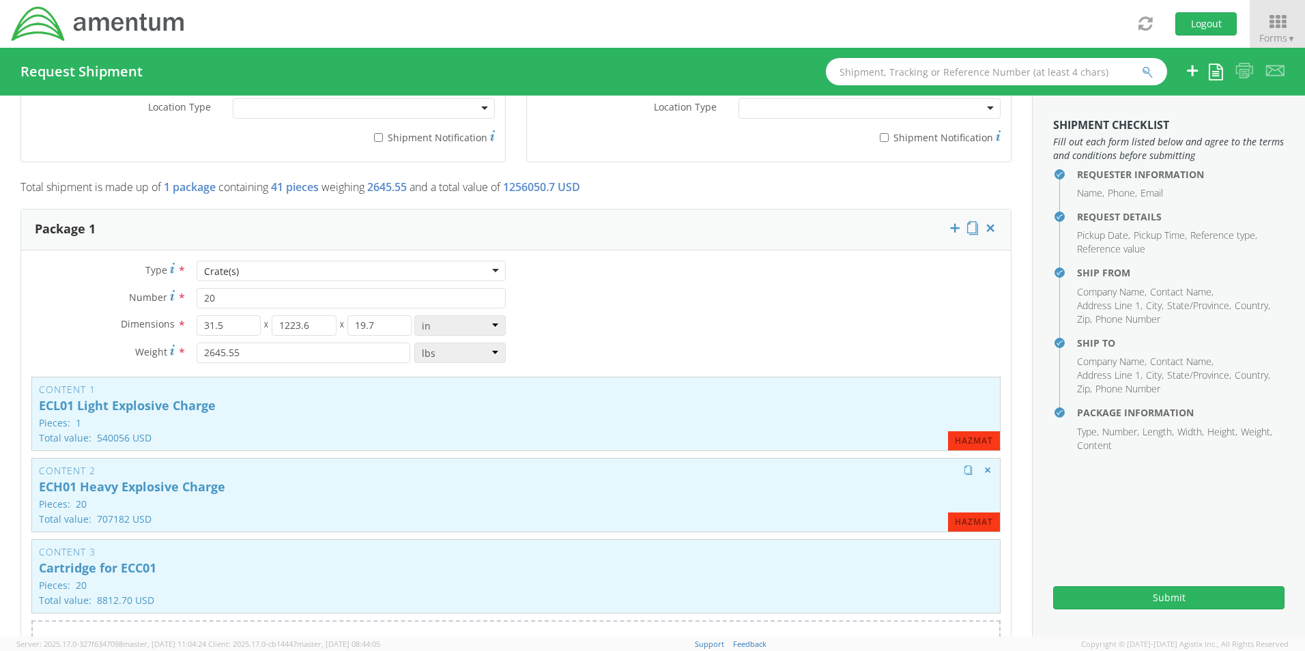
scroll to position [975, 0]
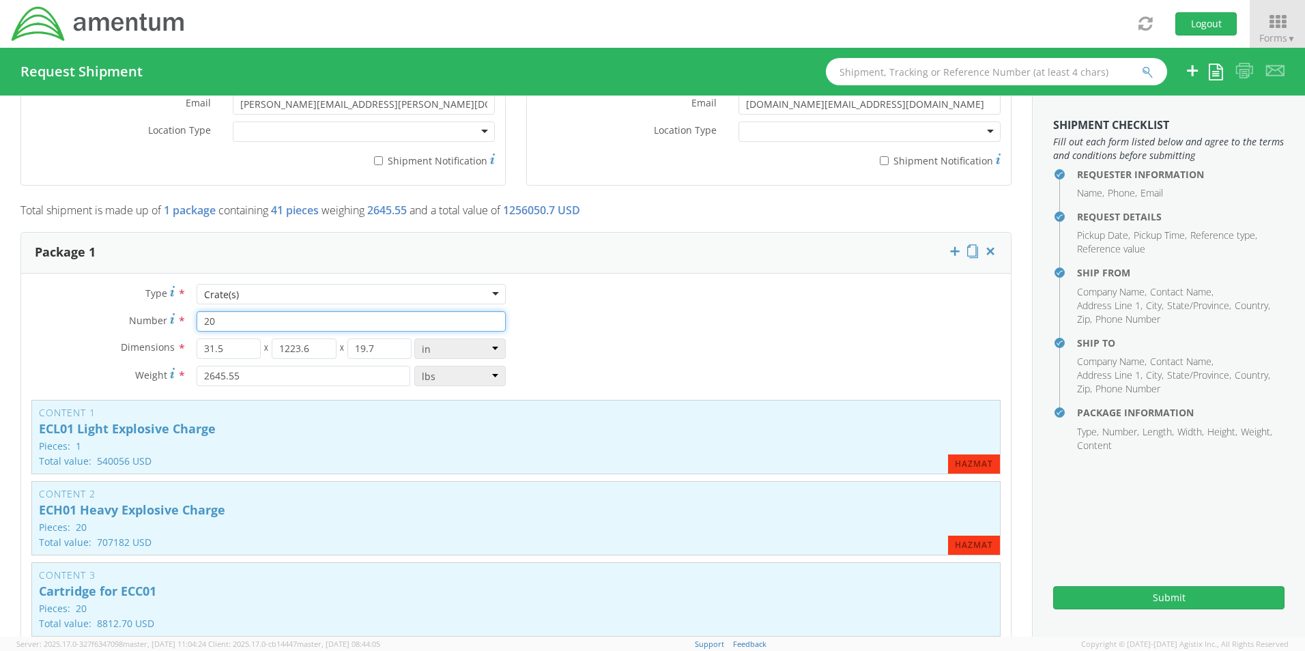
drag, startPoint x: 223, startPoint y: 321, endPoint x: 145, endPoint y: 320, distance: 77.1
click at [145, 320] on div "Number * 20" at bounding box center [268, 321] width 495 height 20
type input "60"
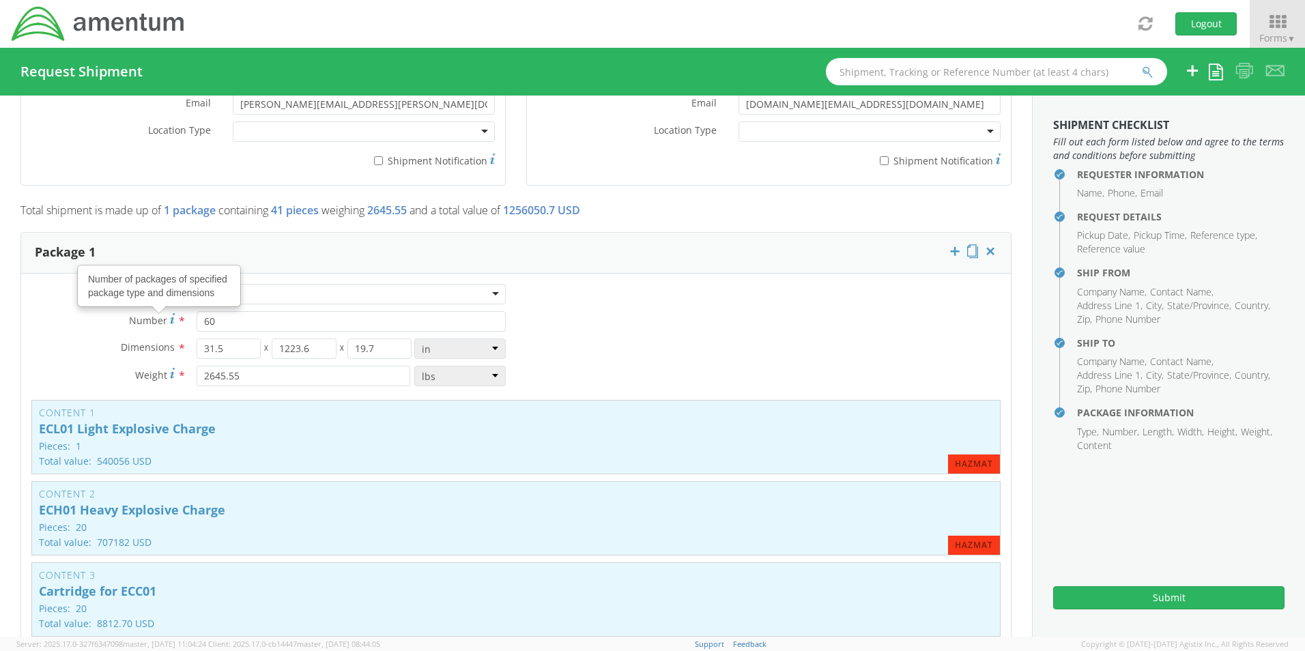
click at [671, 345] on div "Type * Crate(s) Crate(s) Crate(s) Envelope Pallet(s) Oversized (Not Stackable) …" at bounding box center [516, 500] width 990 height 432
drag, startPoint x: 223, startPoint y: 349, endPoint x: 182, endPoint y: 345, distance: 41.8
click at [182, 345] on div "Dimensions * 31.5 X 1223.6 X 19.7 in cm ft" at bounding box center [268, 349] width 495 height 20
type input "240"
drag, startPoint x: 313, startPoint y: 347, endPoint x: 233, endPoint y: 342, distance: 80.0
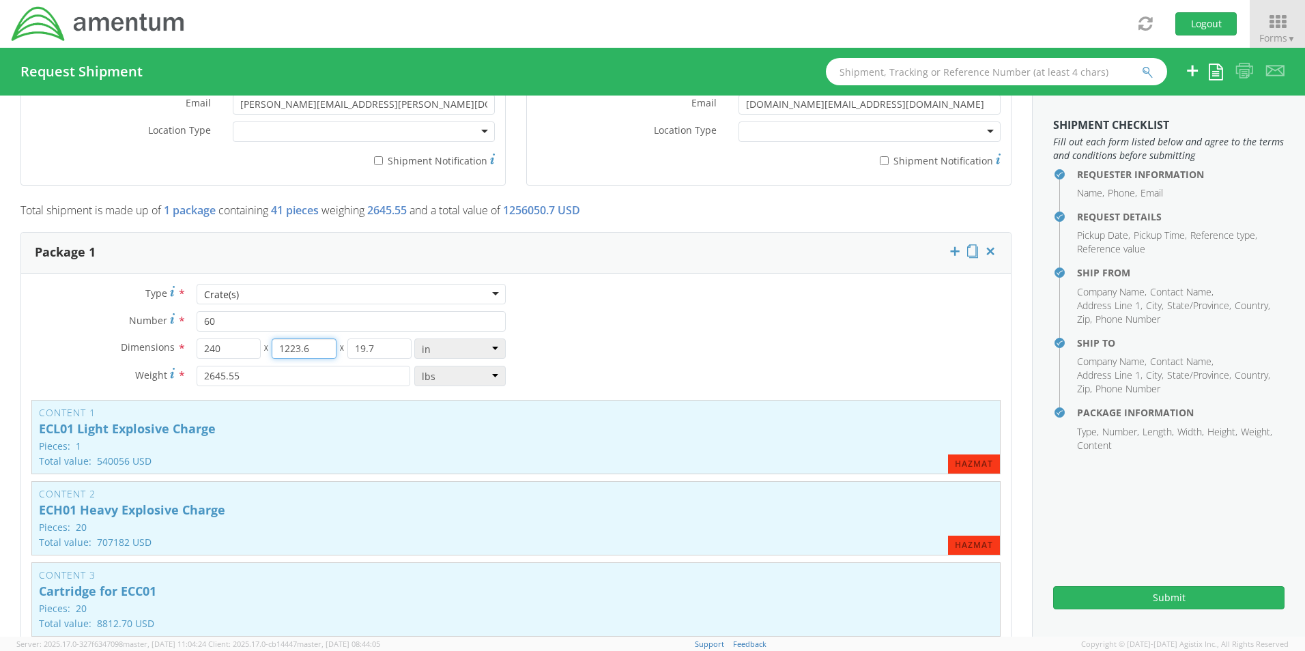
click at [233, 342] on div "240 X 1223.6 X 19.7" at bounding box center [304, 349] width 215 height 20
type input "96"
drag, startPoint x: 373, startPoint y: 344, endPoint x: 327, endPoint y: 343, distance: 45.7
click at [327, 343] on div "240 X 96 X 19.7" at bounding box center [304, 349] width 215 height 20
type input "102"
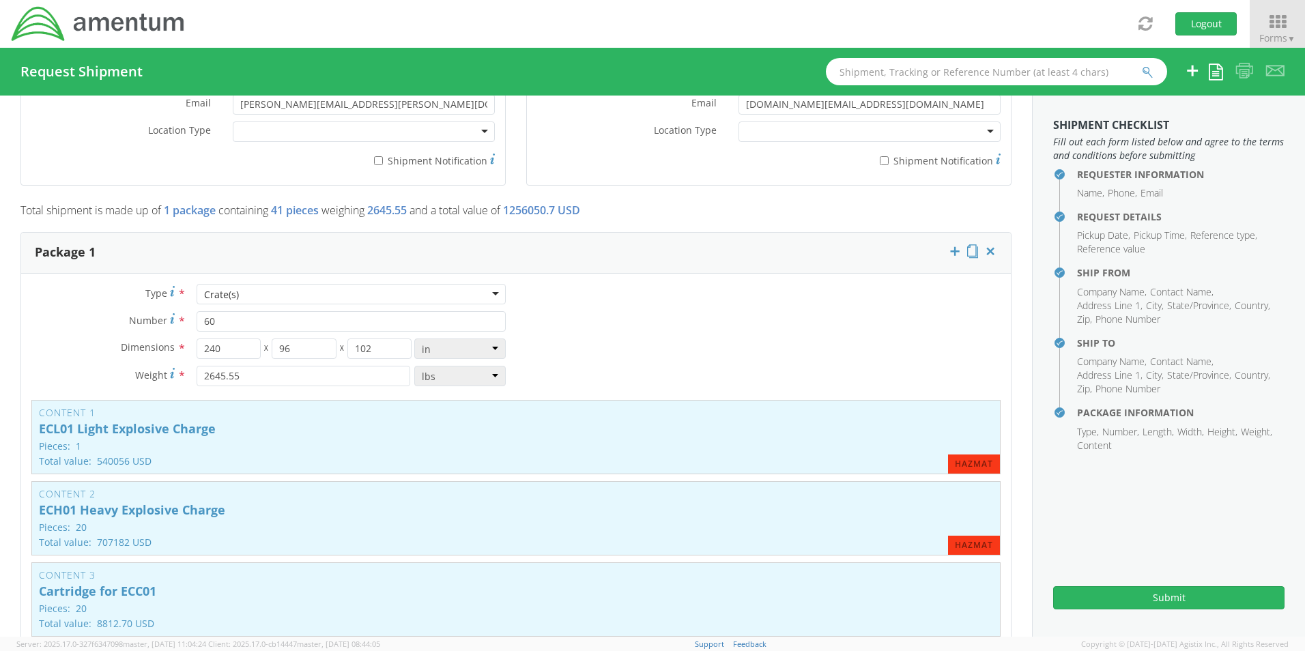
click at [622, 356] on div "Type * Crate(s) Crate(s) Crate(s) Envelope Pallet(s) Oversized (Not Stackable) …" at bounding box center [516, 500] width 990 height 432
drag, startPoint x: 263, startPoint y: 372, endPoint x: 161, endPoint y: 371, distance: 101.7
click at [161, 371] on div "Weight Total weight of package(s) in pounds or kilograms * 2645.55 lbs kgs" at bounding box center [268, 376] width 495 height 20
type input "14379"
click at [670, 340] on div "Type * Crate(s) Crate(s) Crate(s) Envelope Pallet(s) Oversized (Not Stackable) …" at bounding box center [516, 500] width 990 height 432
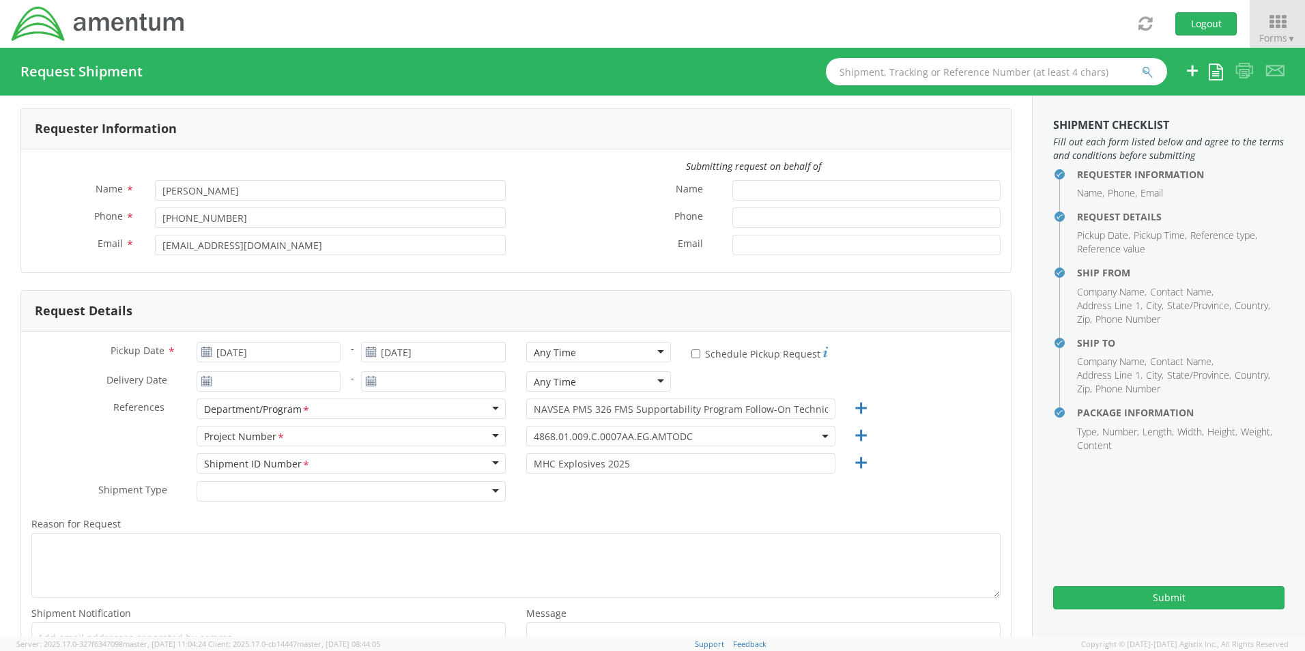
scroll to position [0, 0]
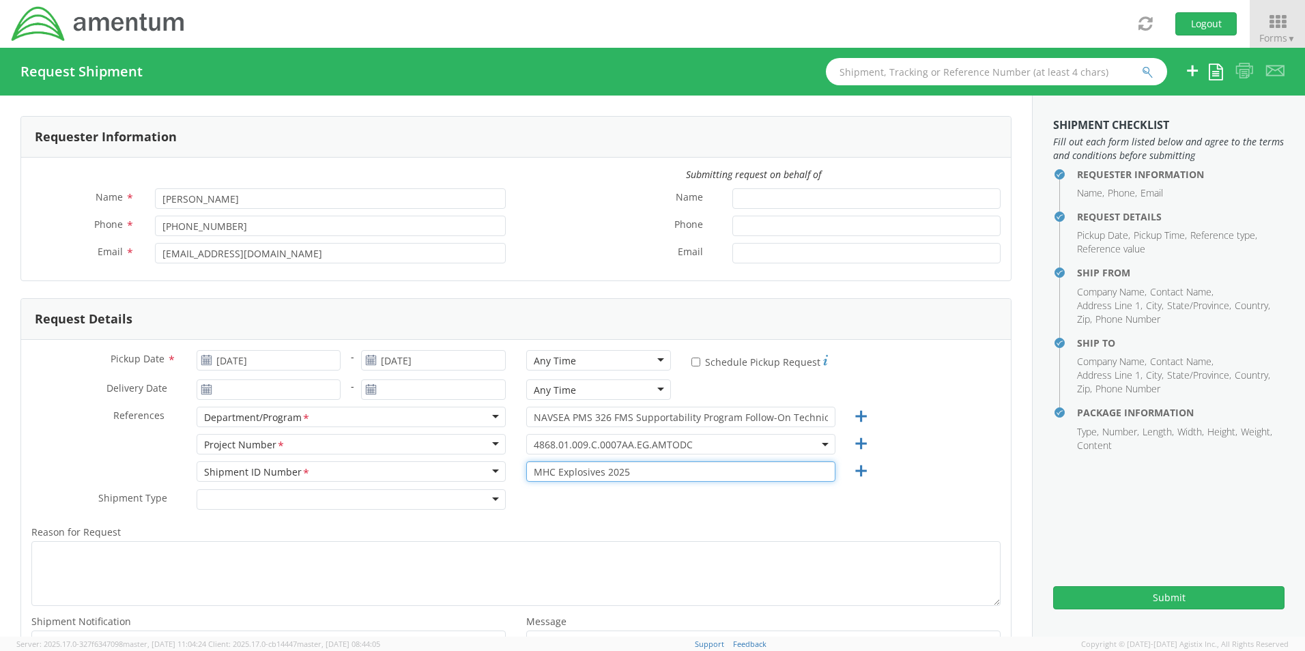
drag, startPoint x: 644, startPoint y: 470, endPoint x: 401, endPoint y: 487, distance: 242.9
click at [401, 487] on div "Shipment ID Number <span class="required">*</span> Shipment ID Number * Account…" at bounding box center [516, 474] width 990 height 27
click at [1144, 598] on button "Submit" at bounding box center [1168, 597] width 231 height 23
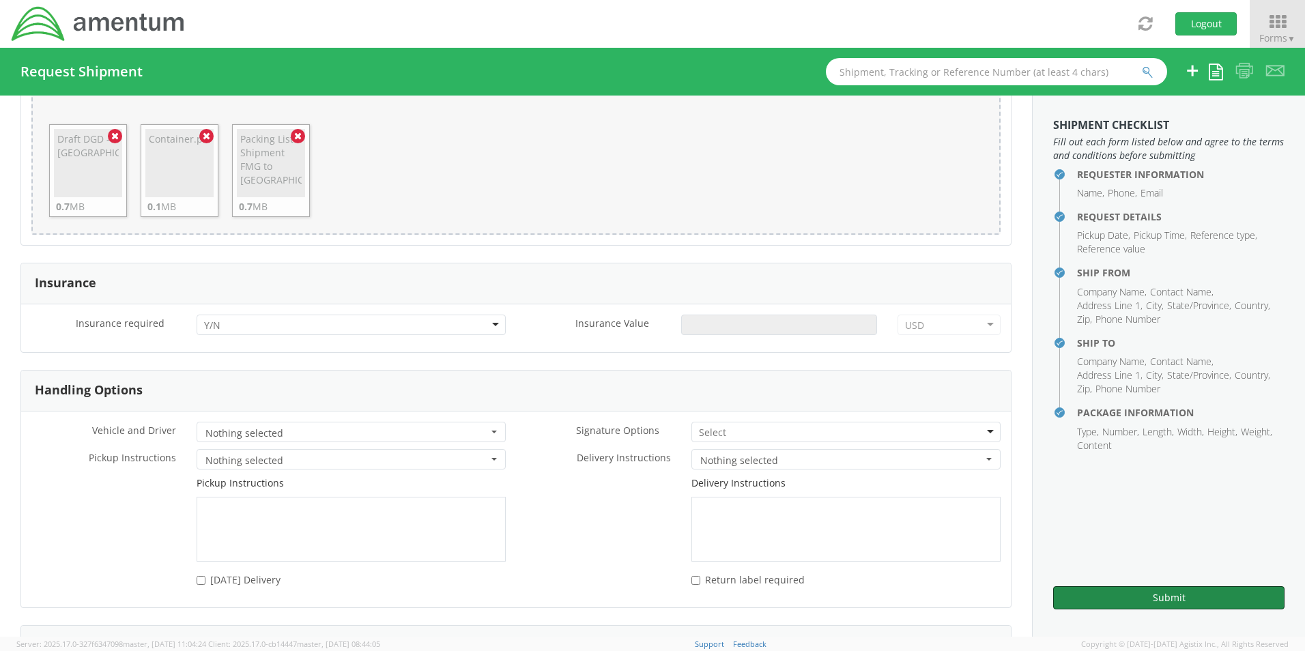
scroll to position [1827, 0]
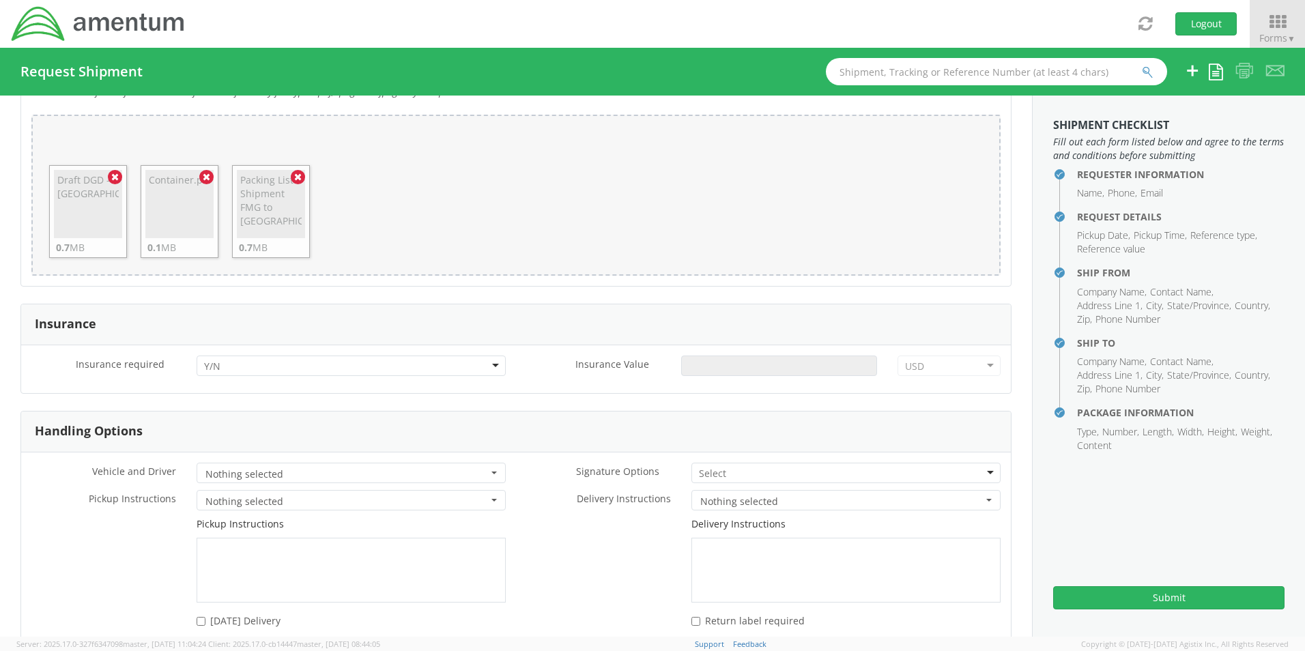
click at [491, 362] on div at bounding box center [351, 366] width 309 height 20
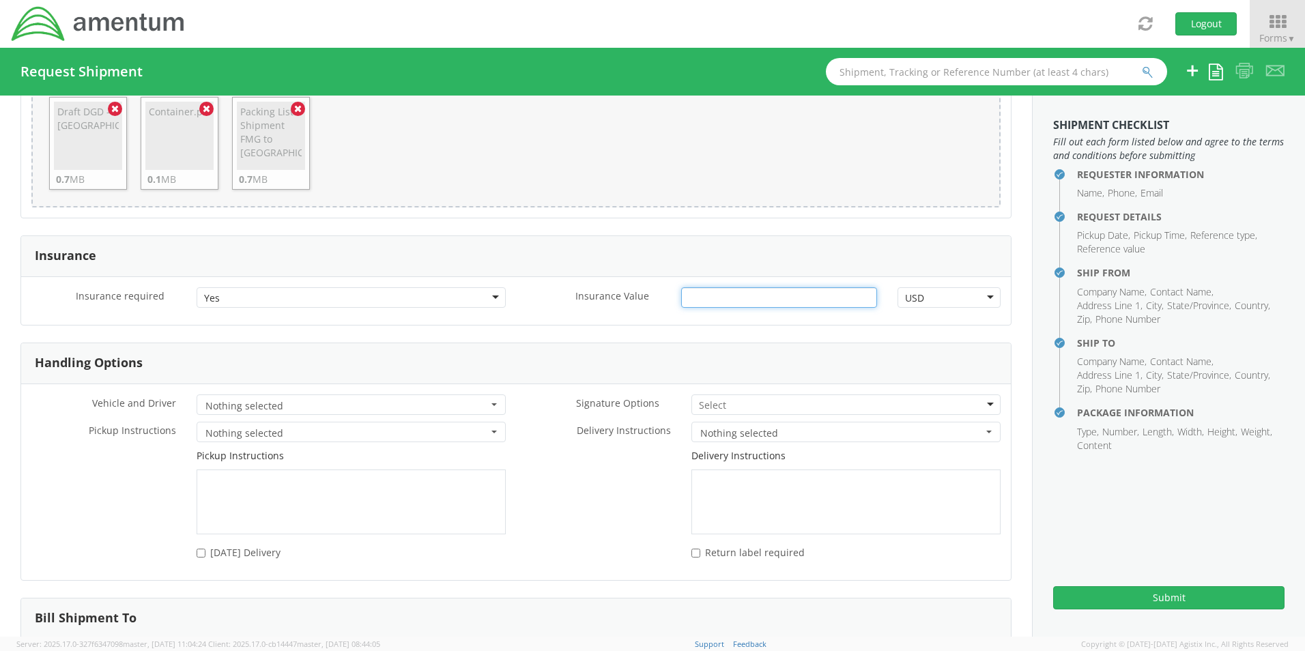
click at [734, 298] on input "Insurance Value *" at bounding box center [779, 297] width 196 height 20
type input "1479801"
click at [761, 331] on form "Insurance Insurance required * Yes Yes No Yes Insurance Value * 1479801 USD USD…" at bounding box center [515, 502] width 991 height 534
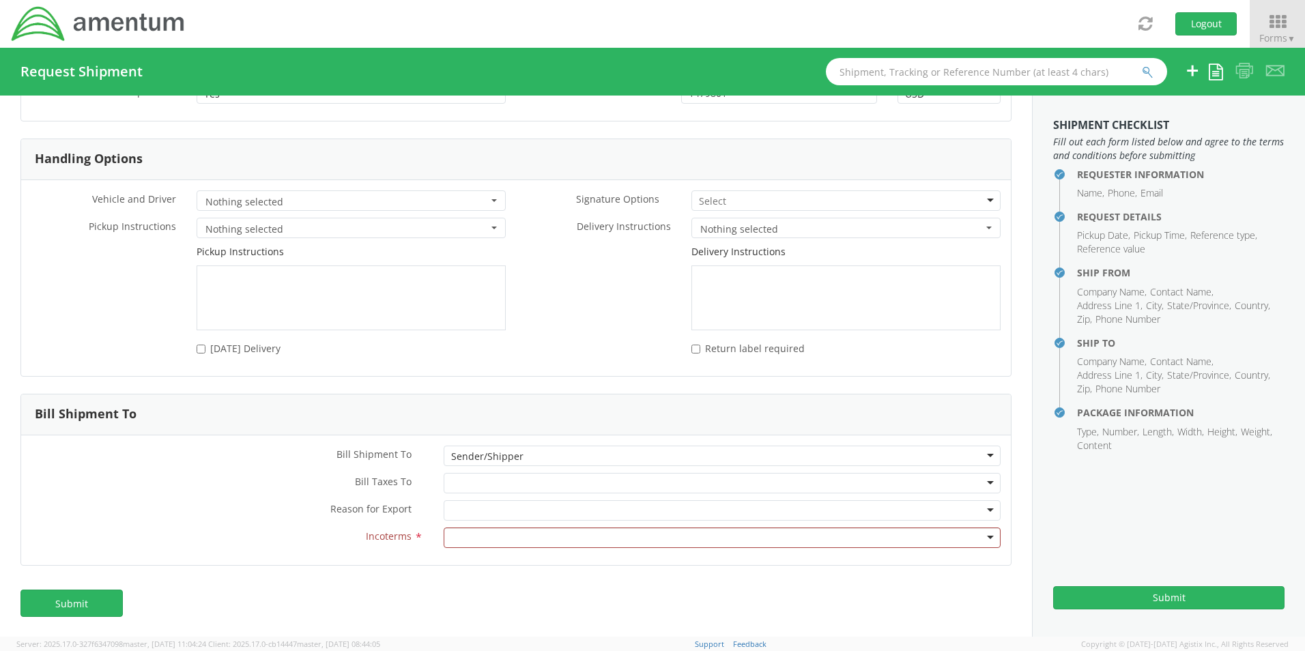
scroll to position [2100, 0]
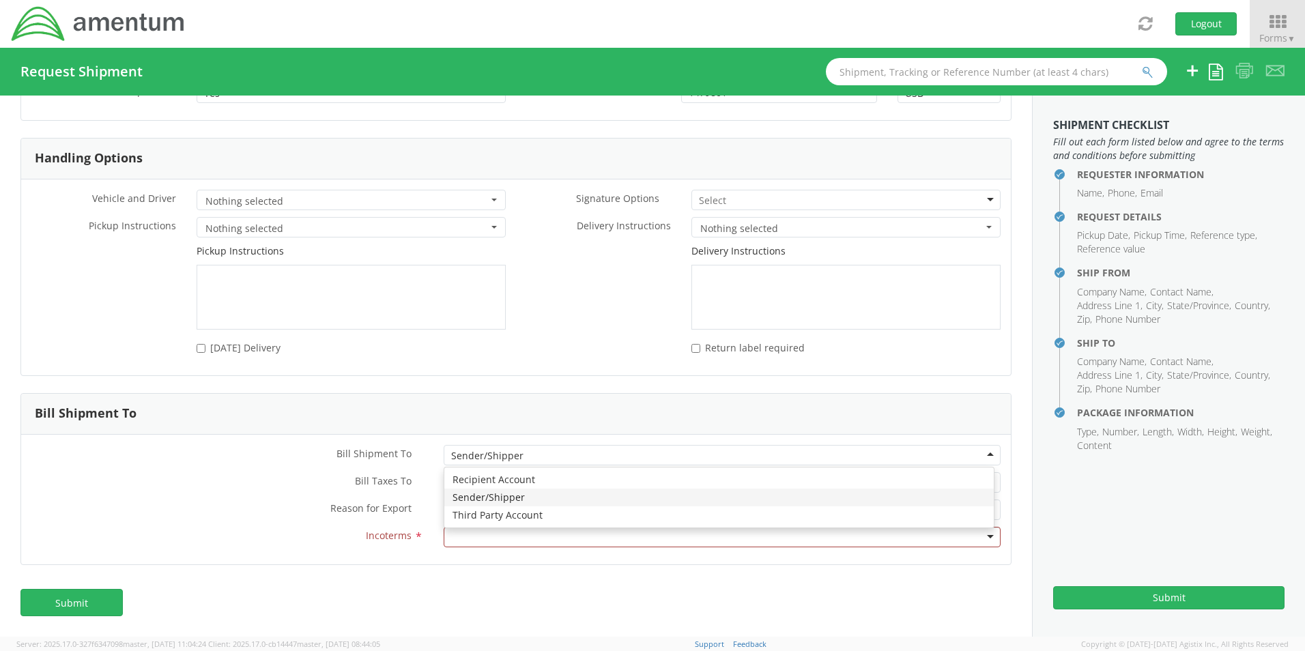
click at [985, 455] on div "Sender/Shipper" at bounding box center [722, 455] width 557 height 20
click at [227, 506] on label "Reason for Export *" at bounding box center [227, 509] width 412 height 18
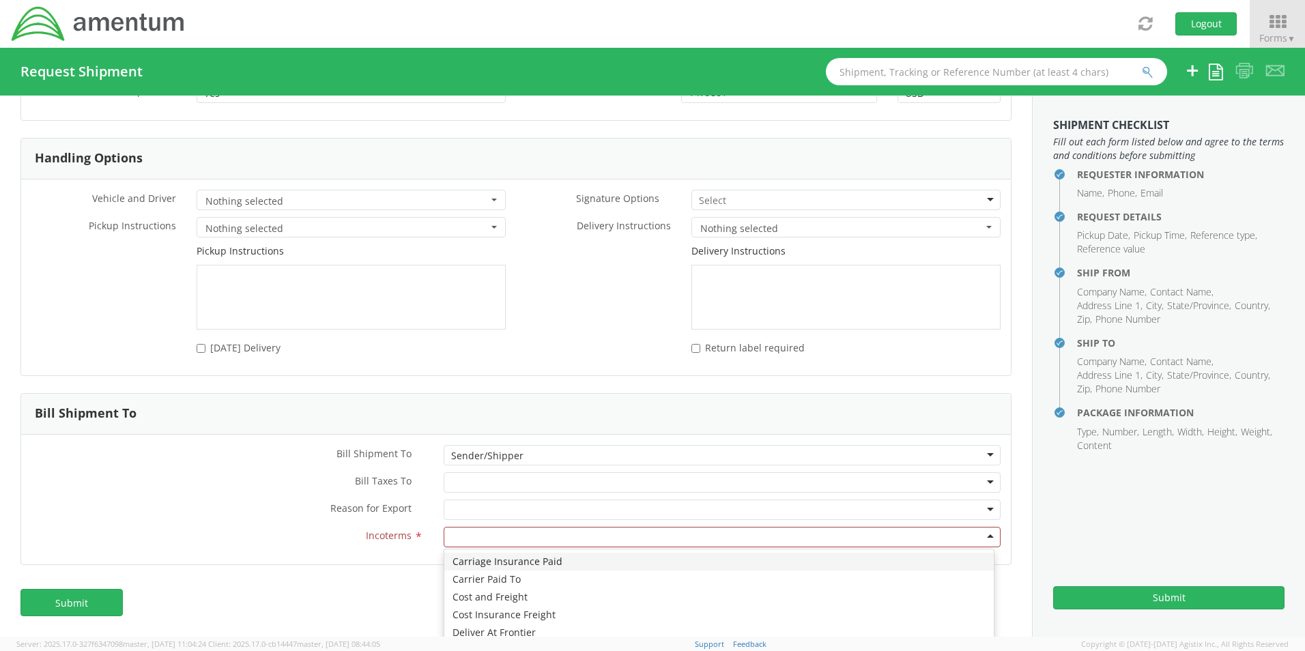
click at [982, 534] on div at bounding box center [722, 537] width 557 height 20
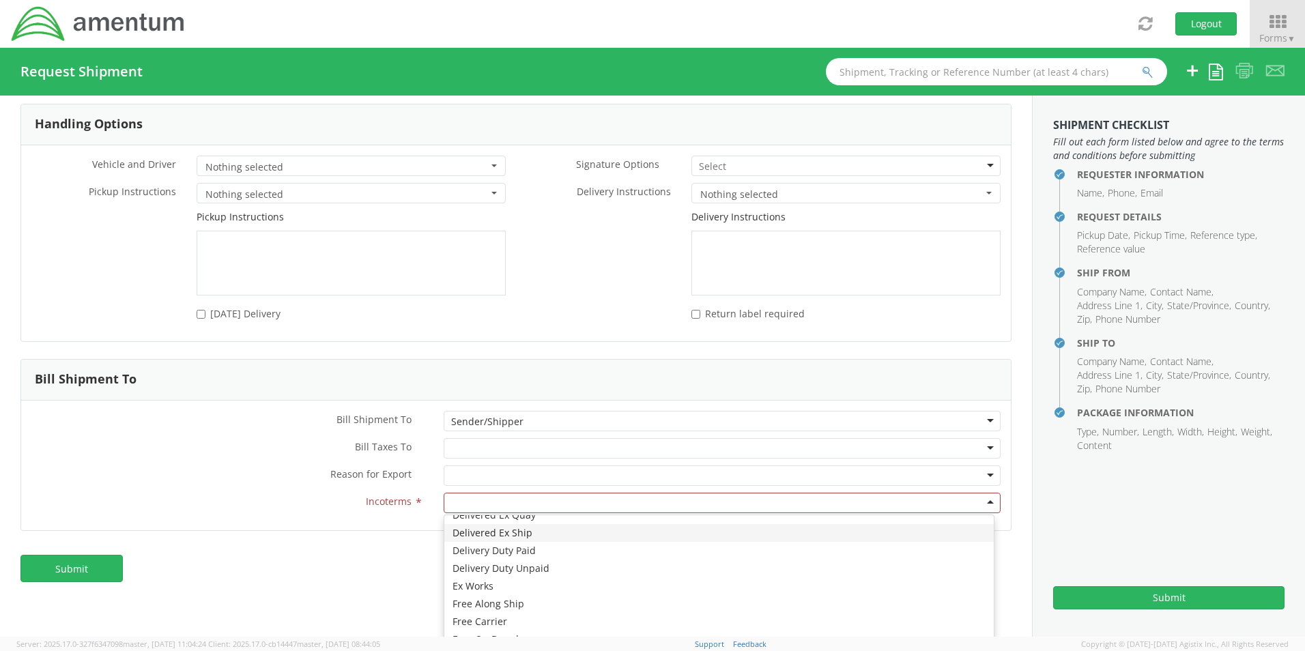
scroll to position [2150, 0]
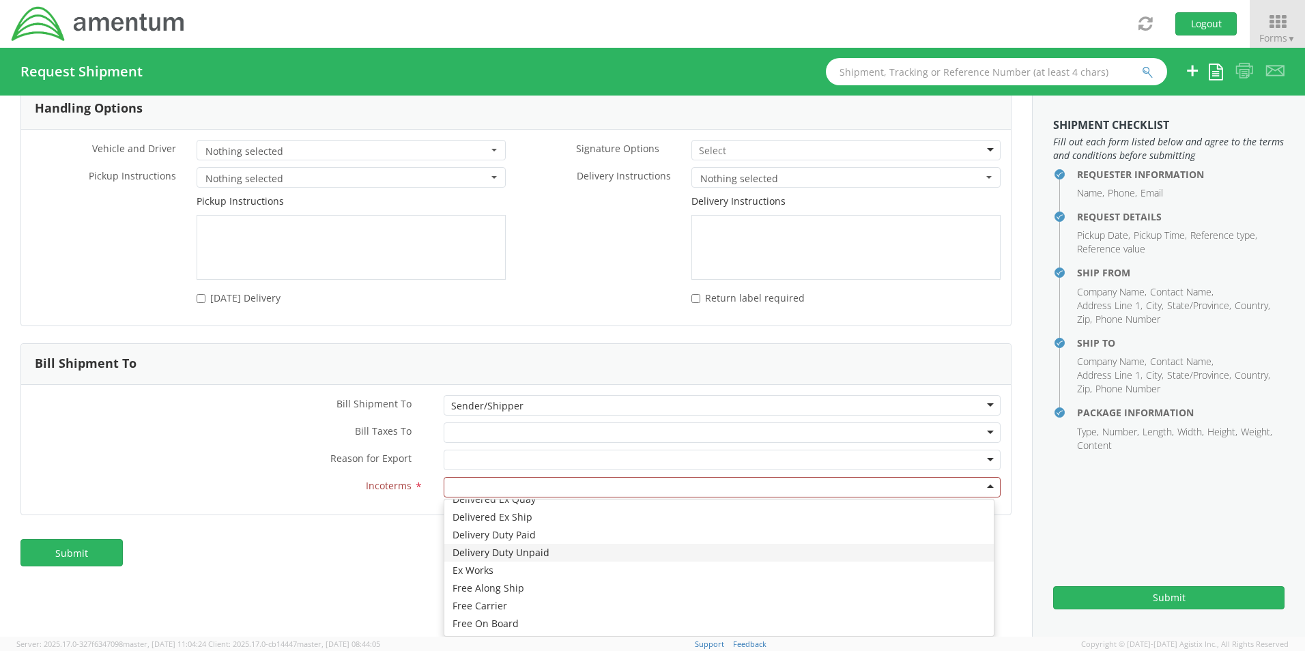
click at [306, 580] on div "Requester Information Submitting request on behalf of Name * [PERSON_NAME] Phon…" at bounding box center [516, 366] width 1032 height 541
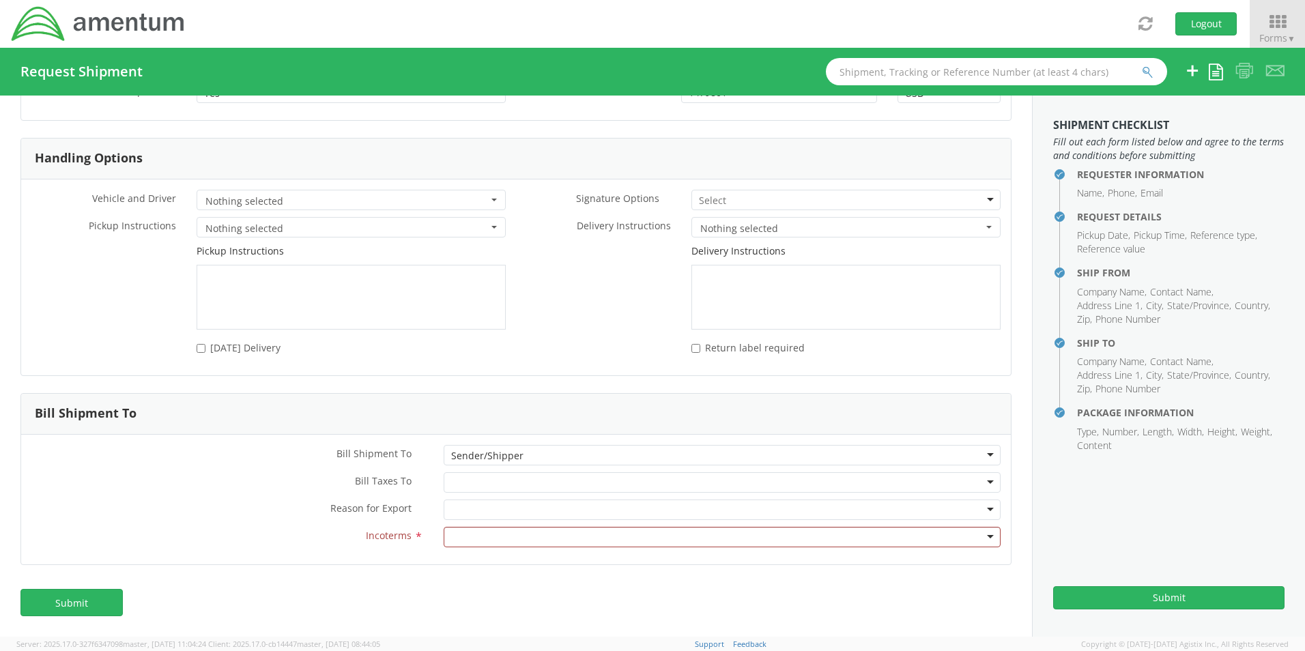
click at [557, 540] on div at bounding box center [722, 537] width 557 height 20
click at [980, 537] on div "Cost and Freight" at bounding box center [722, 537] width 557 height 20
click at [85, 603] on link "Submit" at bounding box center [71, 602] width 102 height 27
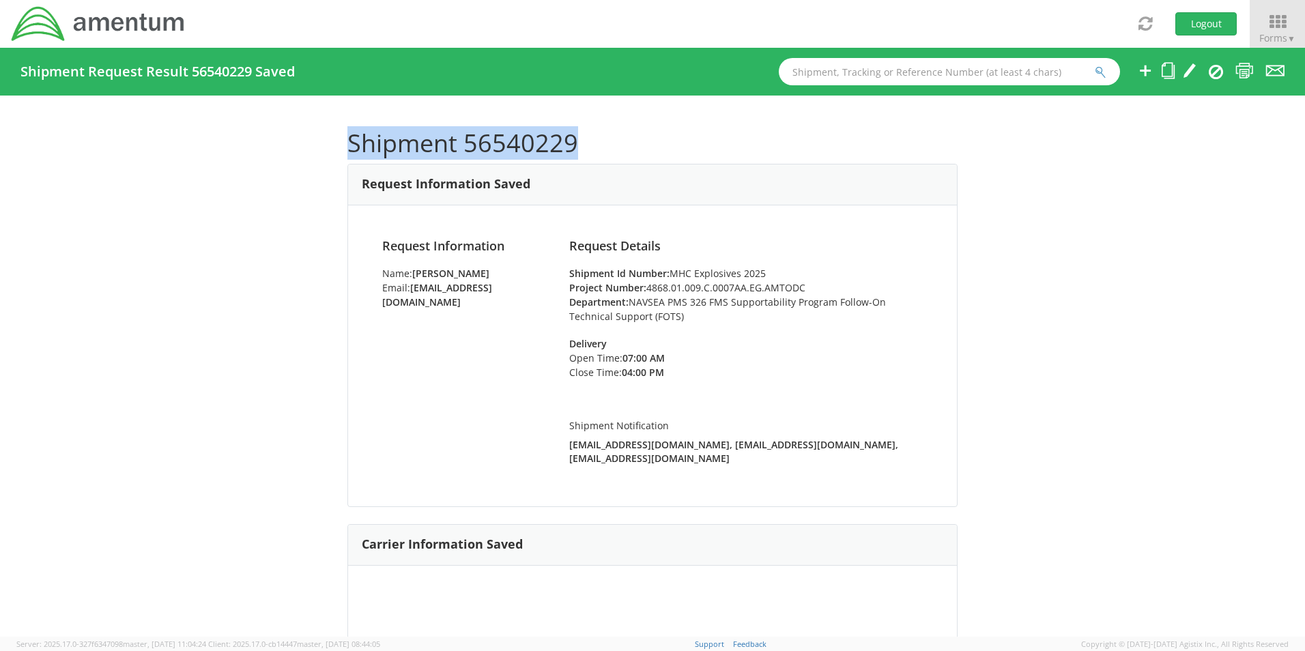
drag, startPoint x: 347, startPoint y: 141, endPoint x: 577, endPoint y: 147, distance: 229.4
click at [577, 147] on h1 "Shipment 56540229" at bounding box center [652, 143] width 610 height 27
drag, startPoint x: 577, startPoint y: 147, endPoint x: 547, endPoint y: 147, distance: 29.4
copy h1 "Shipment 56540229"
